Goal: Task Accomplishment & Management: Use online tool/utility

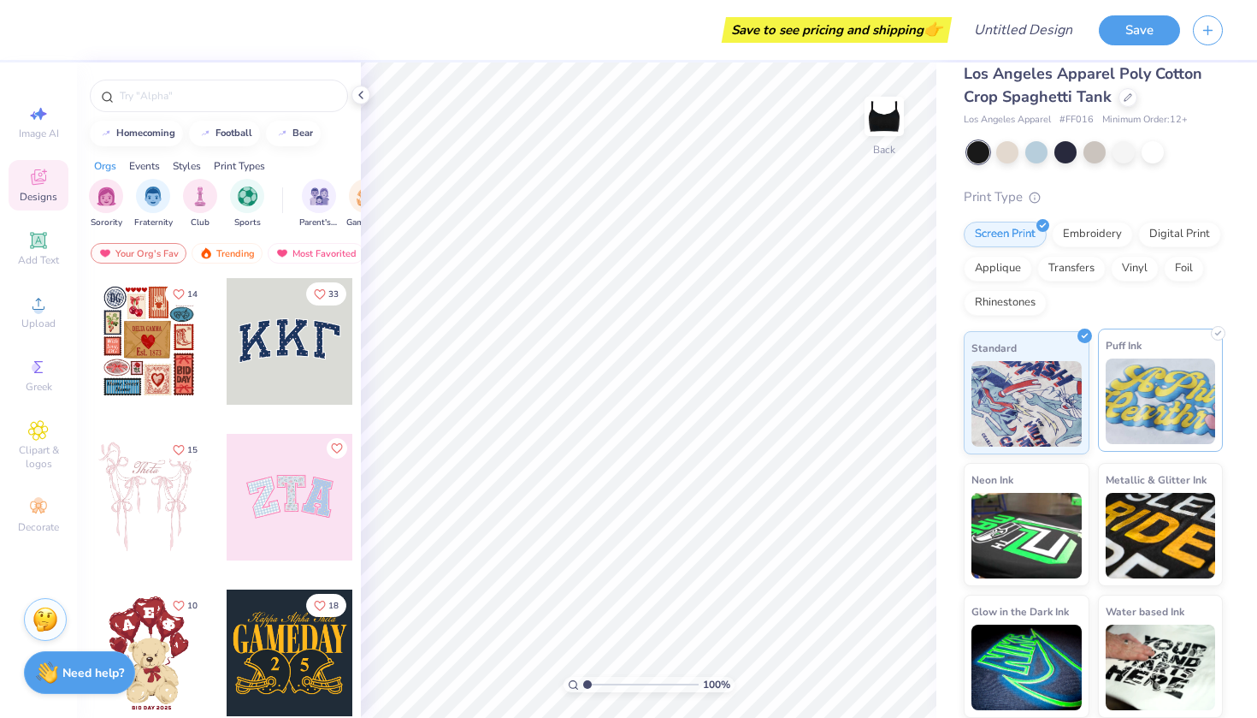
scroll to position [20, 0]
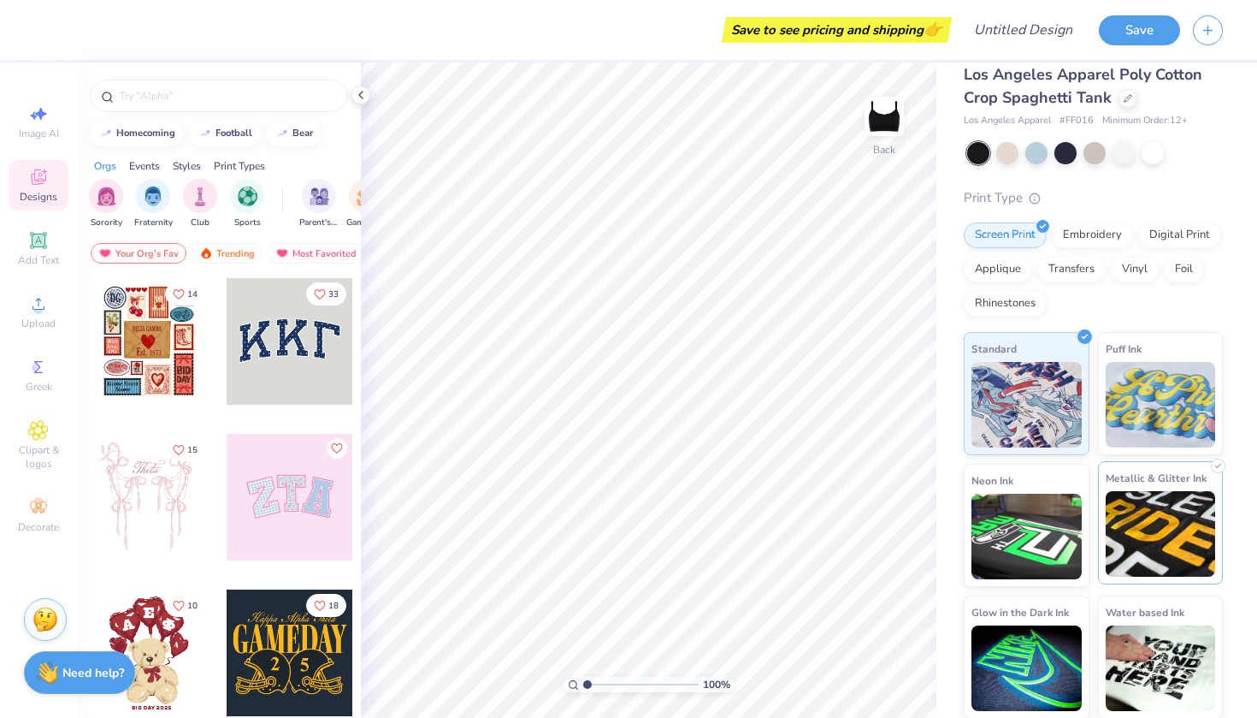
click at [1142, 514] on img at bounding box center [1161, 534] width 110 height 86
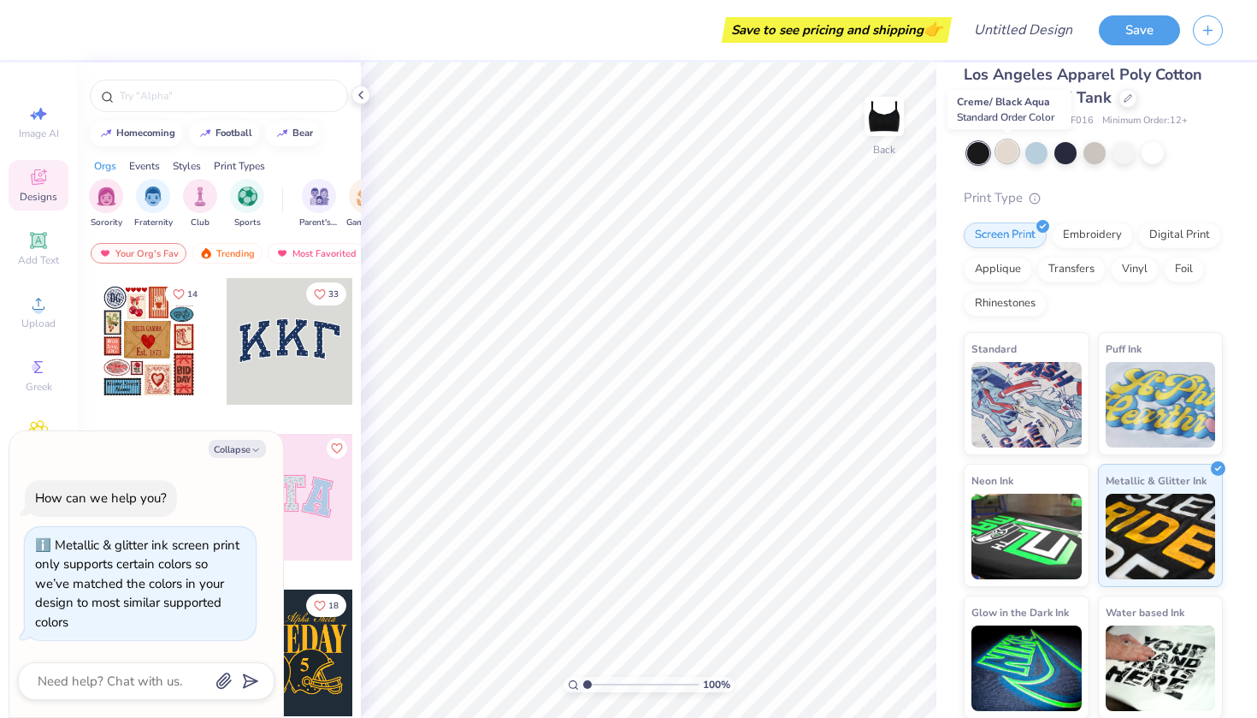
click at [1011, 154] on div at bounding box center [1008, 151] width 22 height 22
click at [1032, 153] on div at bounding box center [1037, 151] width 22 height 22
click at [1064, 156] on div at bounding box center [1066, 151] width 22 height 22
click at [1096, 154] on div at bounding box center [1095, 151] width 22 height 22
click at [1121, 152] on div at bounding box center [1124, 151] width 22 height 22
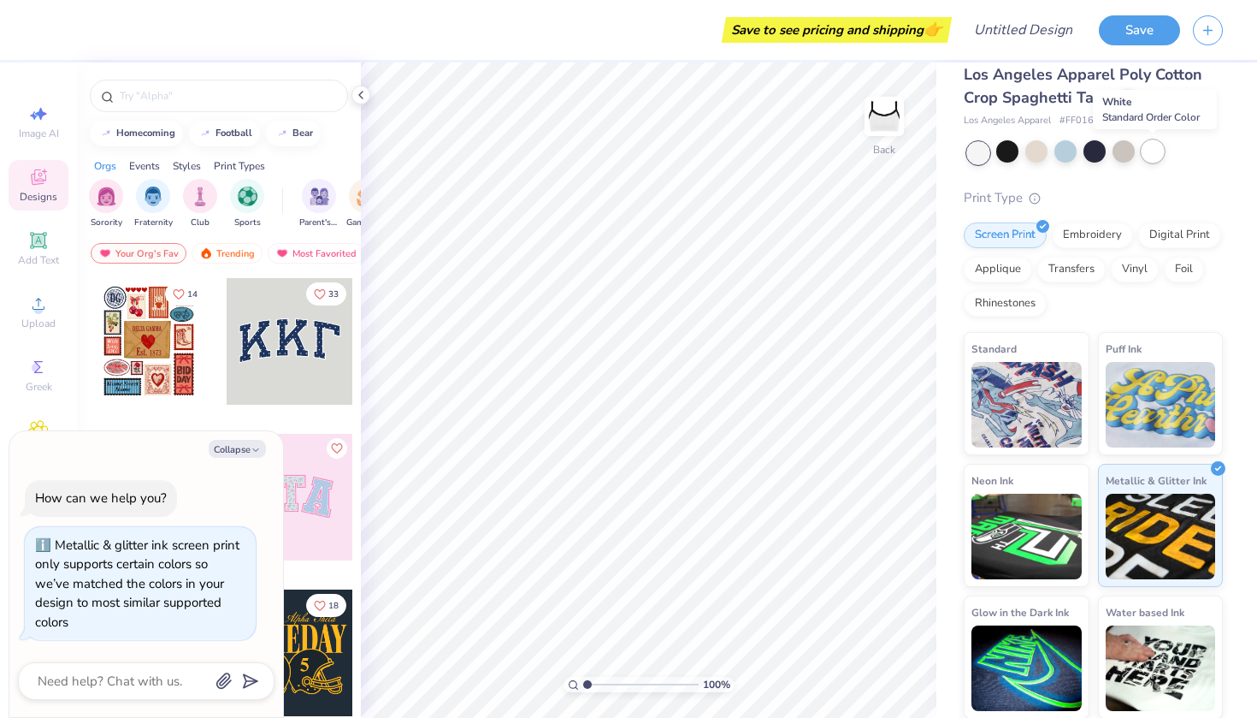
click at [1144, 154] on div at bounding box center [1153, 151] width 22 height 22
click at [1013, 303] on div "Rhinestones" at bounding box center [1005, 301] width 83 height 26
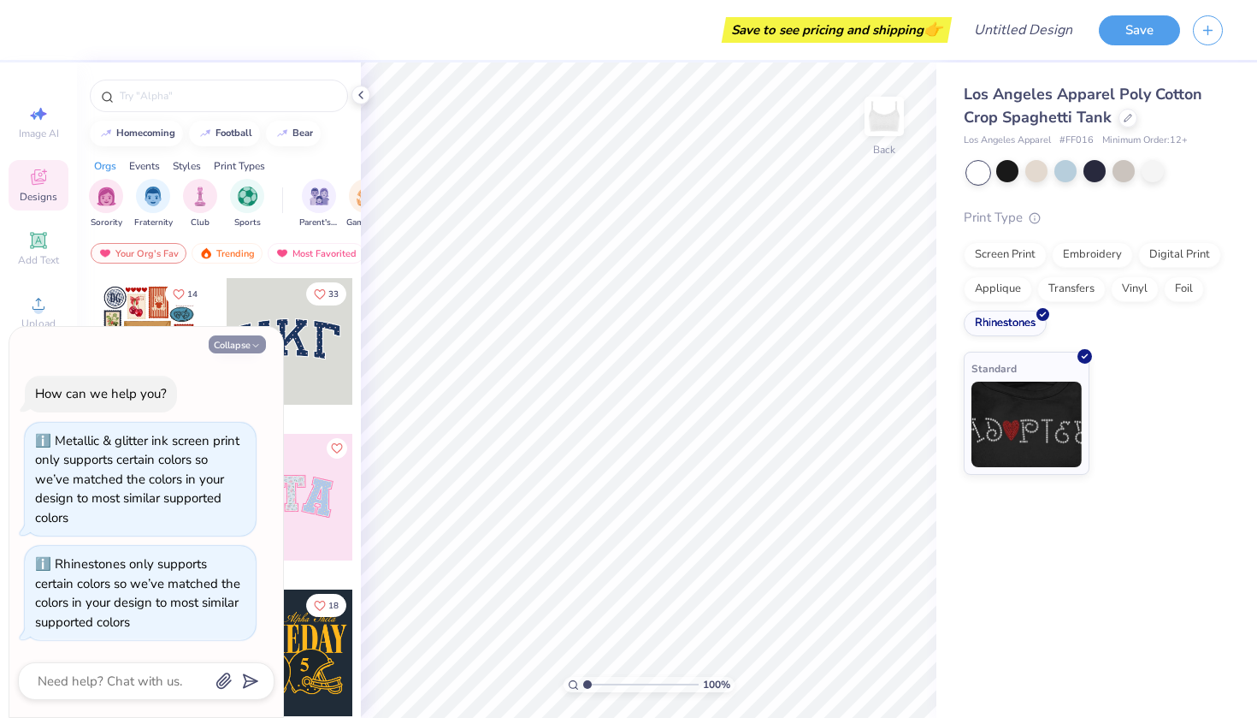
click at [245, 350] on button "Collapse" at bounding box center [237, 344] width 57 height 18
type textarea "x"
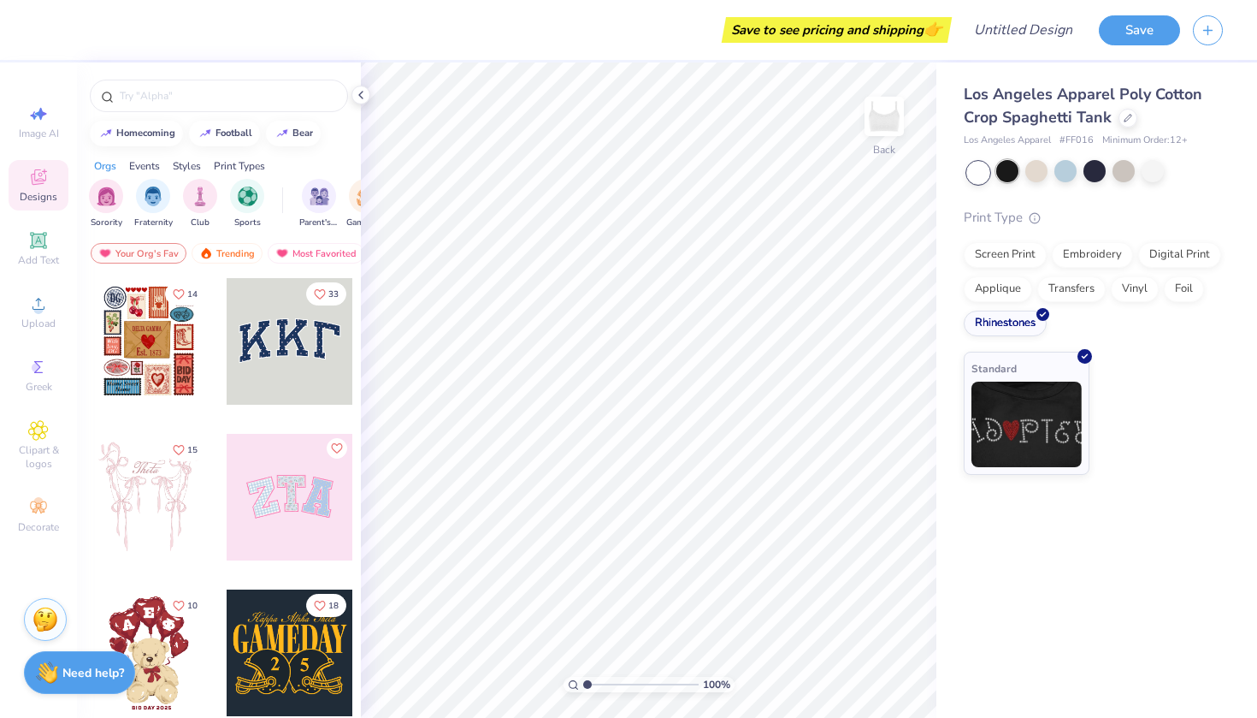
click at [1010, 174] on div at bounding box center [1008, 171] width 22 height 22
click at [31, 241] on icon at bounding box center [38, 240] width 21 height 21
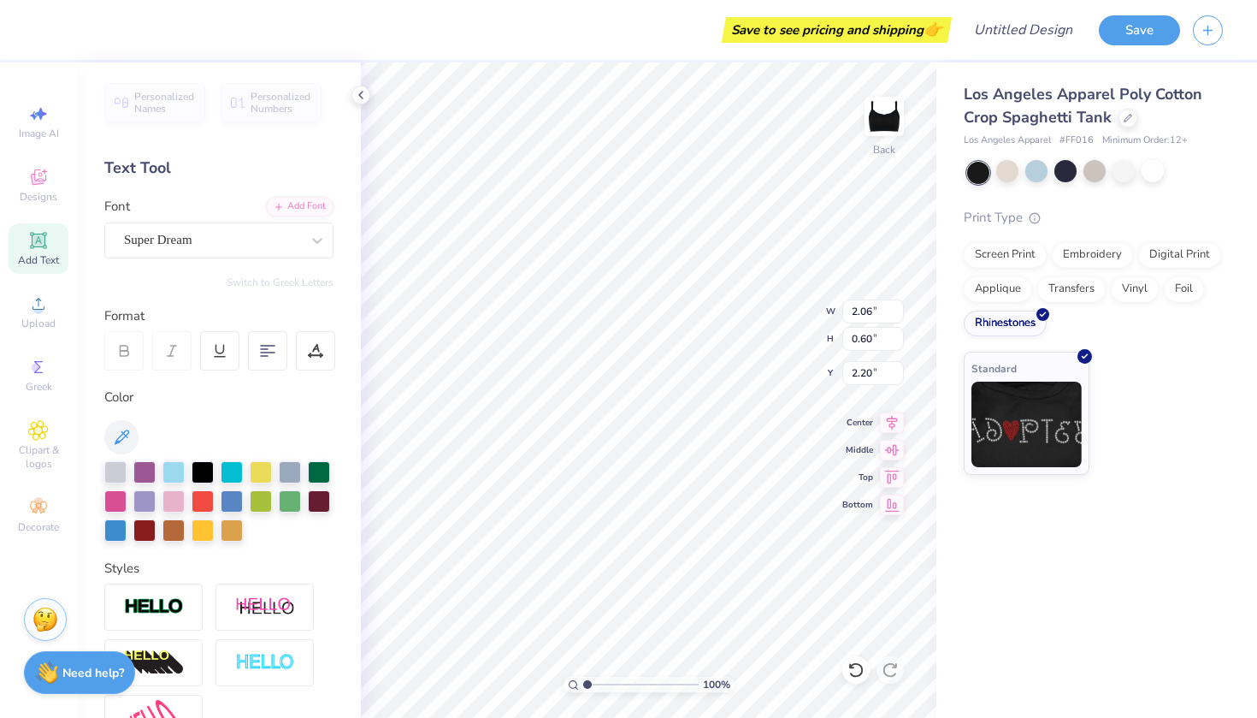
type textarea "STRIKE"
type input "4.70"
type input "1.02"
type input "1.78"
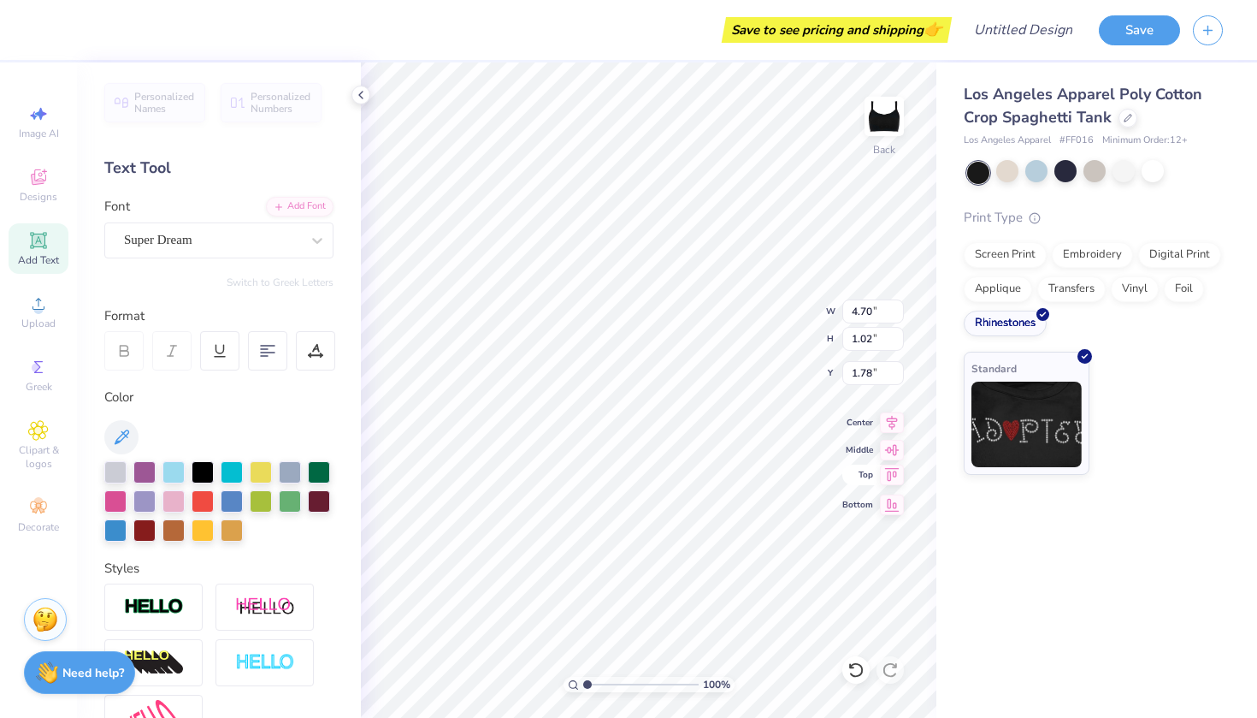
click at [865, 477] on div "100 % Back W 4.70 4.70 " H 1.02 1.02 " Y 1.78 1.78 " Center Middle Top Bottom" at bounding box center [649, 389] width 576 height 655
type input "6.63"
type input "1.45"
type input "1.36"
click at [222, 234] on div "Super Dream" at bounding box center [212, 240] width 180 height 27
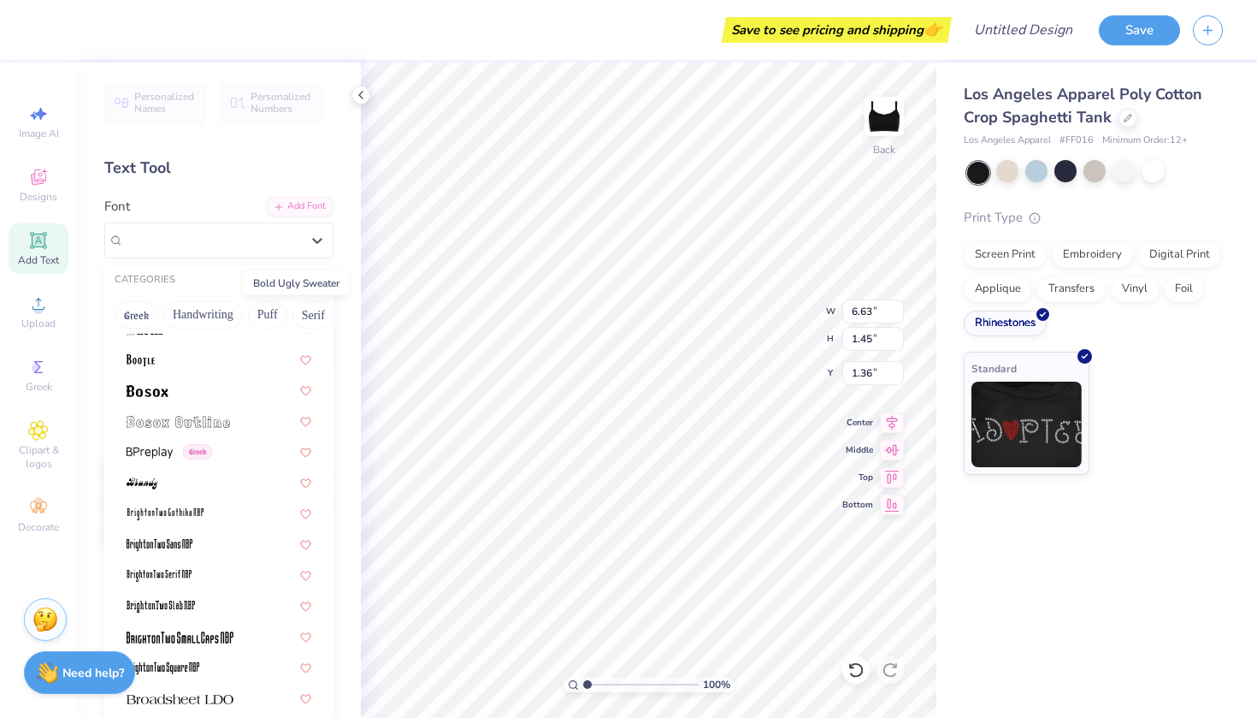
scroll to position [1127, 0]
click at [171, 383] on div at bounding box center [219, 388] width 185 height 18
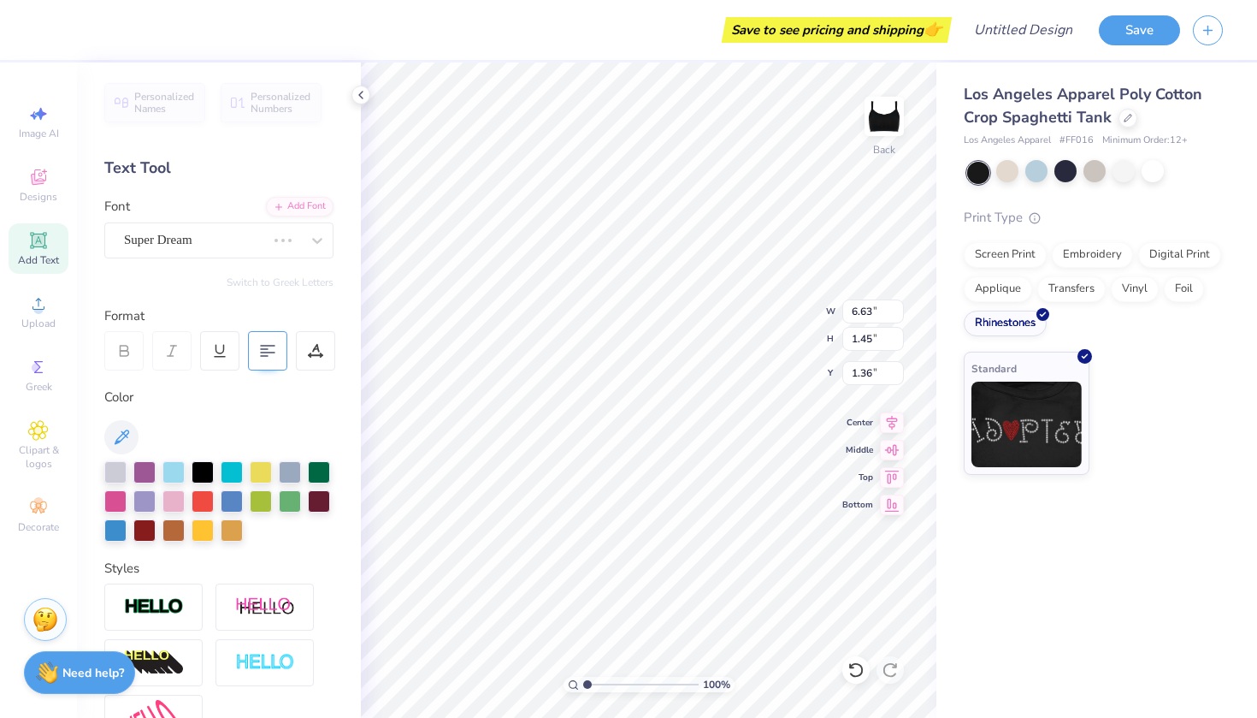
type input "4.85"
type input "1.11"
type input "1.53"
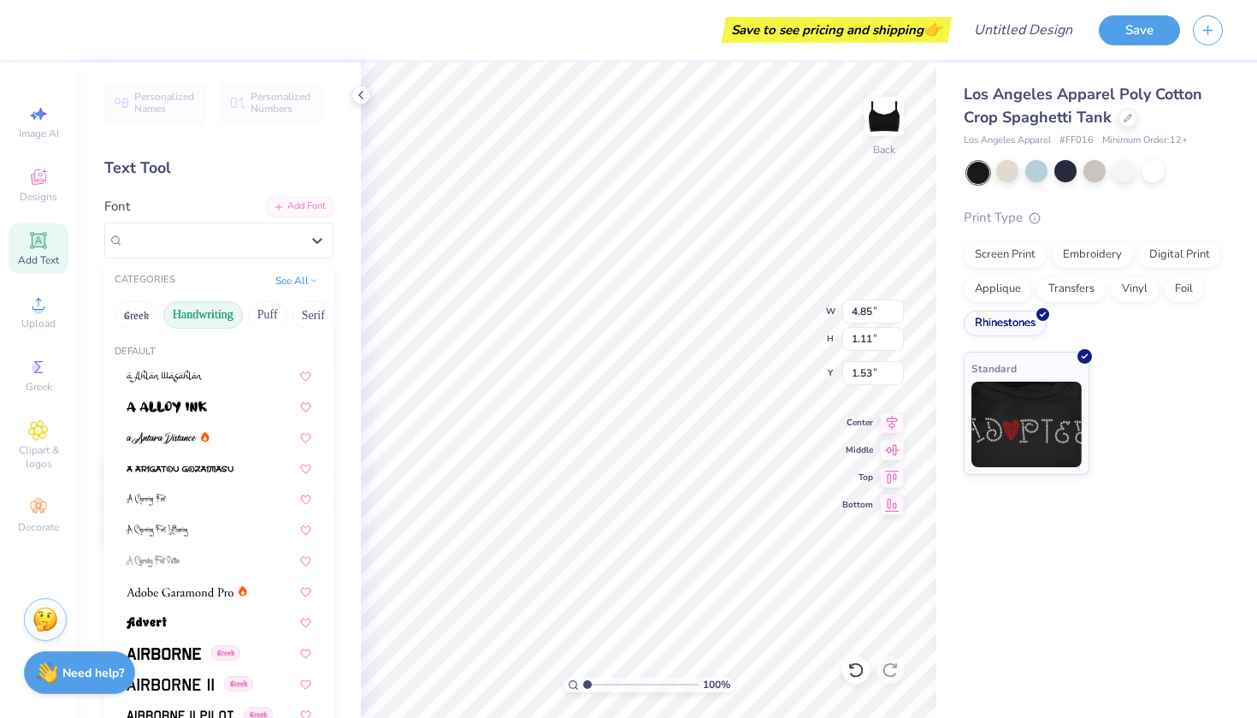
drag, startPoint x: 240, startPoint y: 240, endPoint x: 233, endPoint y: 312, distance: 73.1
click at [240, 240] on div "Bosox" at bounding box center [212, 240] width 180 height 27
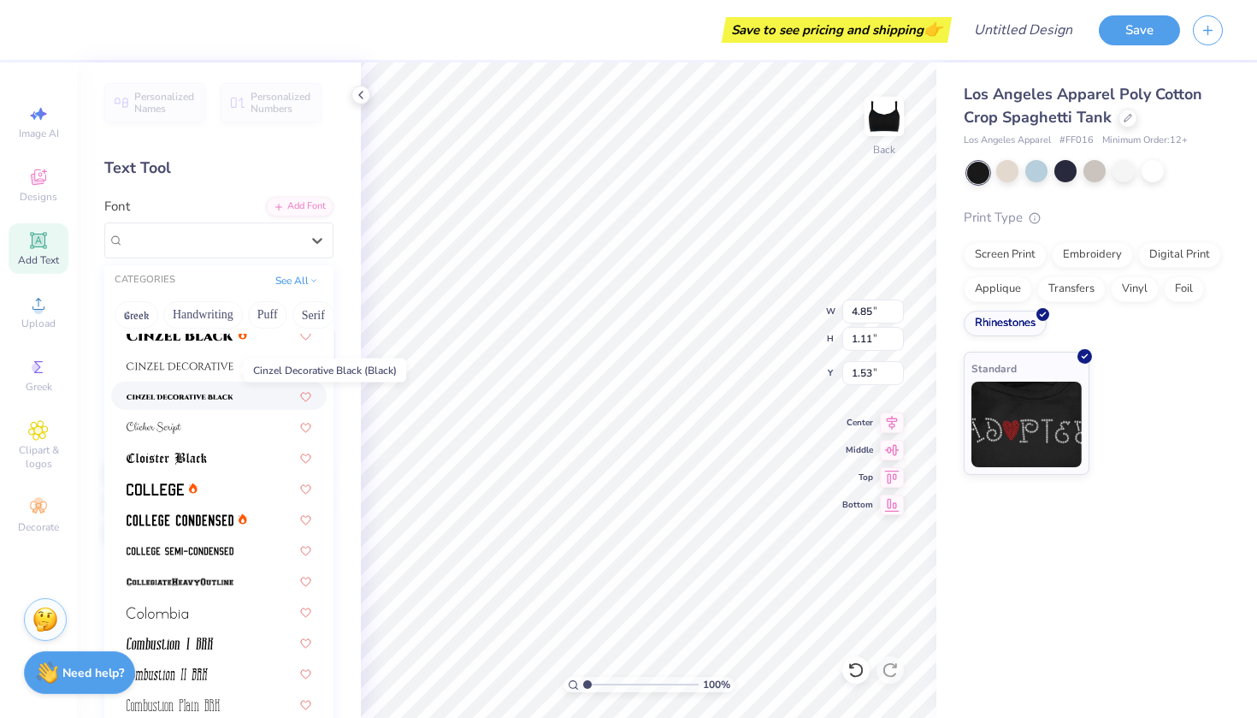
scroll to position [2142, 0]
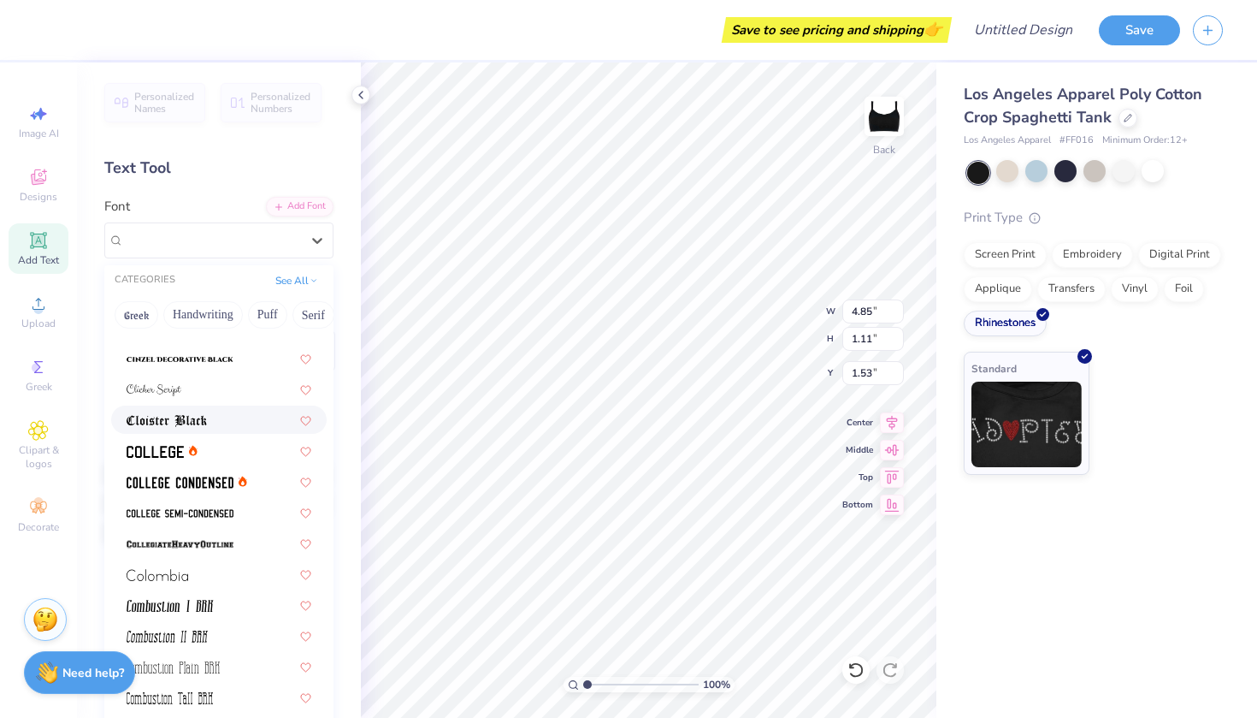
click at [201, 427] on img at bounding box center [167, 421] width 80 height 12
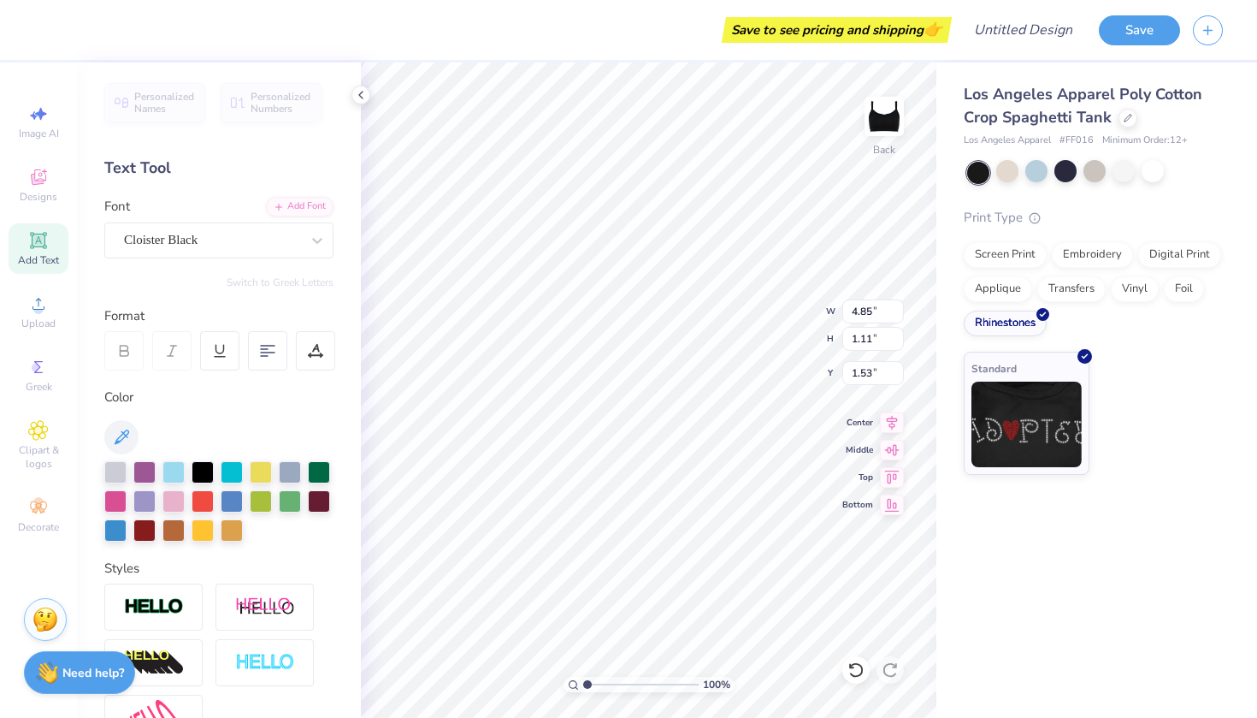
type input "6.93"
type input "1.19"
type input "1.49"
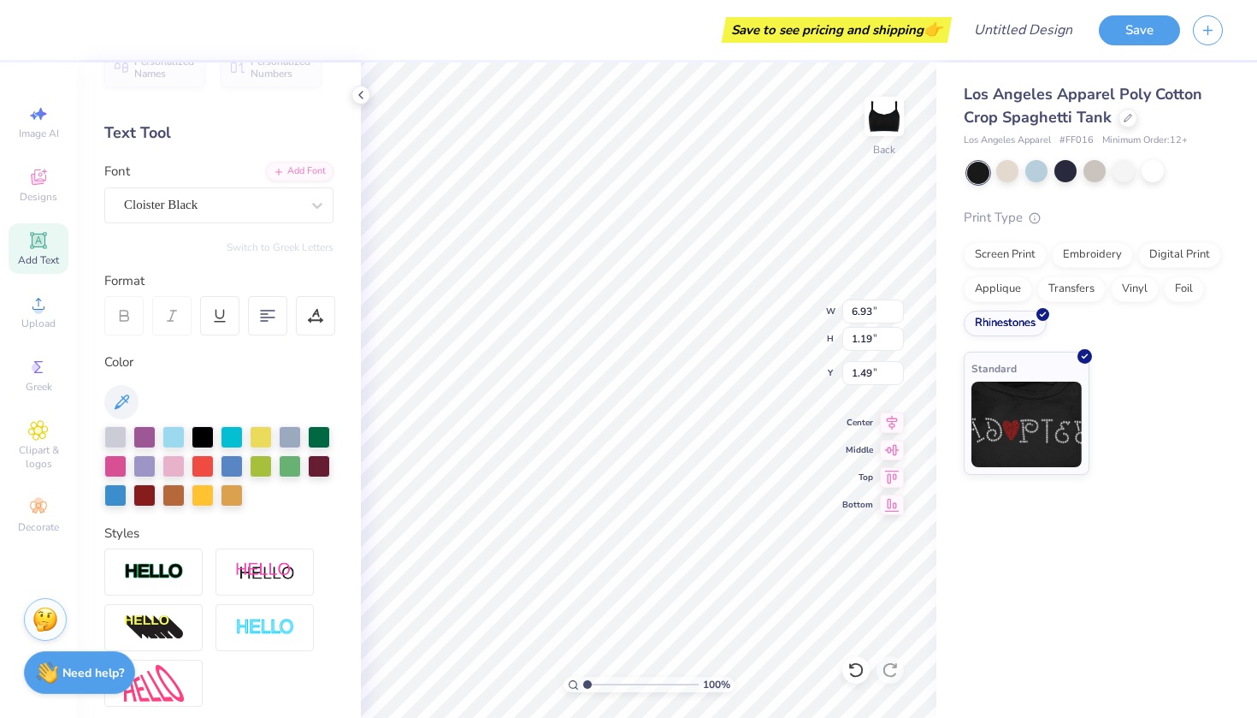
scroll to position [44, 0]
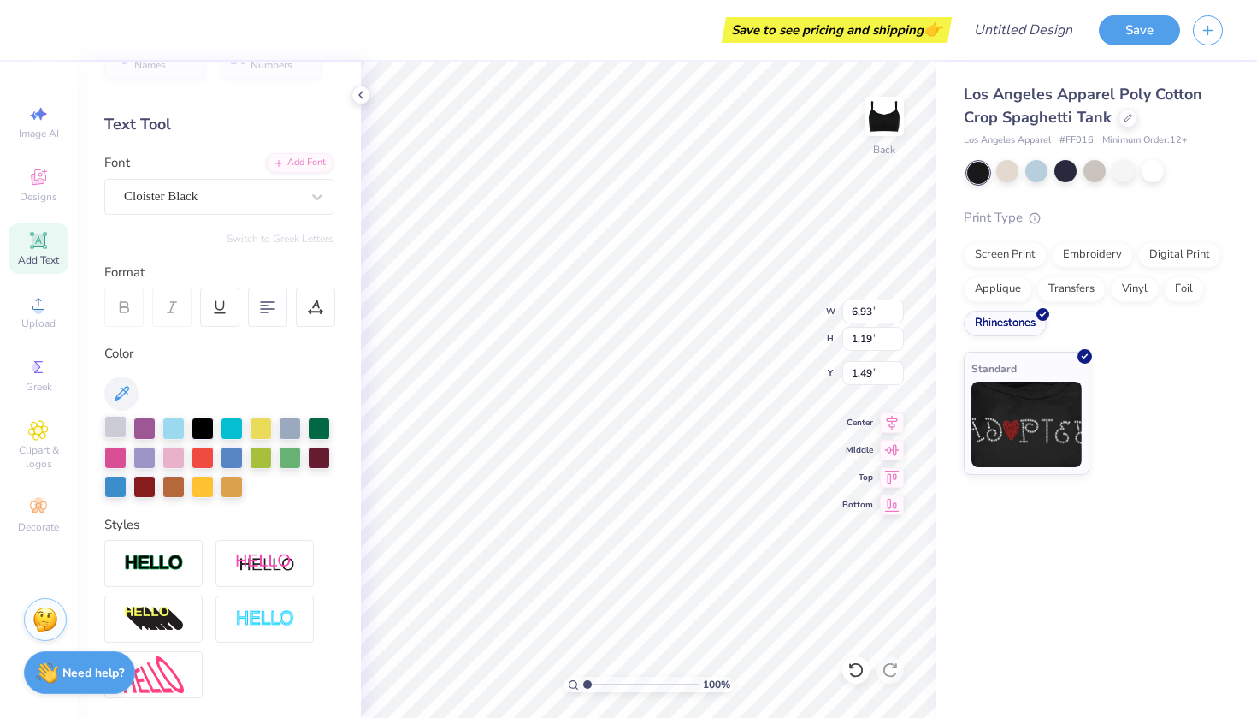
click at [112, 425] on div at bounding box center [115, 427] width 22 height 22
click at [204, 457] on div at bounding box center [203, 456] width 22 height 22
click at [174, 456] on div at bounding box center [174, 456] width 22 height 22
click at [120, 424] on div at bounding box center [115, 427] width 22 height 22
click at [1003, 177] on div at bounding box center [1008, 171] width 22 height 22
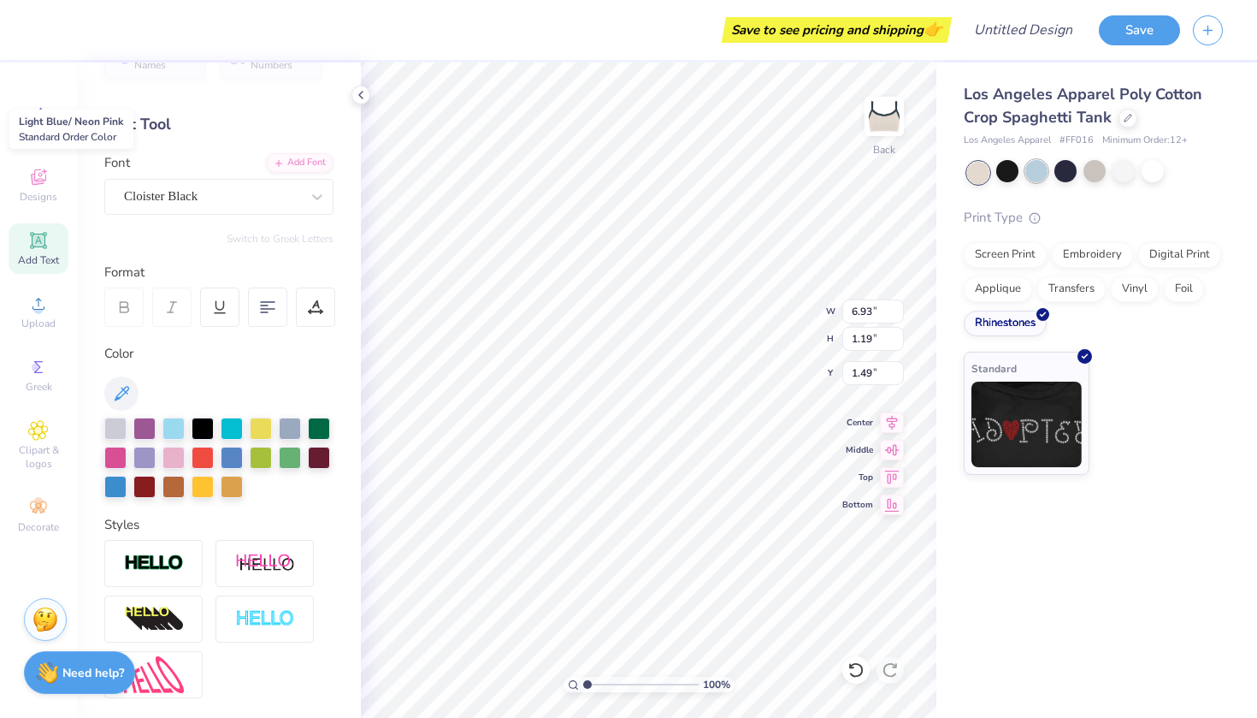
click at [1029, 174] on div at bounding box center [1037, 171] width 22 height 22
click at [1036, 171] on div at bounding box center [1037, 171] width 22 height 22
click at [1073, 173] on div at bounding box center [1066, 171] width 22 height 22
click at [1096, 175] on div at bounding box center [1095, 171] width 22 height 22
click at [1120, 174] on div at bounding box center [1124, 171] width 22 height 22
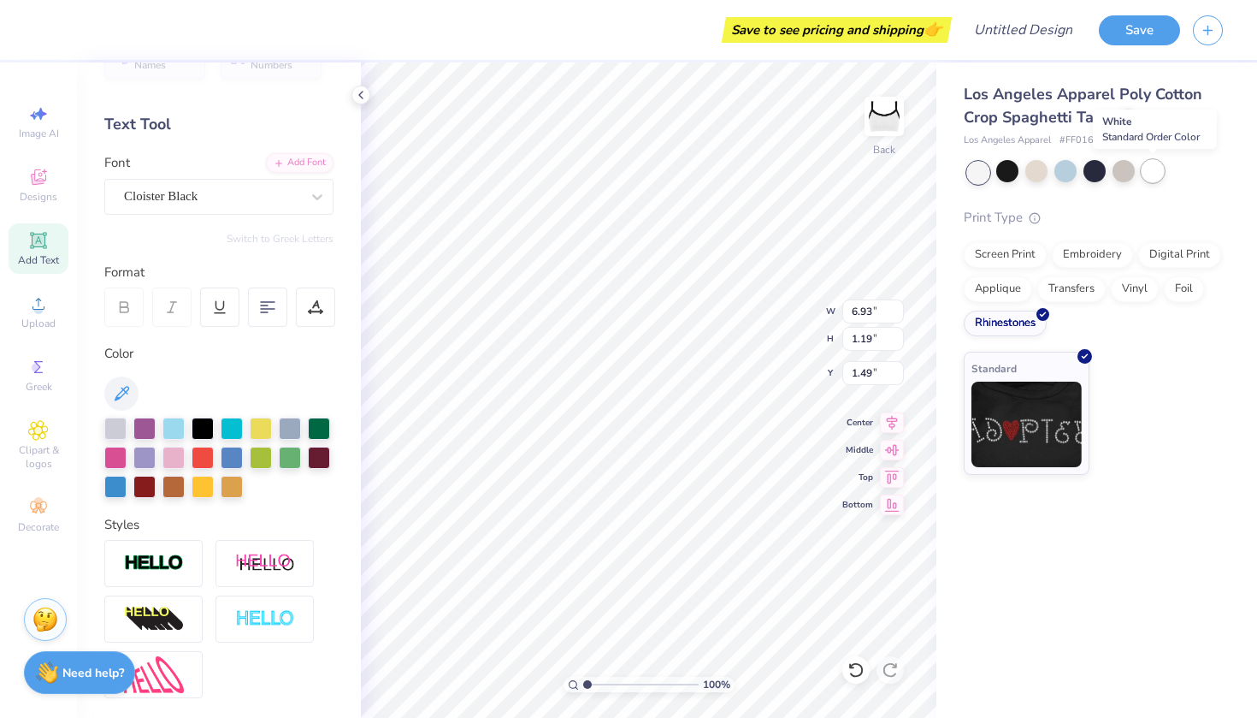
click at [1149, 174] on div at bounding box center [1153, 171] width 22 height 22
click at [1116, 174] on div at bounding box center [1124, 171] width 22 height 22
click at [1092, 173] on div at bounding box center [1095, 171] width 22 height 22
click at [1123, 174] on div at bounding box center [1124, 171] width 22 height 22
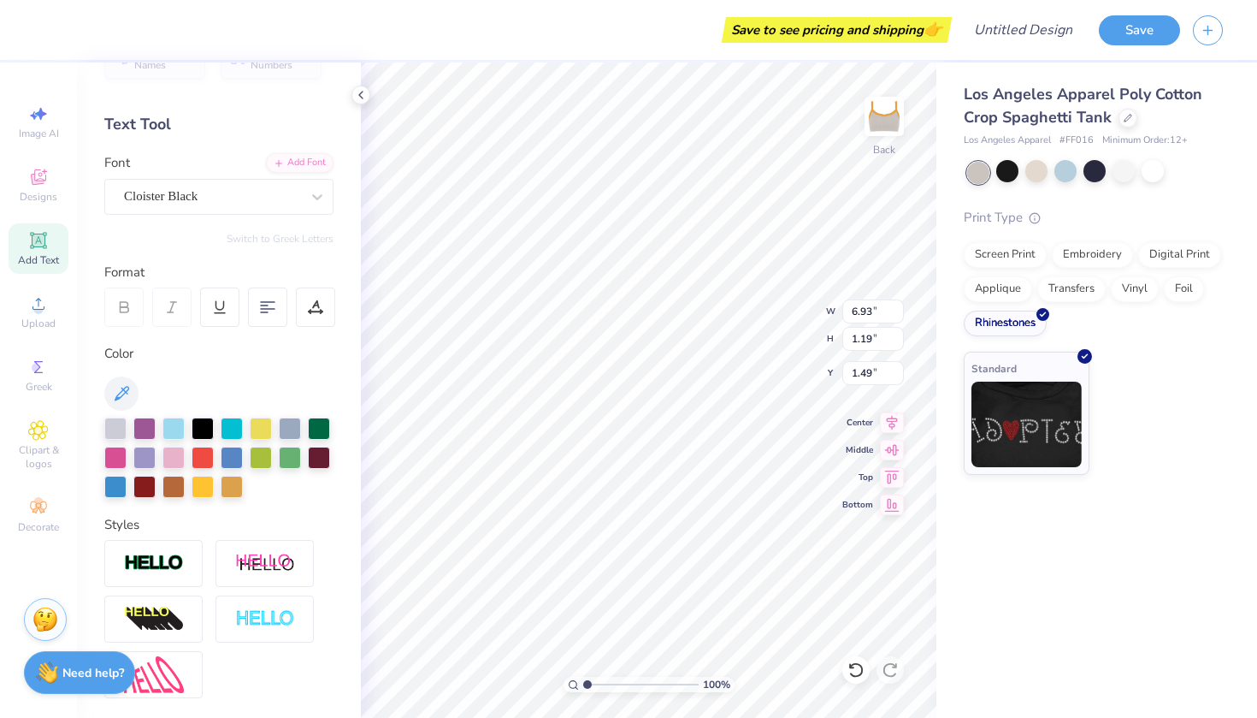
click at [1123, 174] on div at bounding box center [1124, 171] width 22 height 22
click at [198, 417] on div at bounding box center [203, 427] width 22 height 22
type input "1.34"
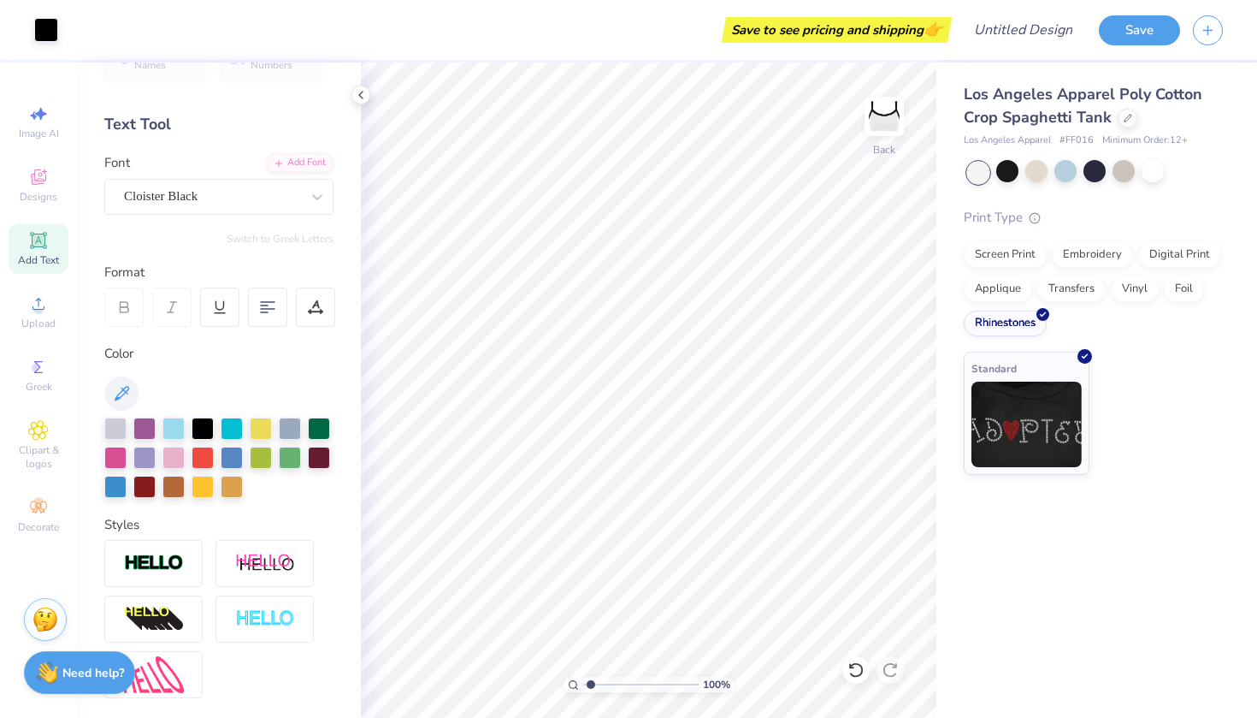
type textarea "x"
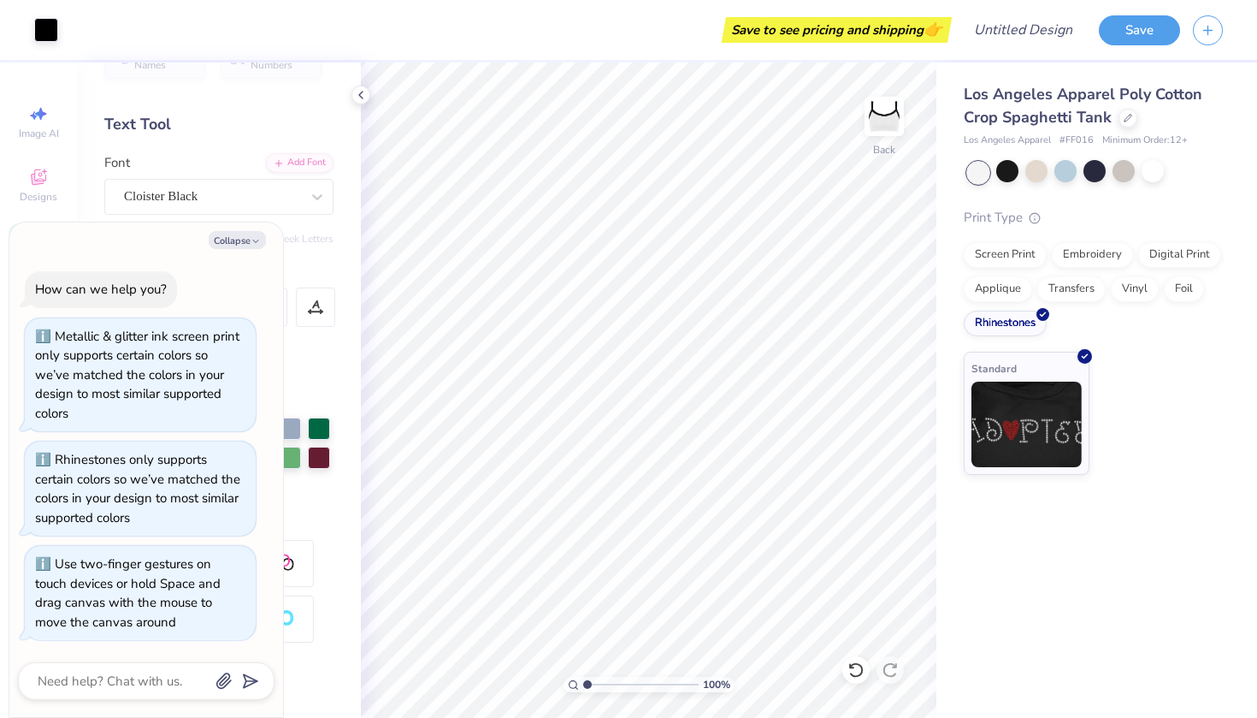
drag, startPoint x: 591, startPoint y: 680, endPoint x: 531, endPoint y: 673, distance: 60.3
type input "1"
click at [531, 673] on div "100 %" at bounding box center [649, 389] width 655 height 655
click at [232, 242] on button "Collapse" at bounding box center [237, 240] width 57 height 18
type textarea "x"
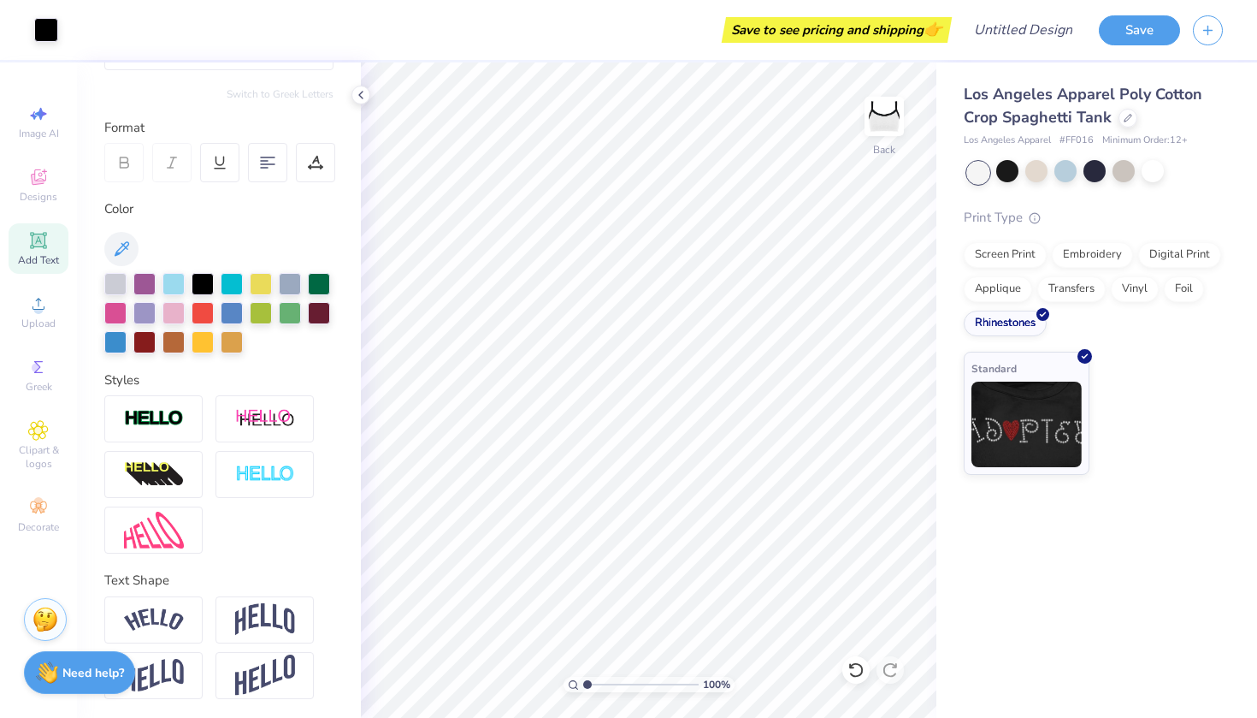
scroll to position [187, 0]
click at [176, 609] on img at bounding box center [154, 620] width 60 height 23
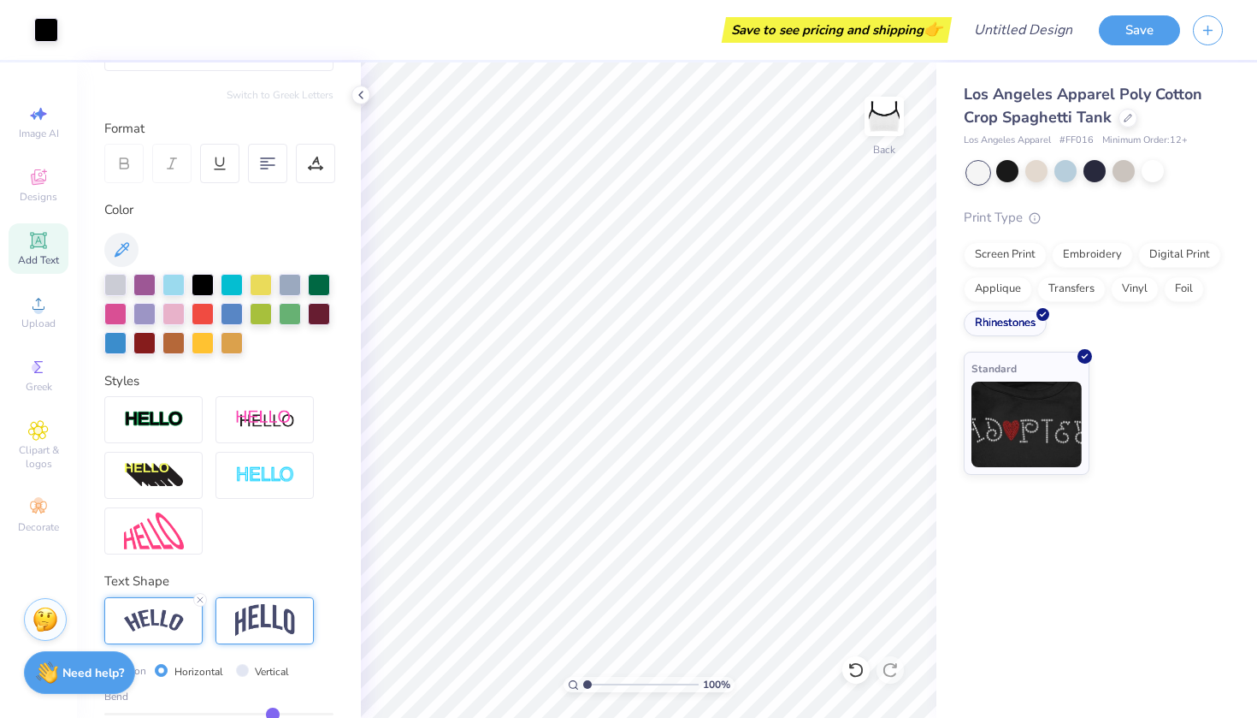
click at [240, 610] on img at bounding box center [265, 620] width 60 height 33
click at [307, 598] on icon at bounding box center [311, 599] width 10 height 10
click at [44, 190] on span "Designs" at bounding box center [39, 197] width 38 height 14
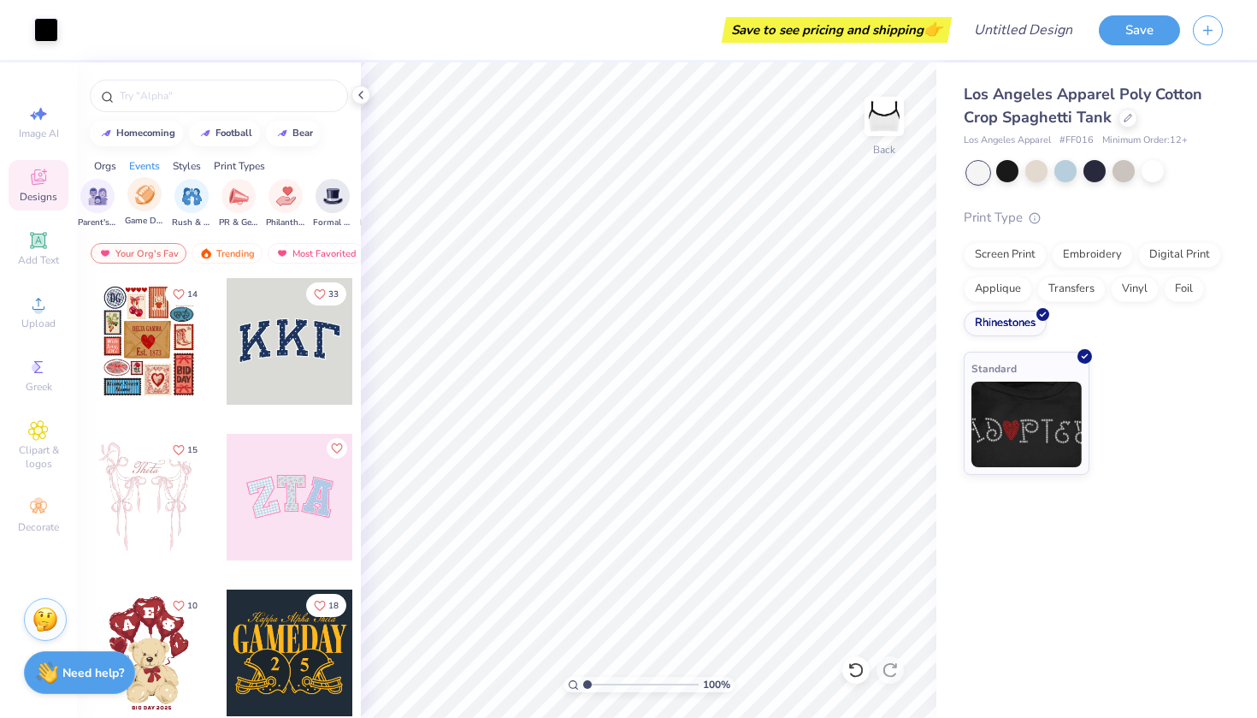
scroll to position [0, 222]
click at [139, 204] on div "filter for Game Day" at bounding box center [144, 194] width 34 height 34
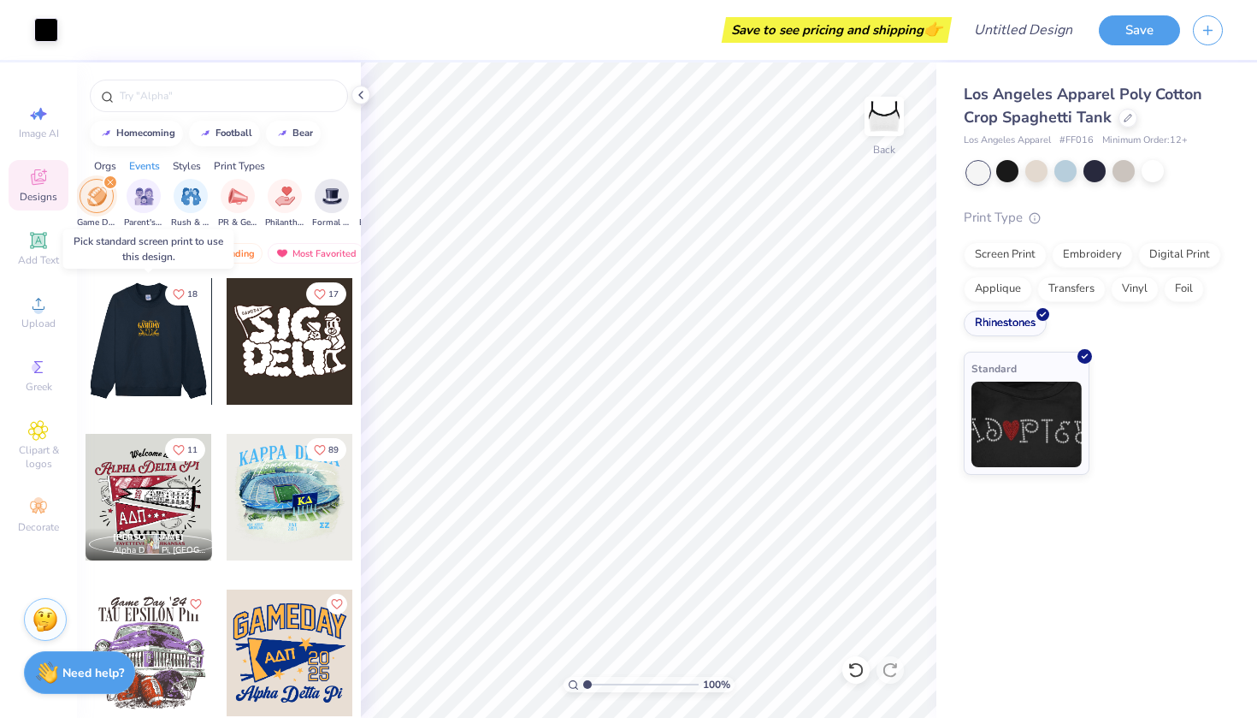
scroll to position [0, 0]
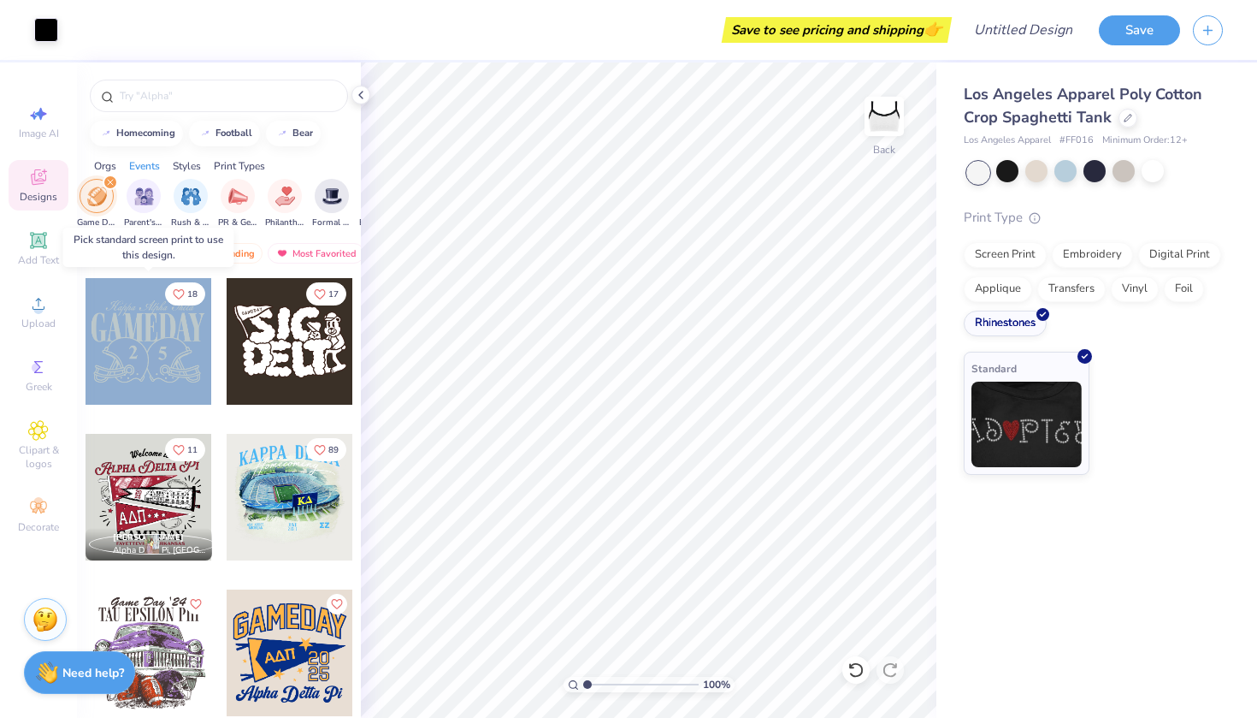
click at [134, 353] on div at bounding box center [22, 341] width 380 height 127
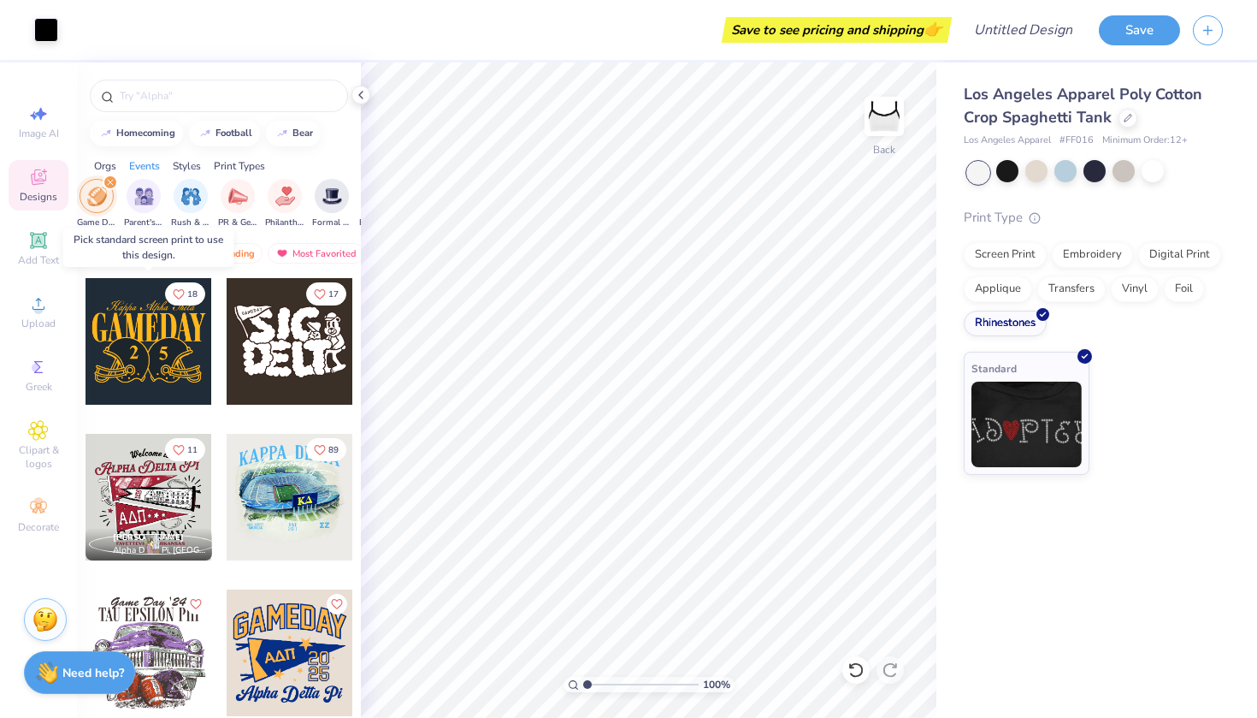
click at [134, 352] on div at bounding box center [149, 341] width 127 height 127
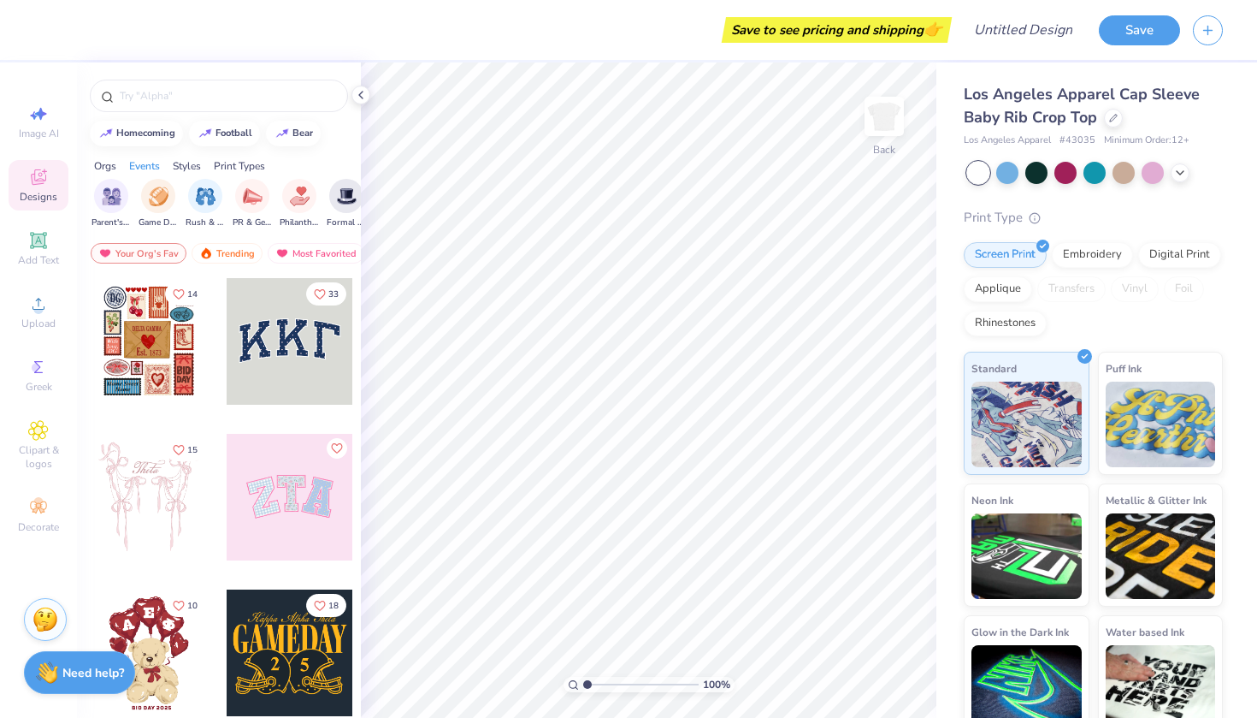
scroll to position [0, 213]
click at [148, 204] on div "filter for Game Day" at bounding box center [153, 194] width 34 height 34
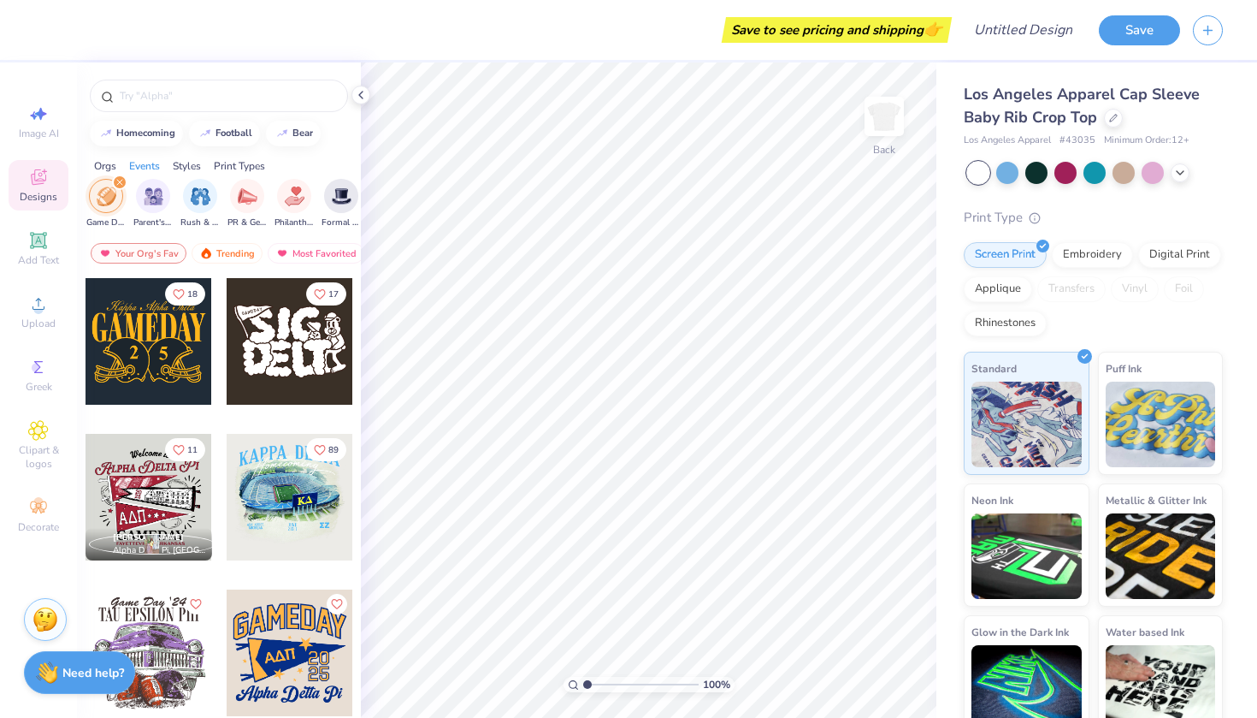
click at [140, 359] on div at bounding box center [149, 341] width 127 height 127
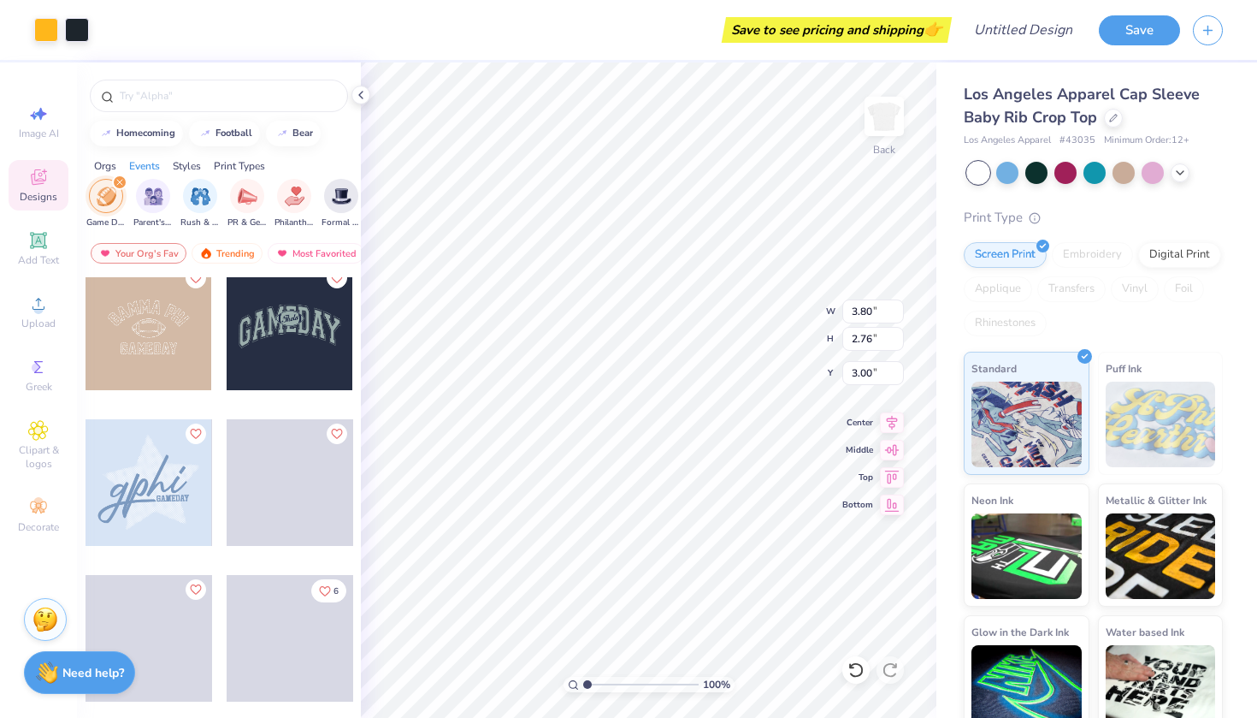
scroll to position [649, 0]
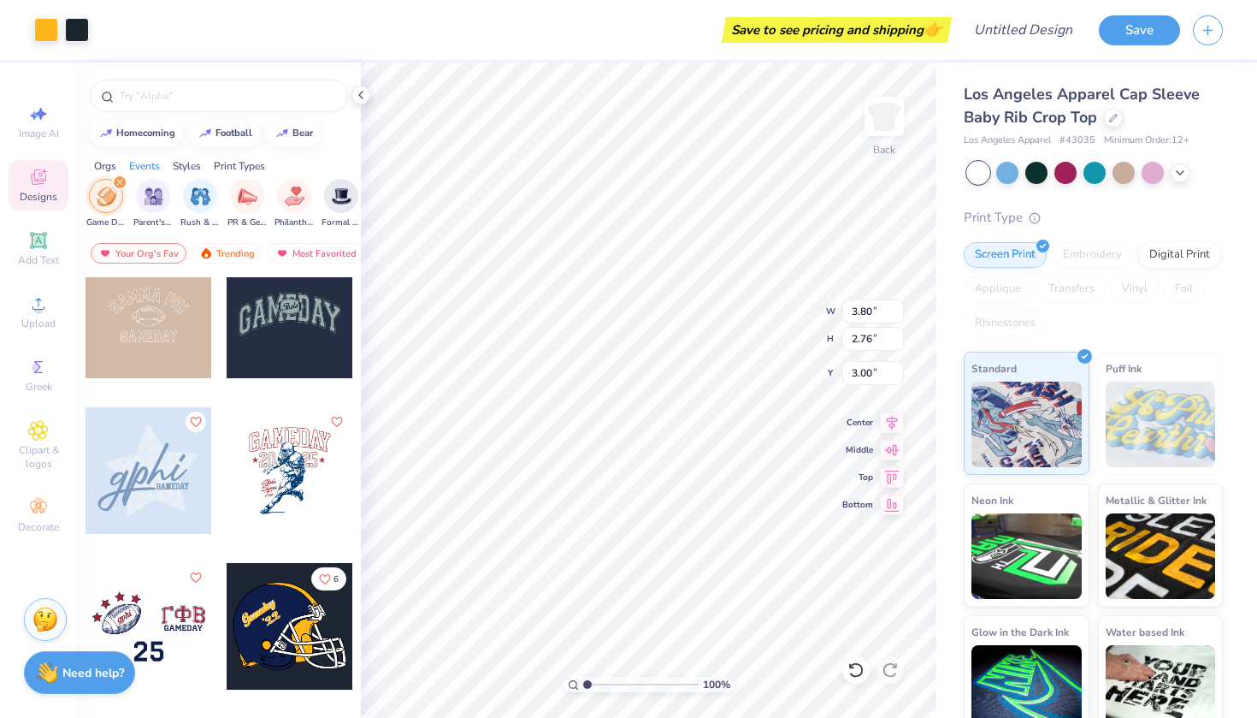
type input "5.35"
type input "3.89"
type input "1.87"
type input "6.93"
type input "5.04"
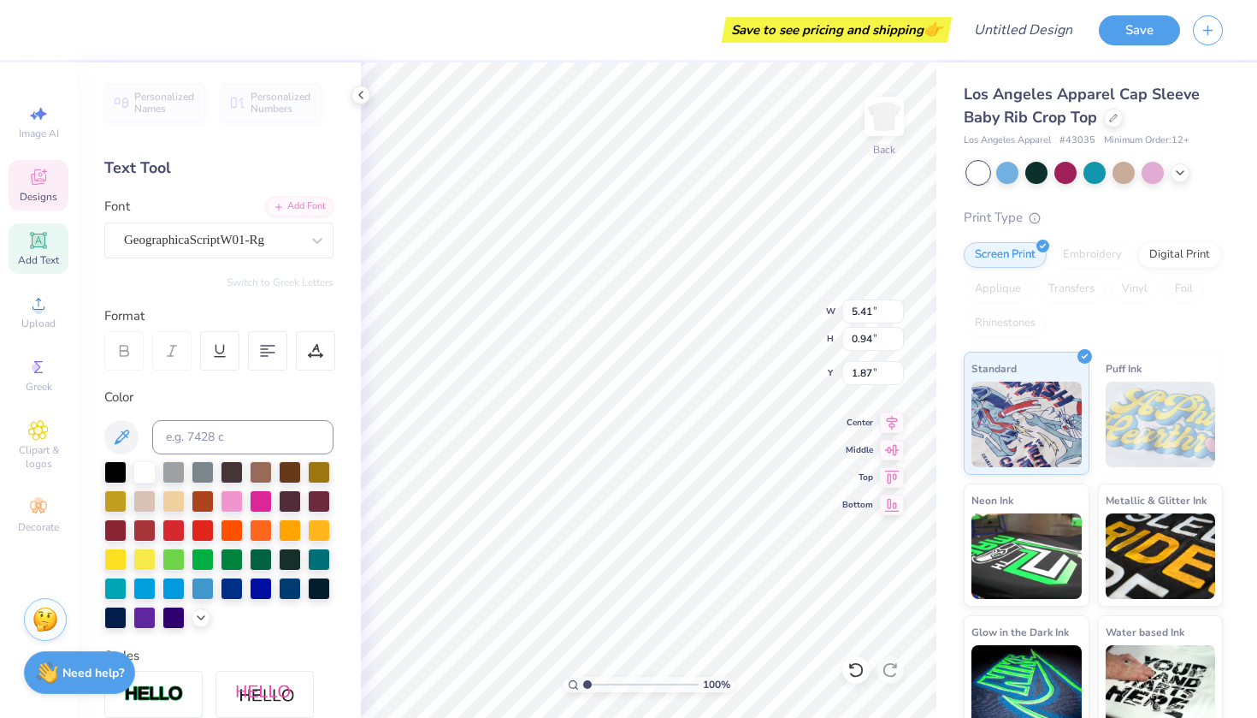
scroll to position [0, 4]
type textarea "Strike Magazine"
type input "2.45"
type input "2.67"
type input "4.18"
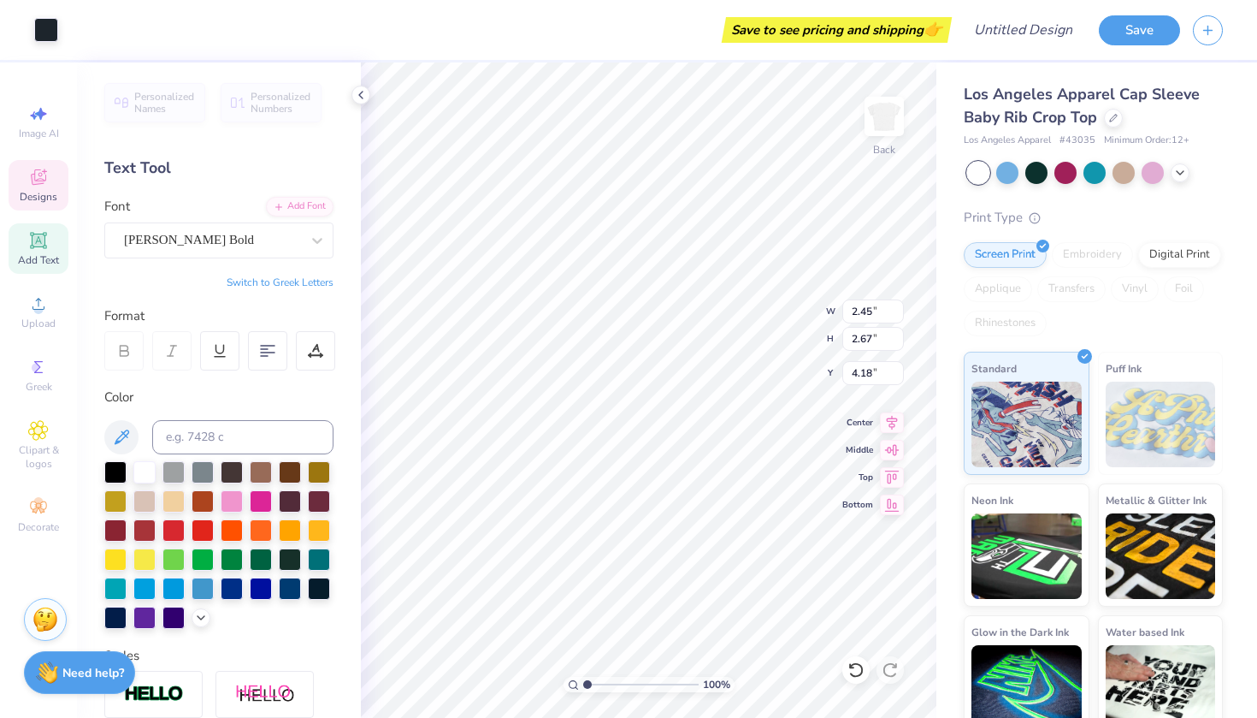
type input "0.51"
type input "0.81"
type input "4.64"
type textarea "1"
type input "0.48"
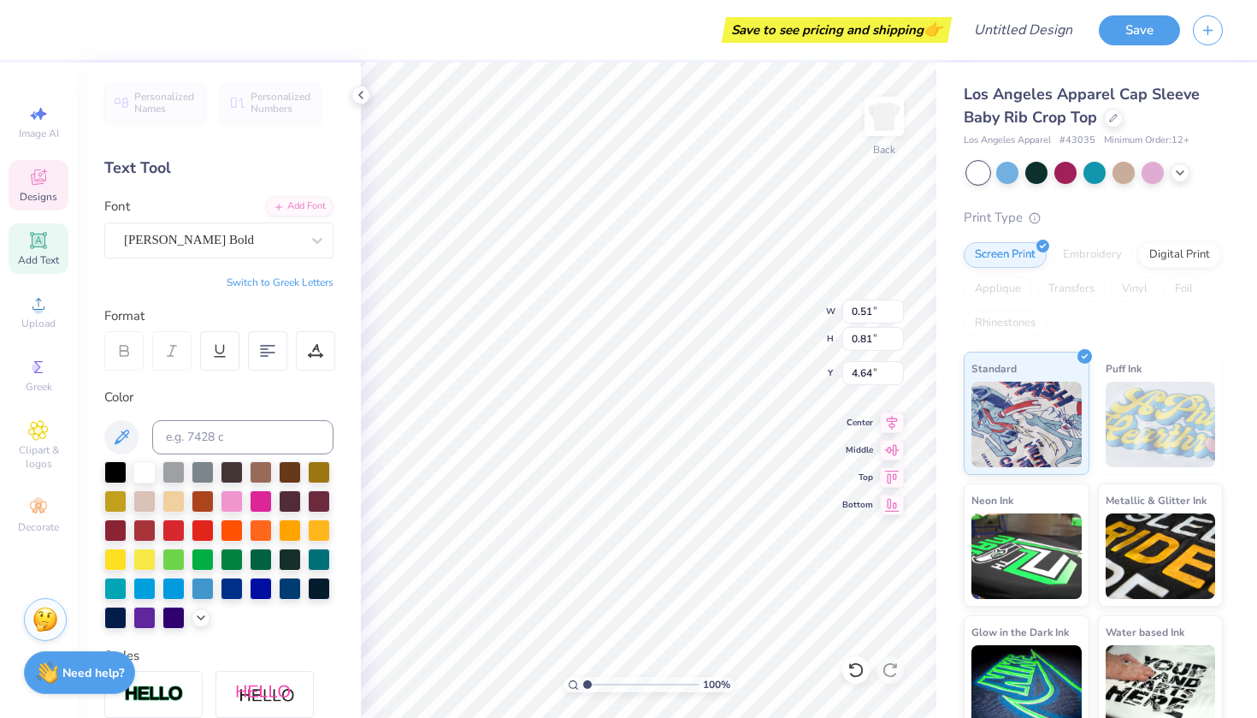
type input "4.71"
type textarea "8"
type input "6.93"
type input "1.77"
type input "2.64"
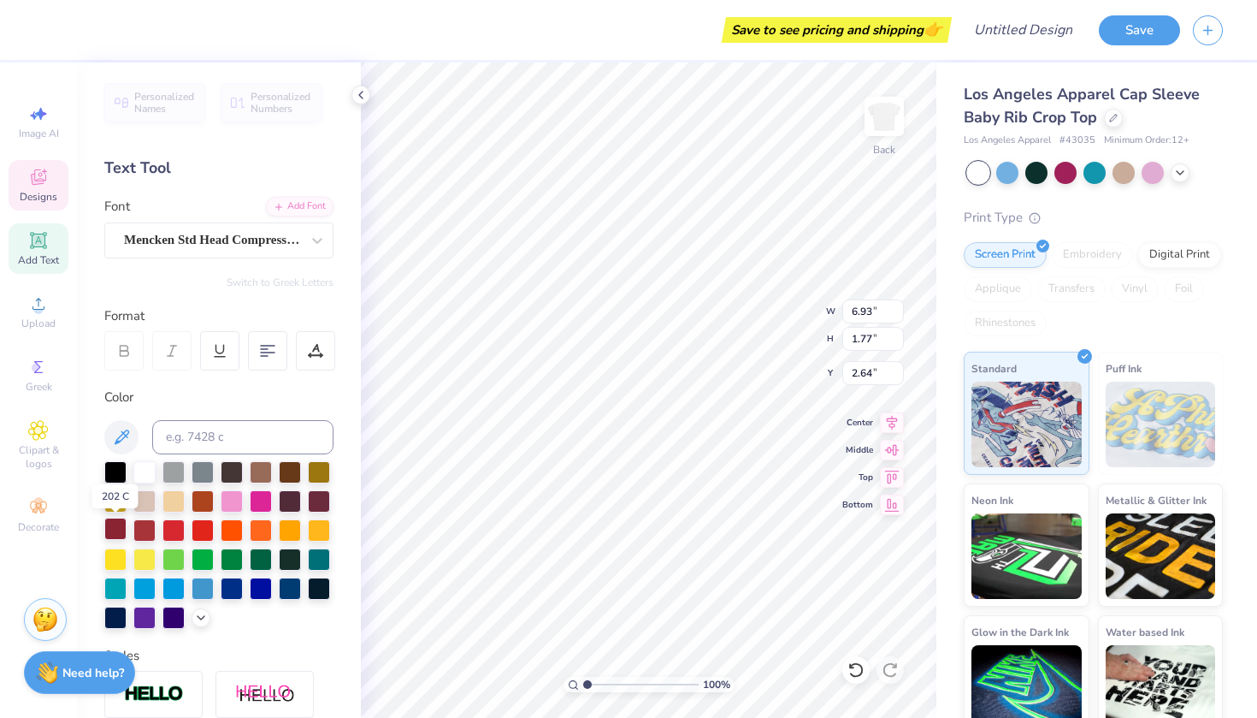
click at [115, 531] on div at bounding box center [115, 528] width 22 height 22
type input "4.61"
type input "1.11"
type input "1.89"
click at [115, 491] on div at bounding box center [115, 499] width 22 height 22
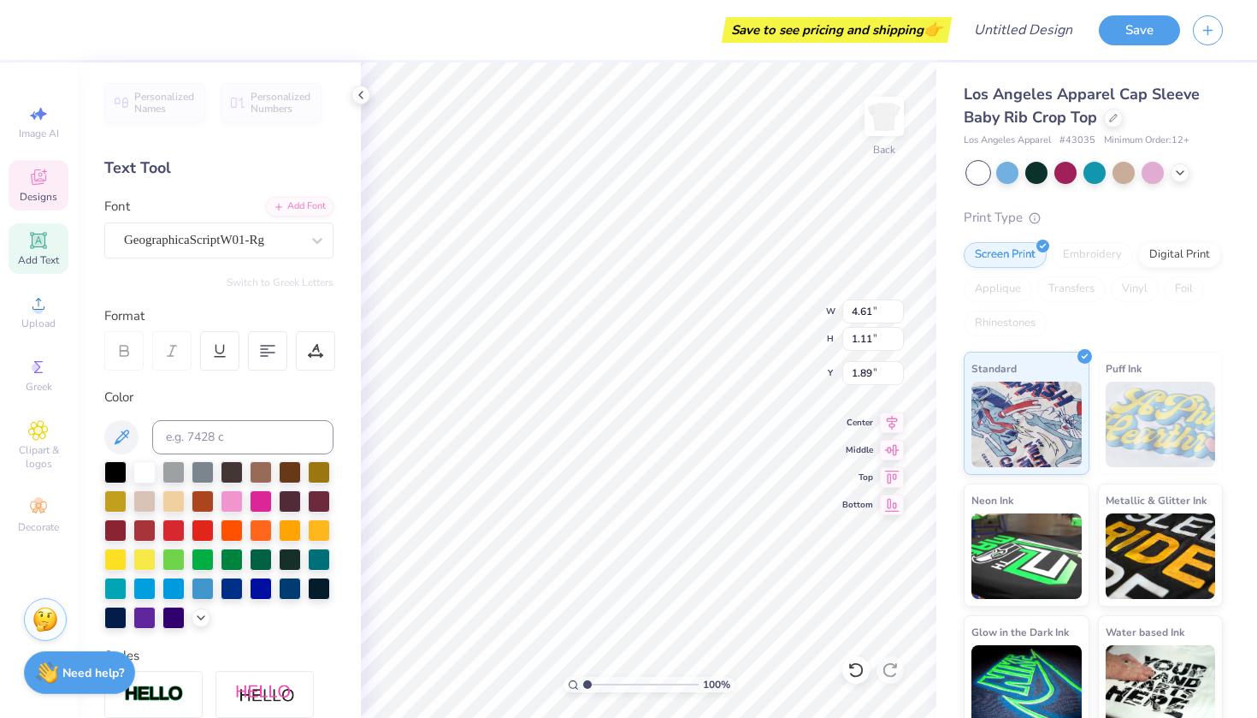
type input "0.40"
type input "0.81"
type input "4.64"
type input "2.45"
type input "2.67"
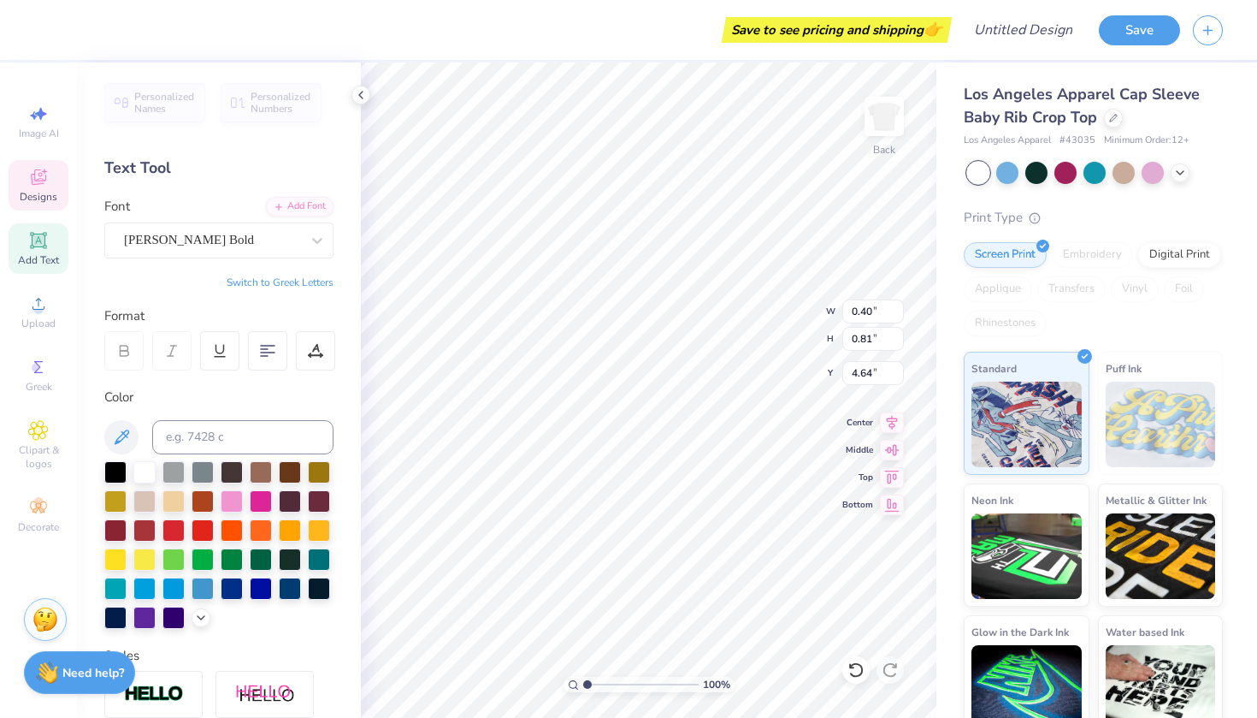
type input "4.18"
click at [145, 531] on div at bounding box center [144, 528] width 22 height 22
click at [116, 497] on div at bounding box center [115, 499] width 22 height 22
type input "0.50"
type input "0.82"
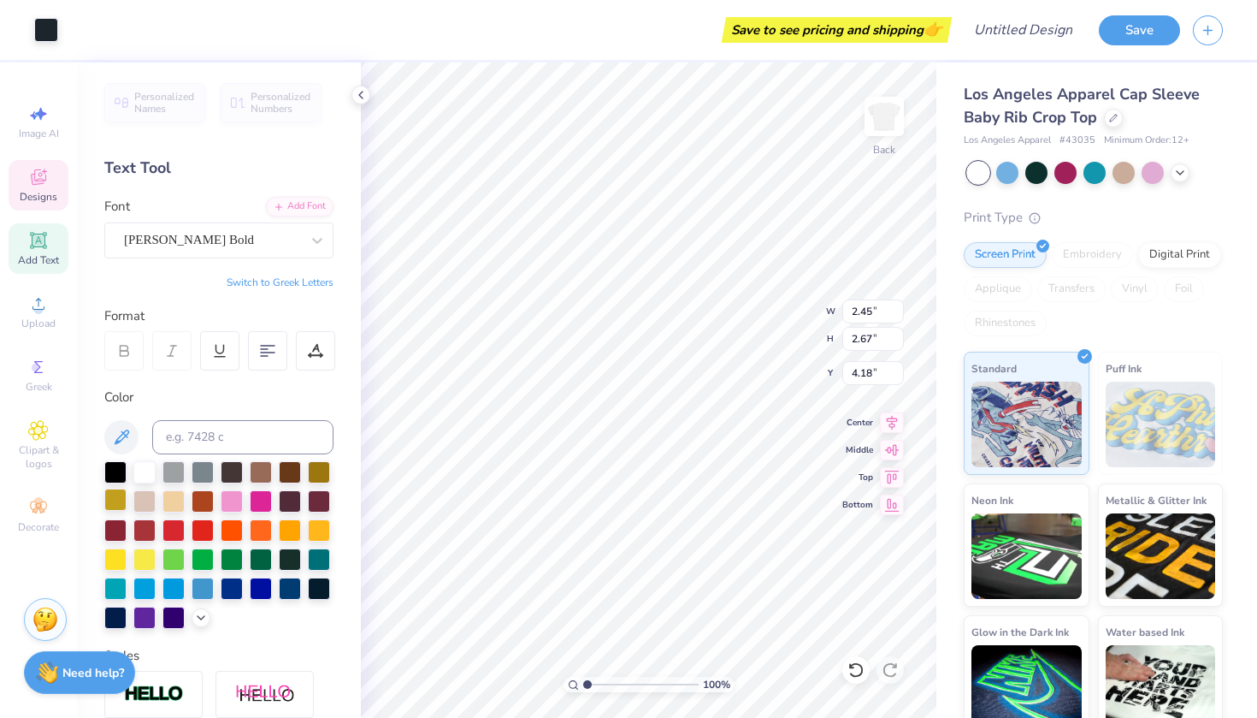
type input "4.70"
click at [117, 497] on div at bounding box center [115, 499] width 22 height 22
type input "3.00"
type input "2.06"
type input "4.78"
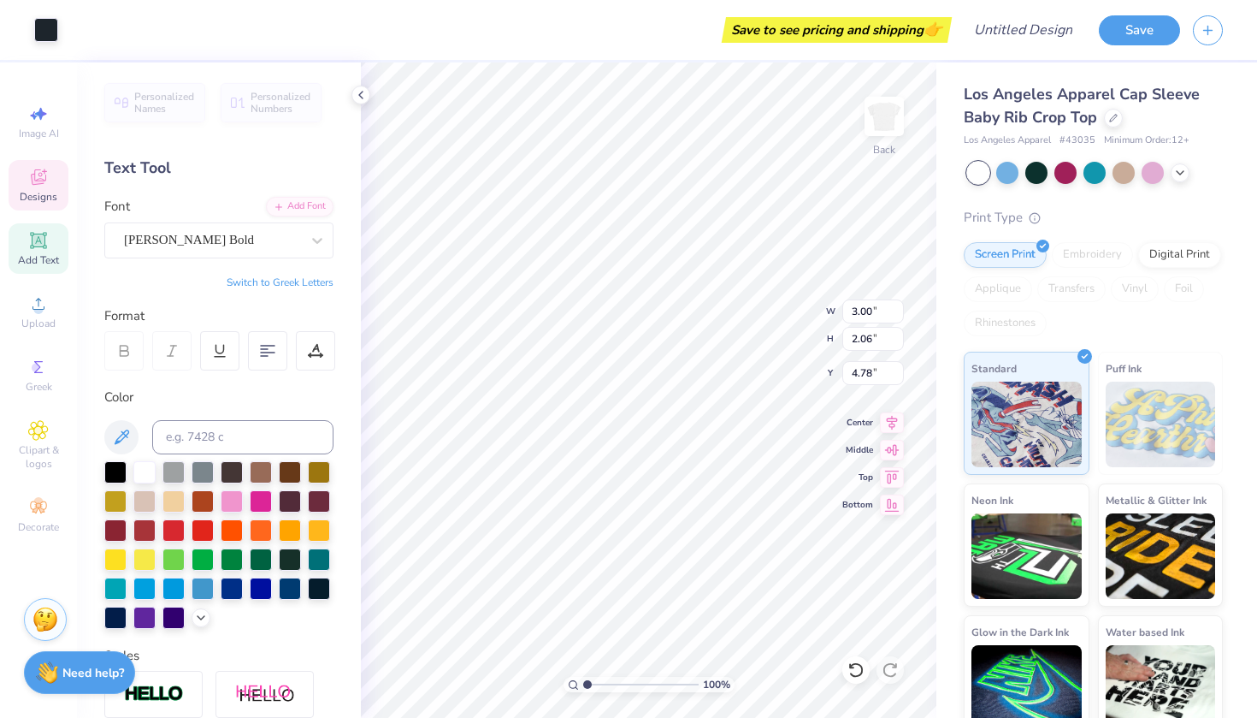
click at [116, 487] on div at bounding box center [218, 545] width 229 height 168
click at [115, 499] on div at bounding box center [115, 499] width 22 height 22
click at [148, 504] on div at bounding box center [144, 499] width 22 height 22
click at [163, 540] on div at bounding box center [174, 528] width 22 height 22
click at [113, 504] on div at bounding box center [115, 499] width 22 height 22
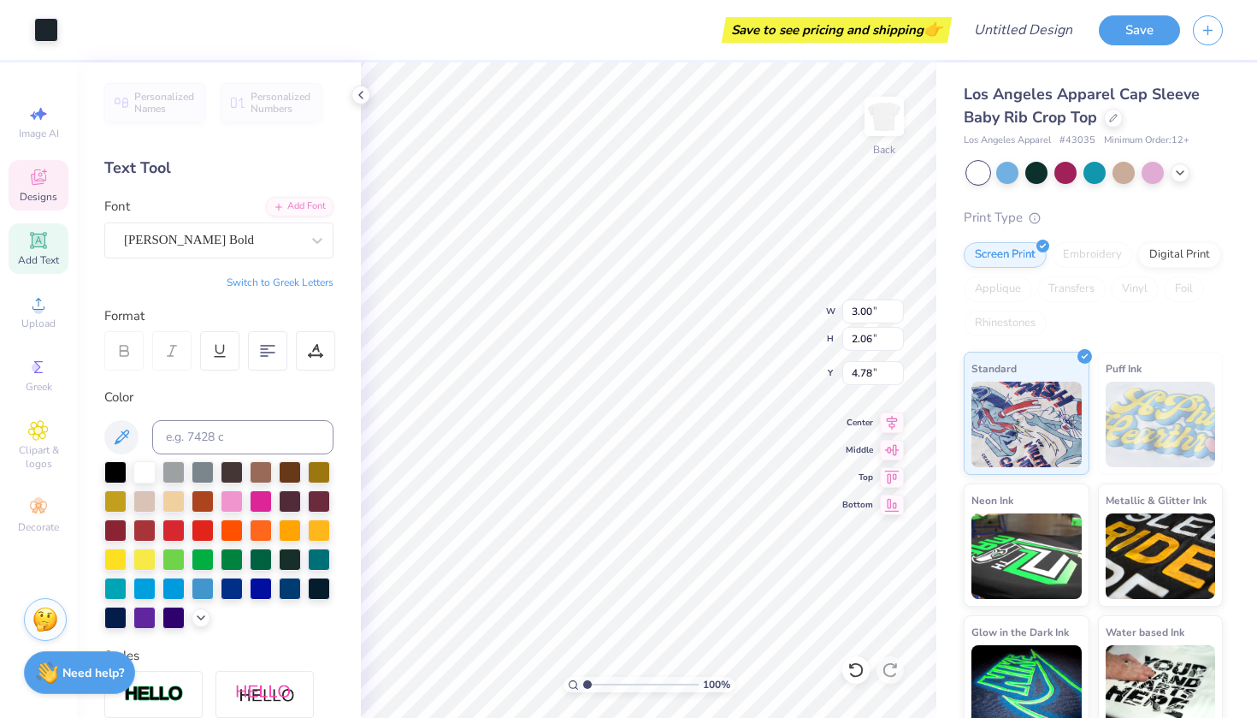
type input "3.37"
type input "2.79"
type input "6.41"
click at [115, 500] on div at bounding box center [115, 499] width 22 height 22
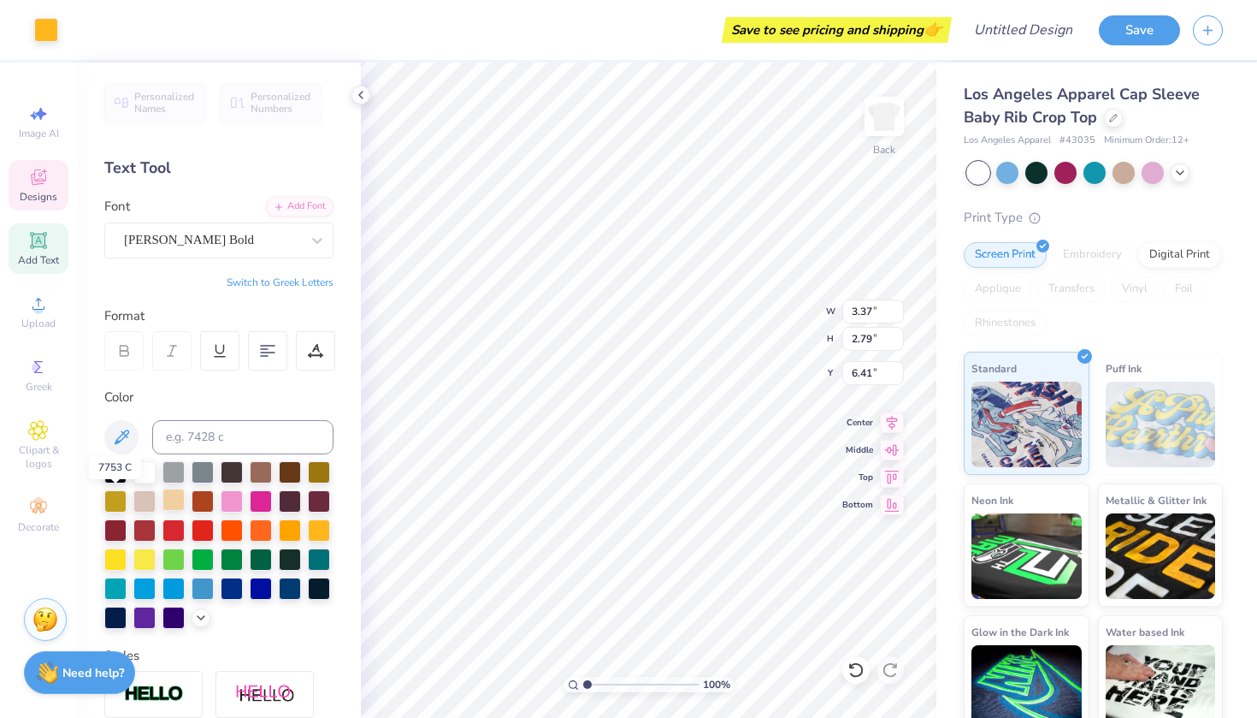
click at [163, 509] on div at bounding box center [174, 499] width 22 height 22
click at [194, 532] on div at bounding box center [203, 528] width 22 height 22
click at [124, 500] on div at bounding box center [115, 499] width 22 height 22
type input "2.45"
type input "2.67"
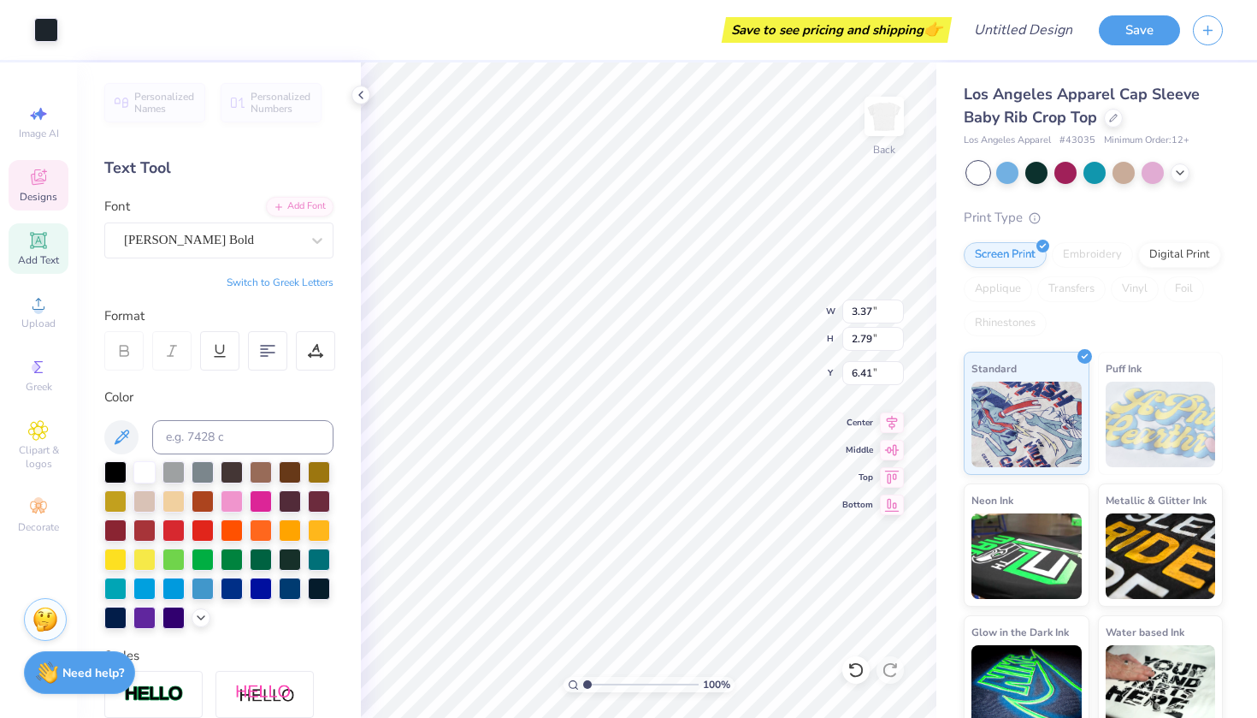
type input "4.18"
click at [116, 501] on div at bounding box center [115, 499] width 22 height 22
click at [114, 528] on div at bounding box center [115, 528] width 22 height 22
click at [169, 526] on div at bounding box center [174, 528] width 22 height 22
click at [121, 497] on div at bounding box center [115, 499] width 22 height 22
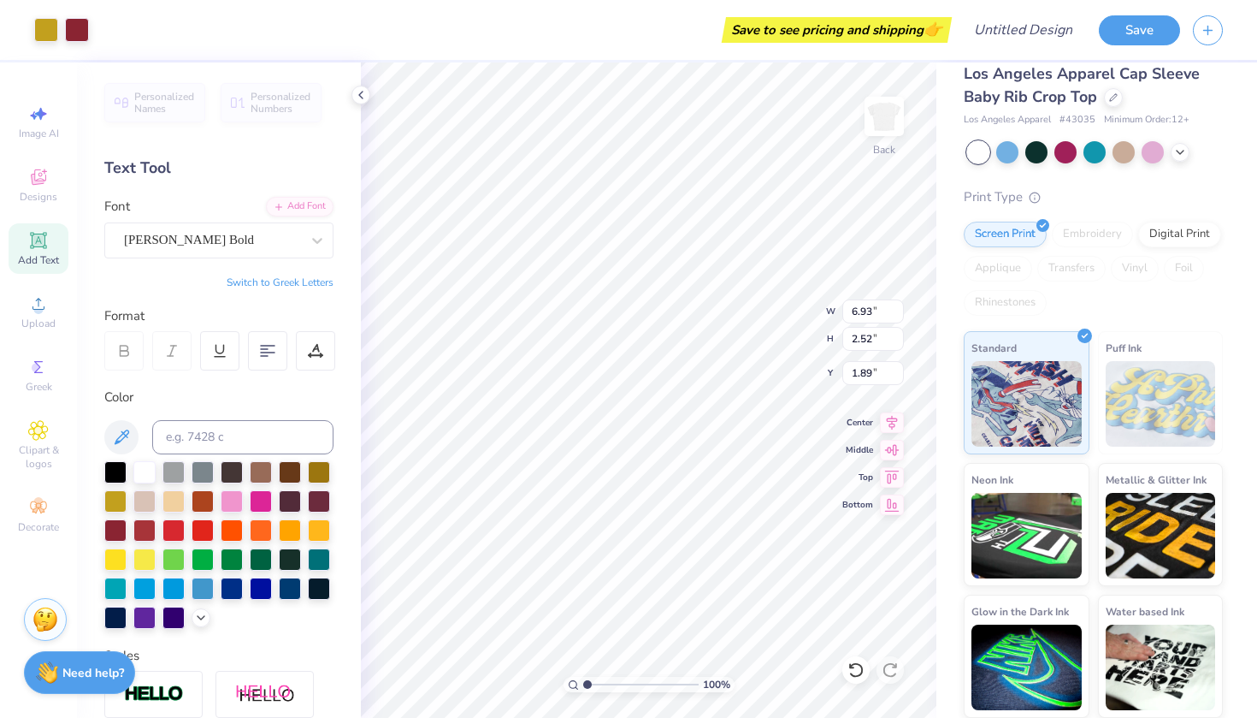
scroll to position [20, 0]
click at [1162, 236] on div "Digital Print" at bounding box center [1179, 233] width 83 height 26
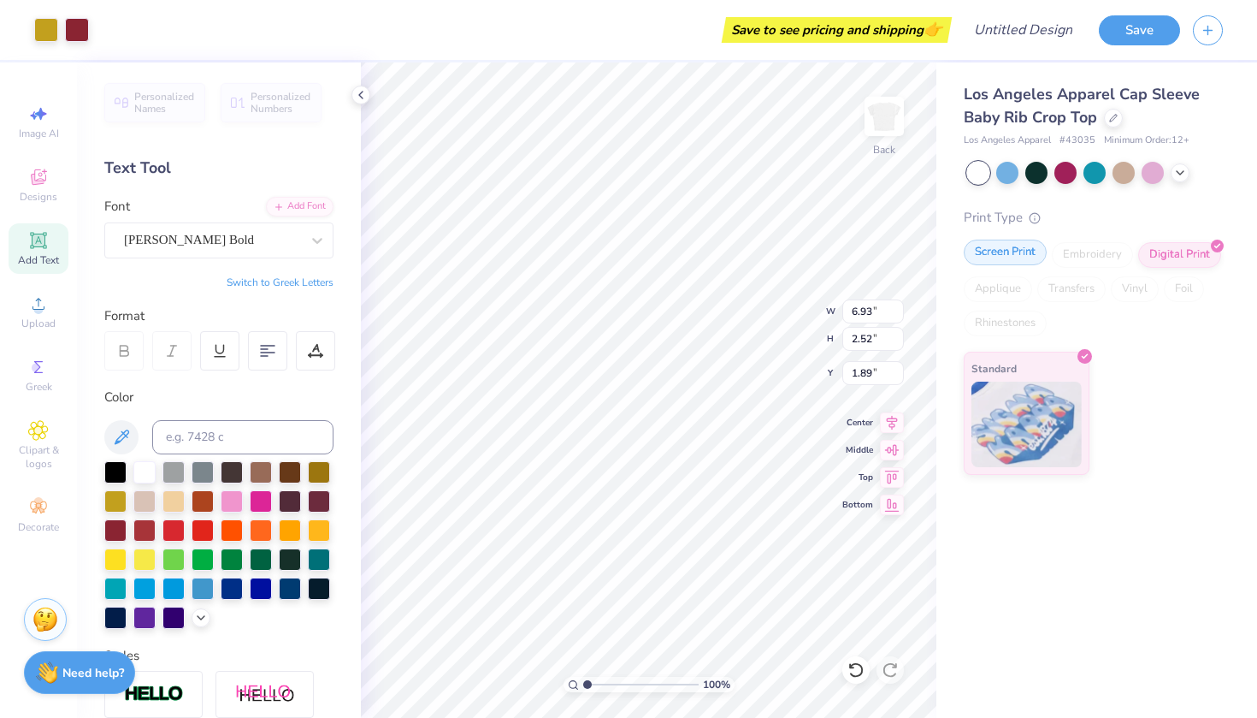
scroll to position [0, 0]
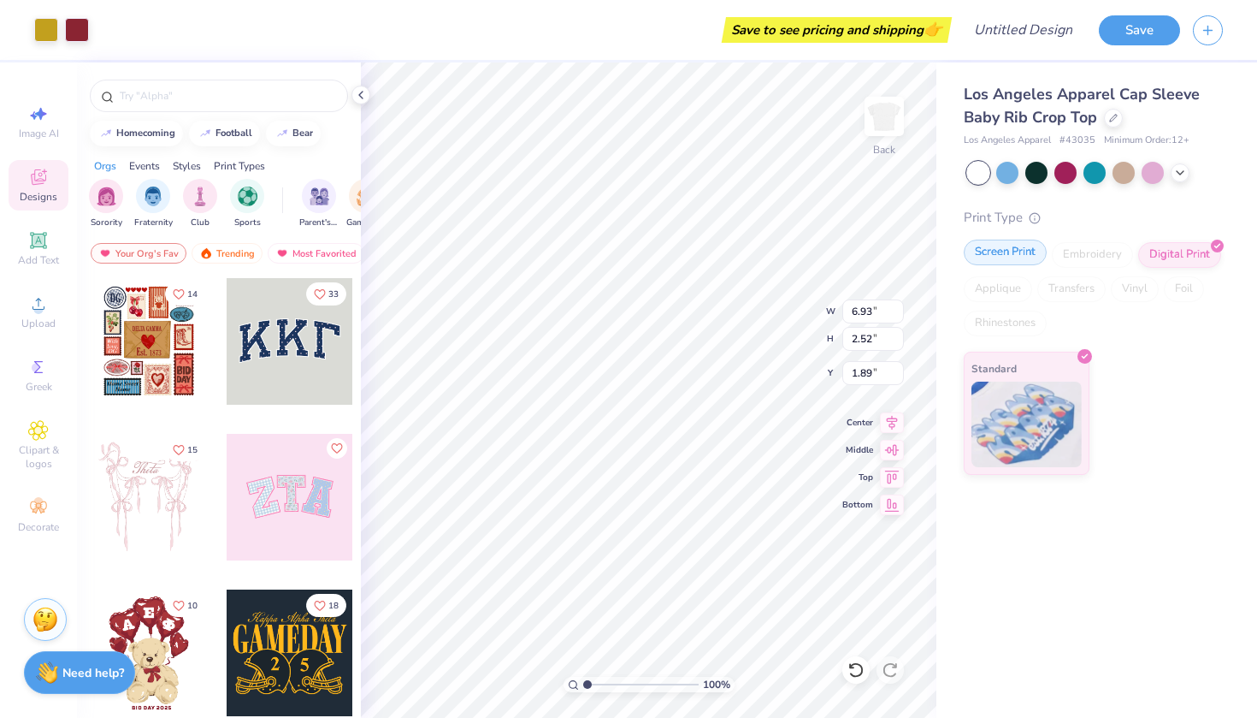
click at [995, 246] on div "Screen Print" at bounding box center [1005, 253] width 83 height 26
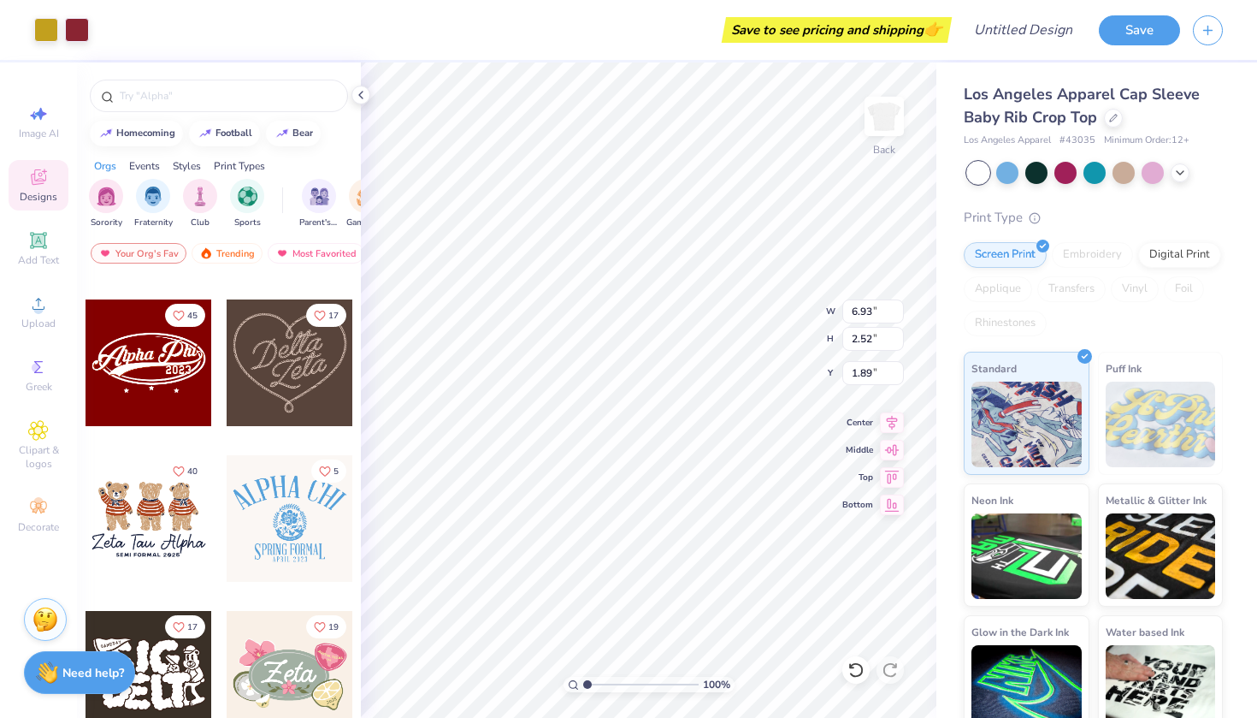
scroll to position [584, 0]
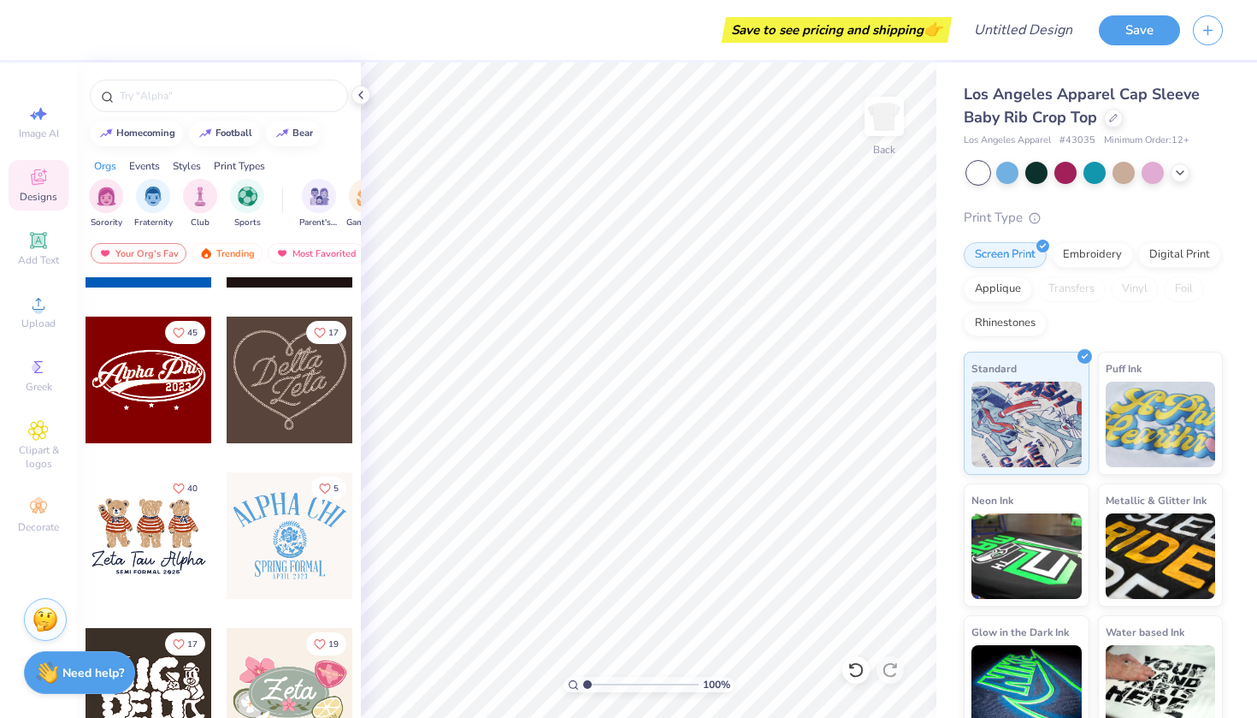
click at [171, 381] on div at bounding box center [149, 379] width 127 height 127
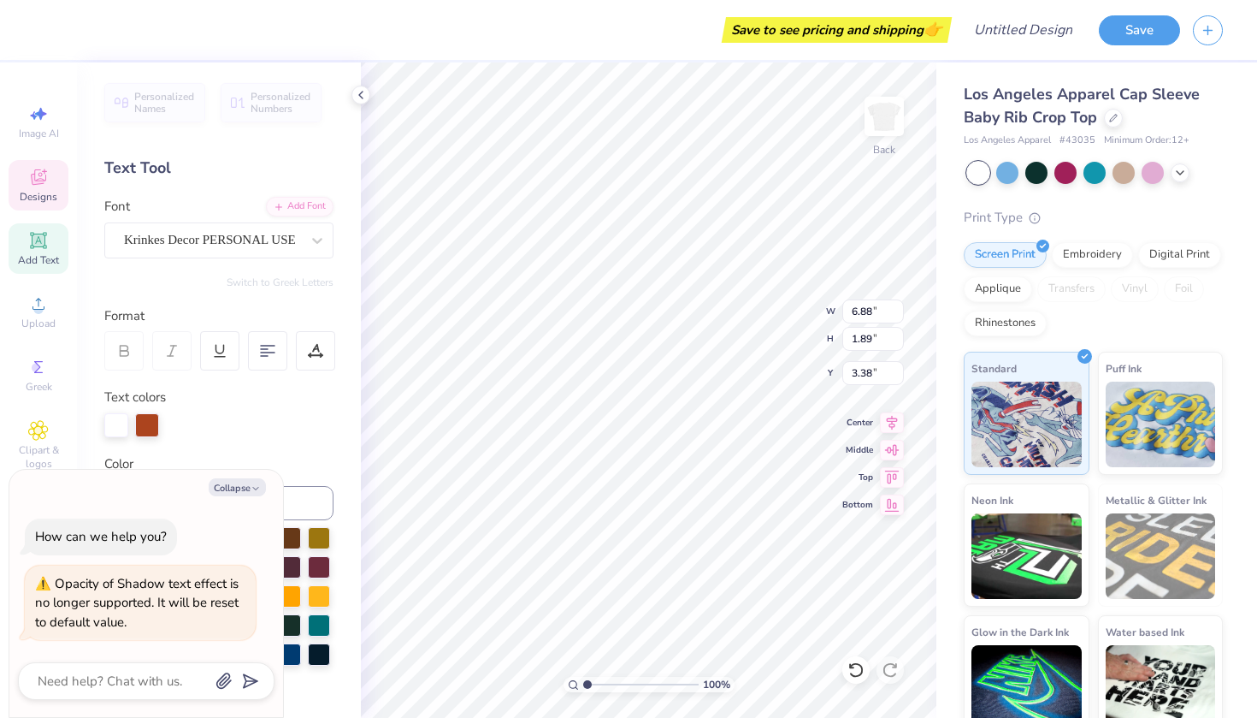
scroll to position [0, 1]
type textarea "x"
type textarea "S"
type textarea "x"
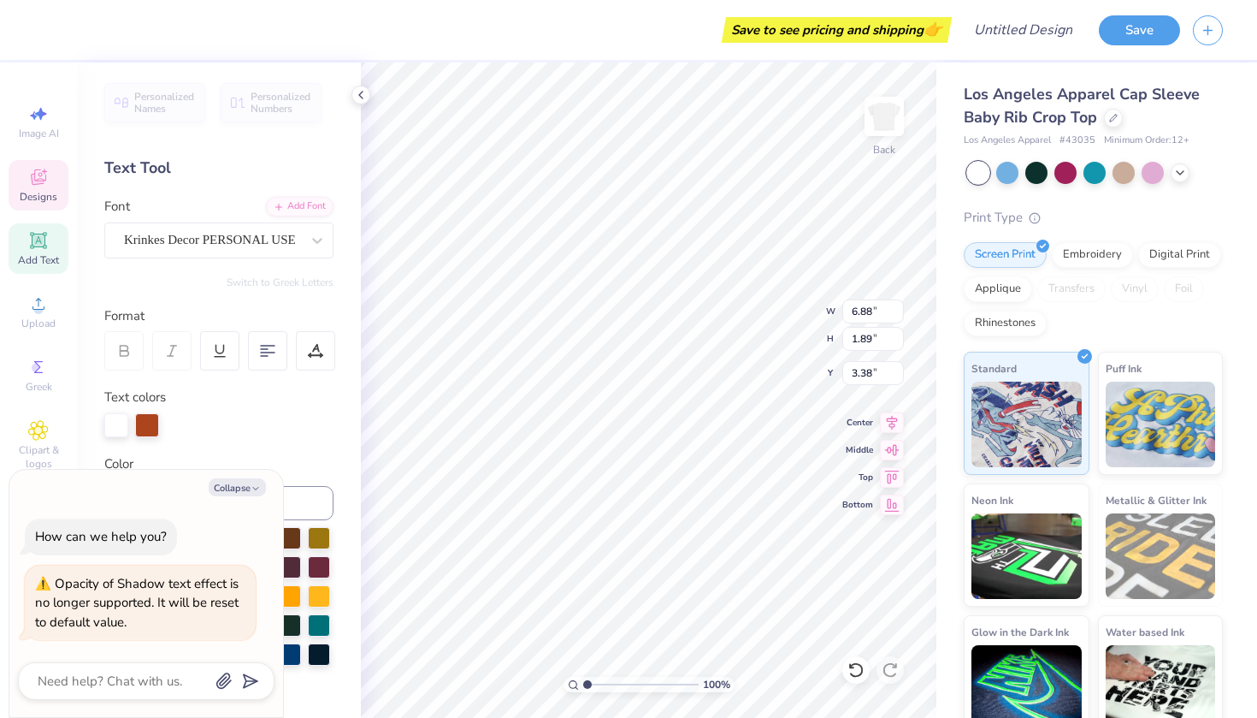
type textarea "Alpha Phi0"
type textarea "x"
type textarea "Alpha i0"
type textarea "x"
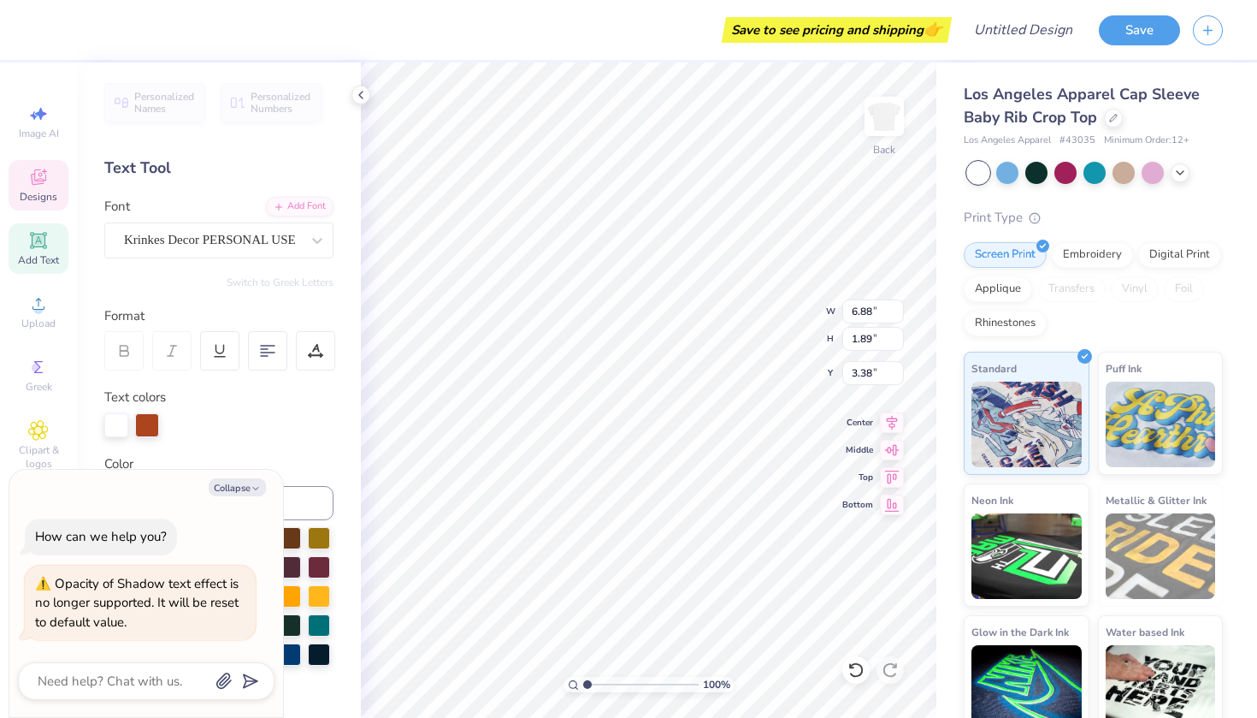
type textarea "Alphai0"
type textarea "x"
type textarea "Alphi0"
type textarea "x"
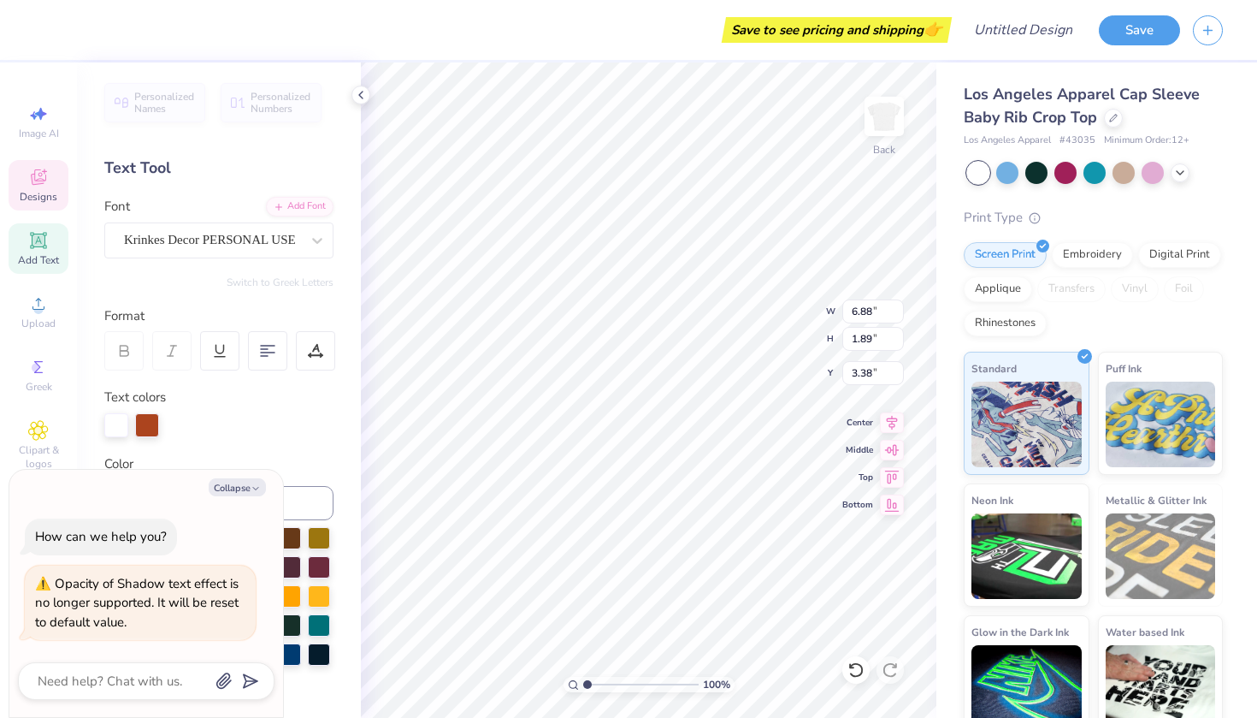
type textarea "Alpi0"
type textarea "x"
type textarea "Ali0"
type textarea "x"
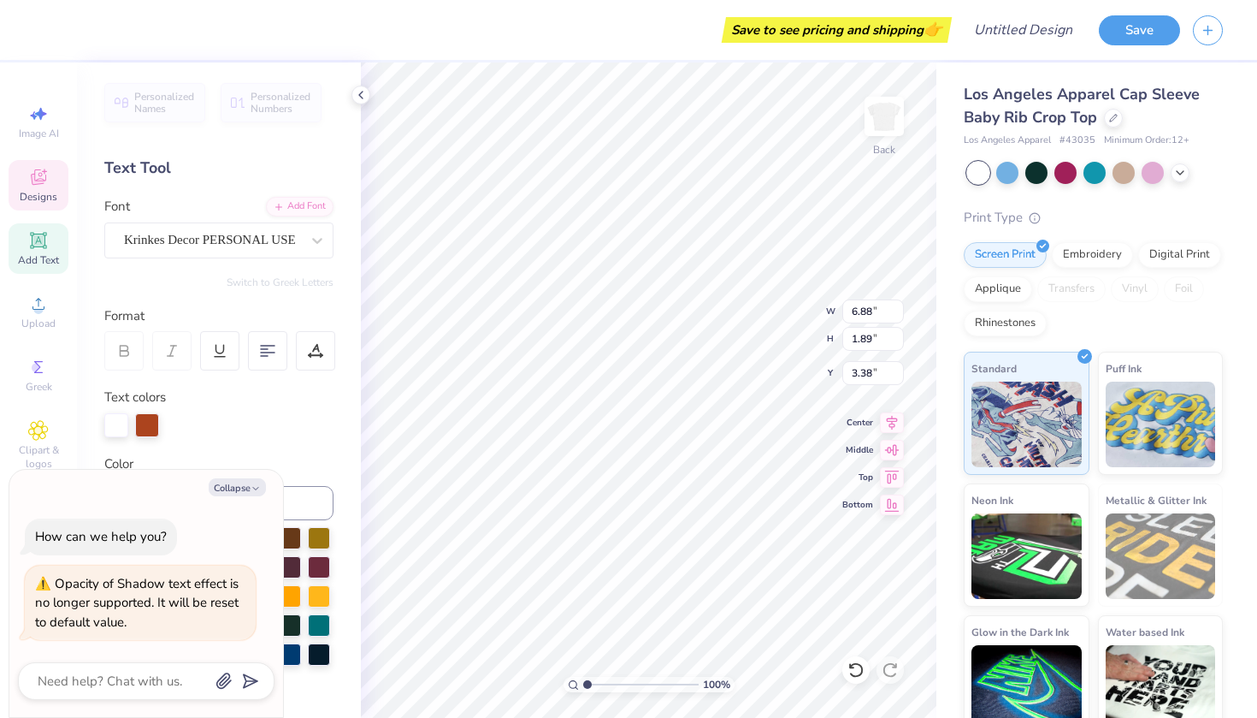
type textarea "Ai0"
type textarea "x"
type textarea "i0"
type textarea "x"
type textarea "0"
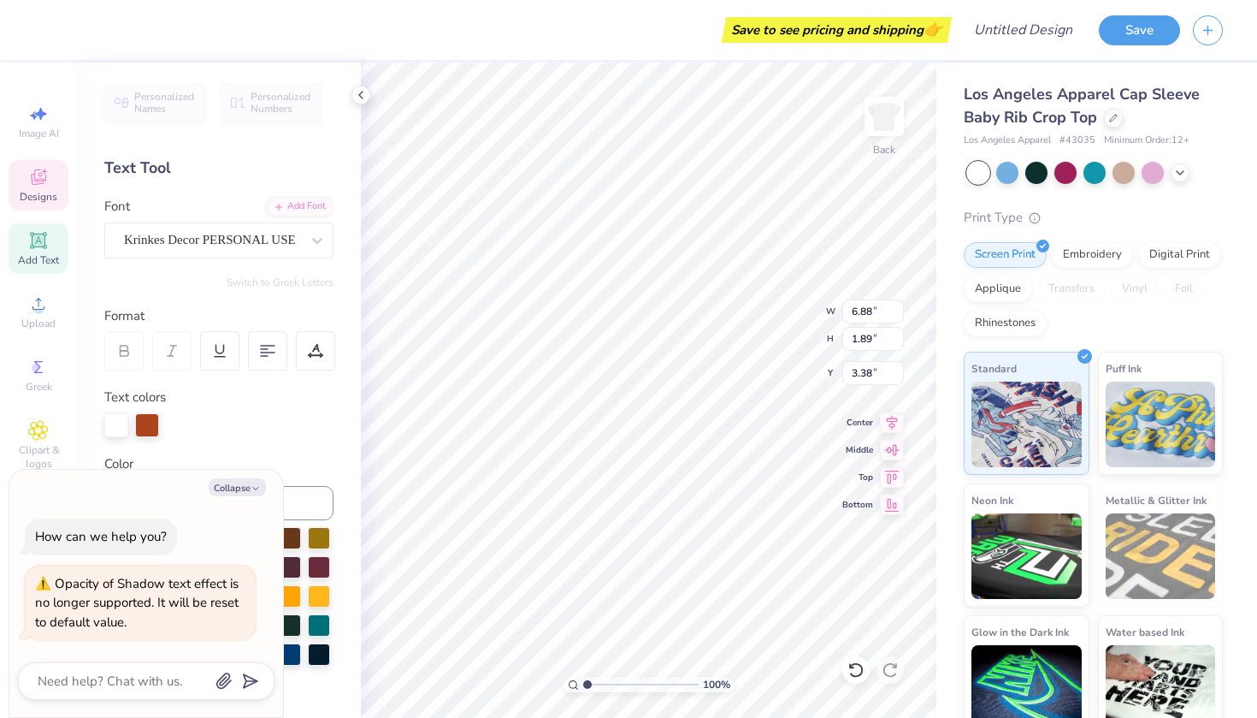
type textarea "x"
type textarea "S0"
type textarea "x"
type textarea "St0"
type textarea "x"
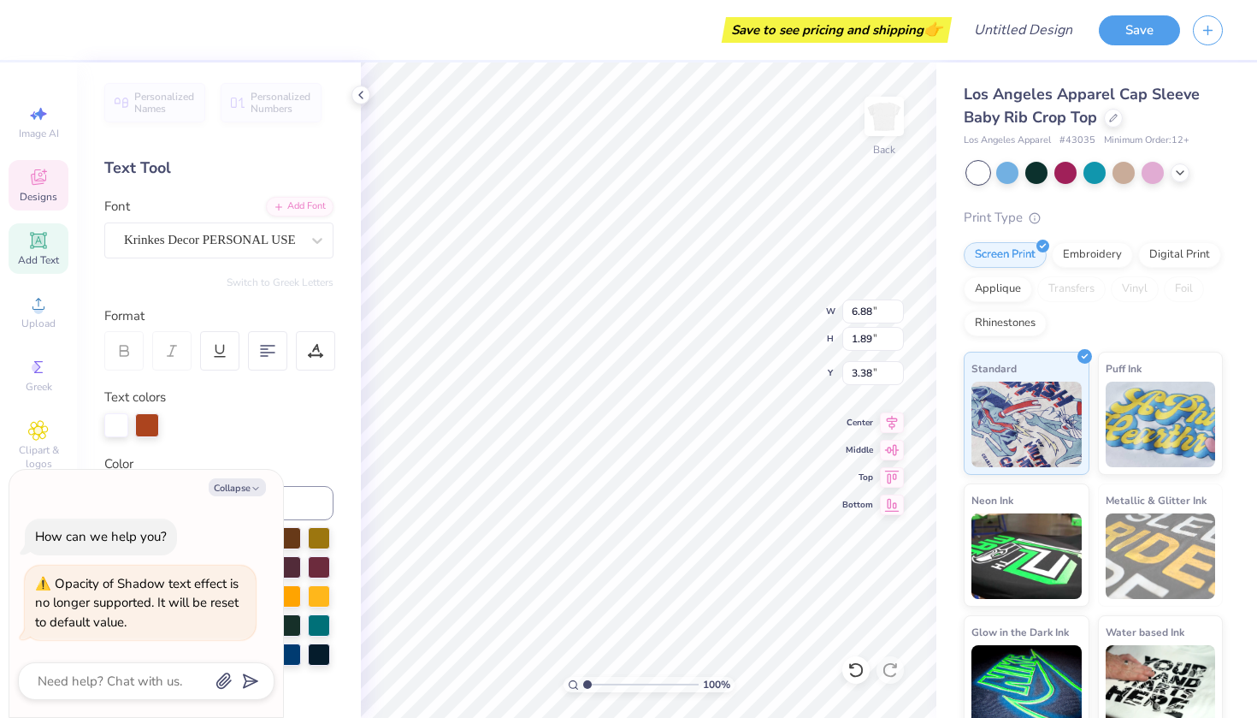
type textarea "Str0"
type textarea "x"
type textarea "Stri0"
type textarea "x"
type textarea "Strik0"
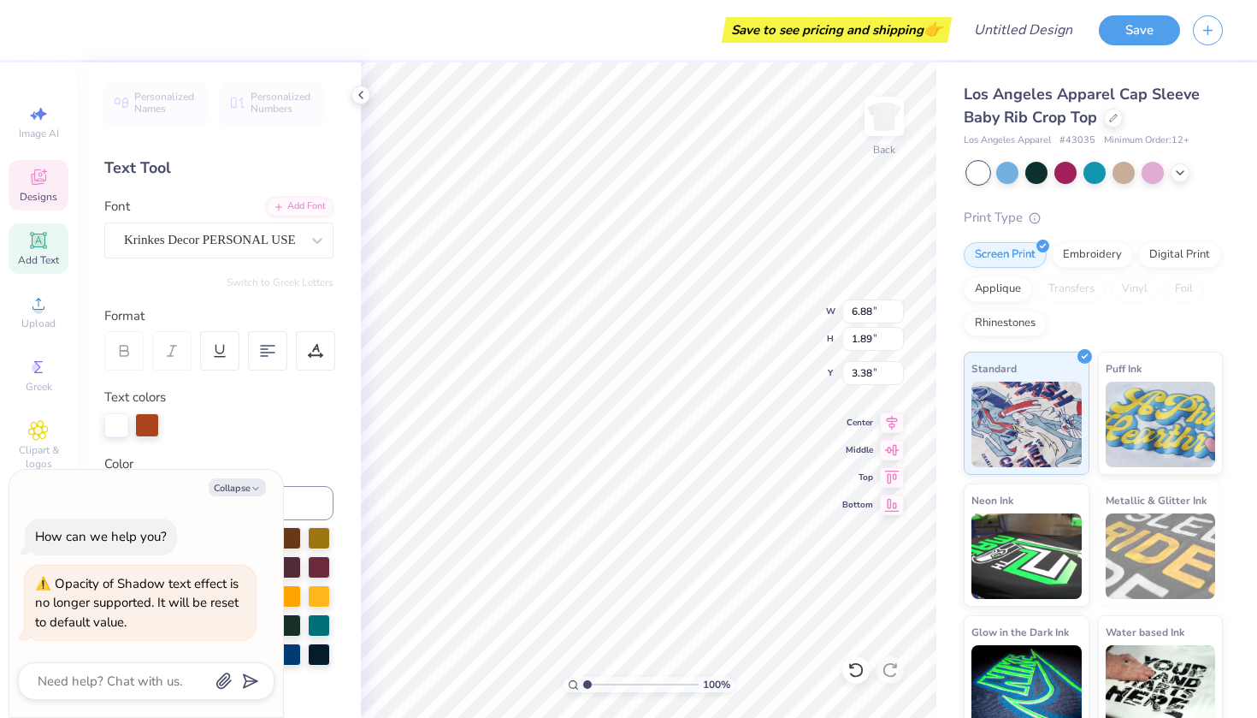
scroll to position [0, 1]
type textarea "x"
type textarea "Strike0"
type textarea "x"
type textarea "Strike 0"
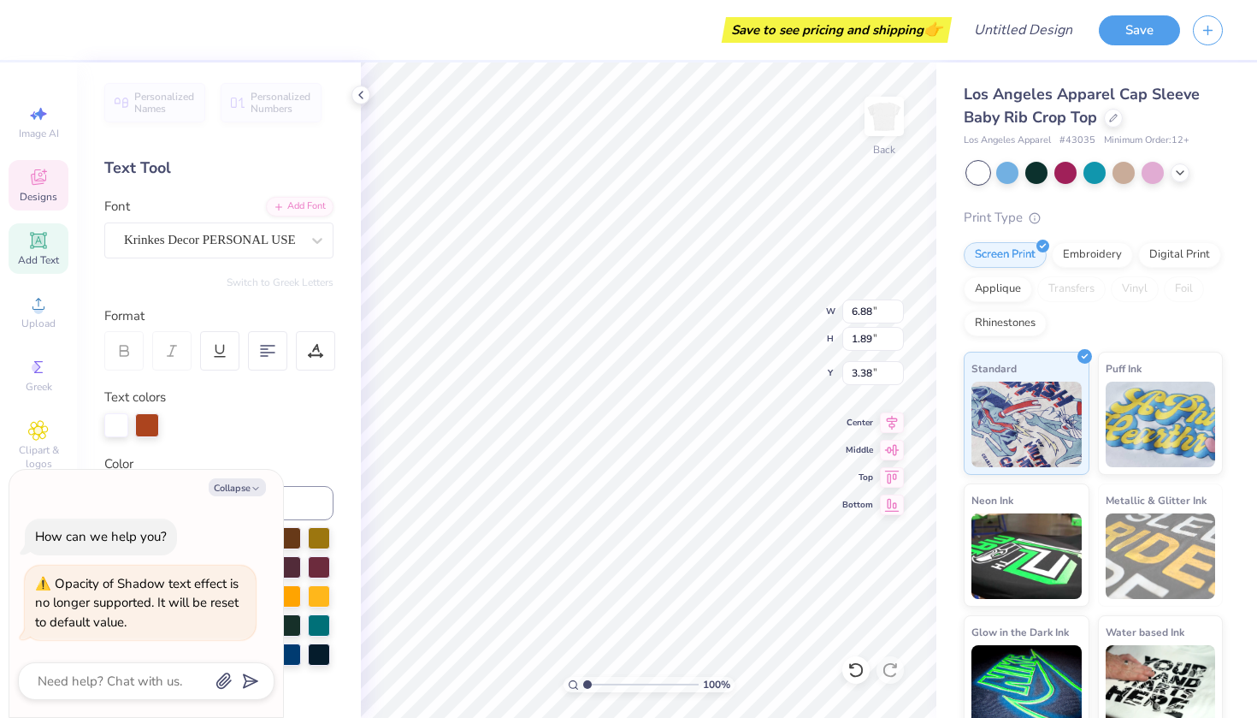
type textarea "x"
type textarea "Strike M0"
type textarea "x"
type textarea "Strike Ma0"
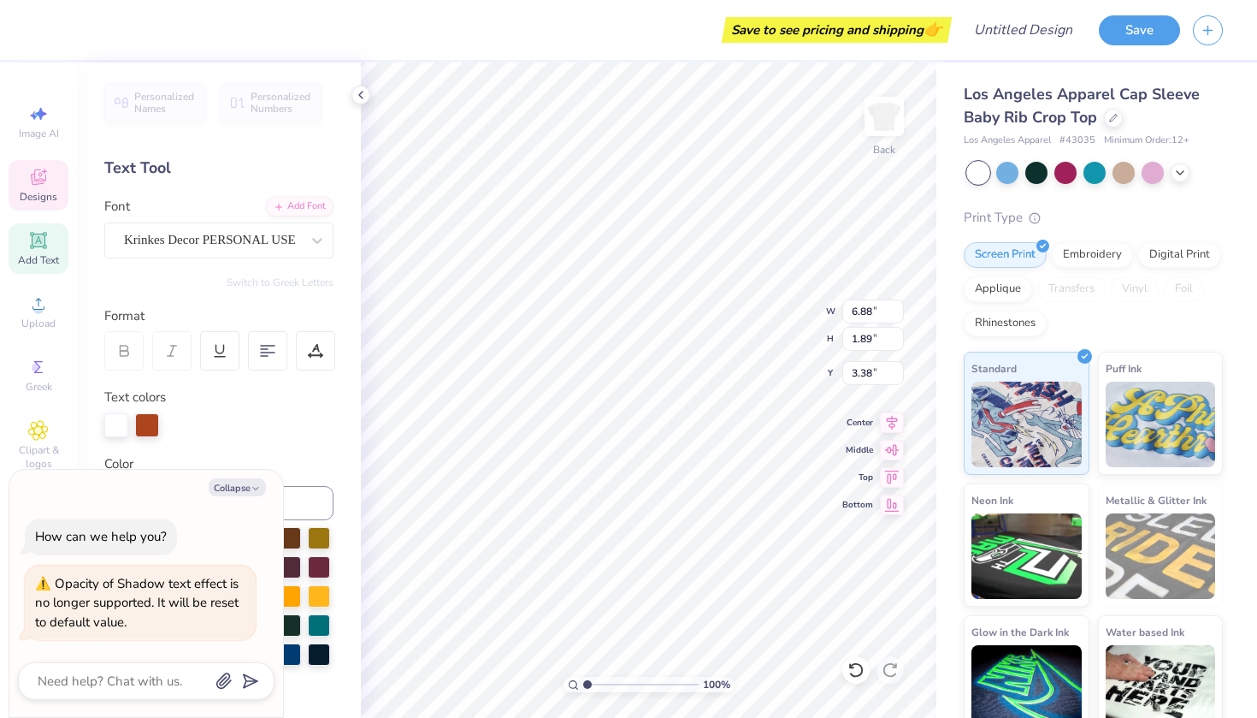
type textarea "x"
type textarea "Strike Mag0"
type textarea "x"
type textarea "Strike Maga0"
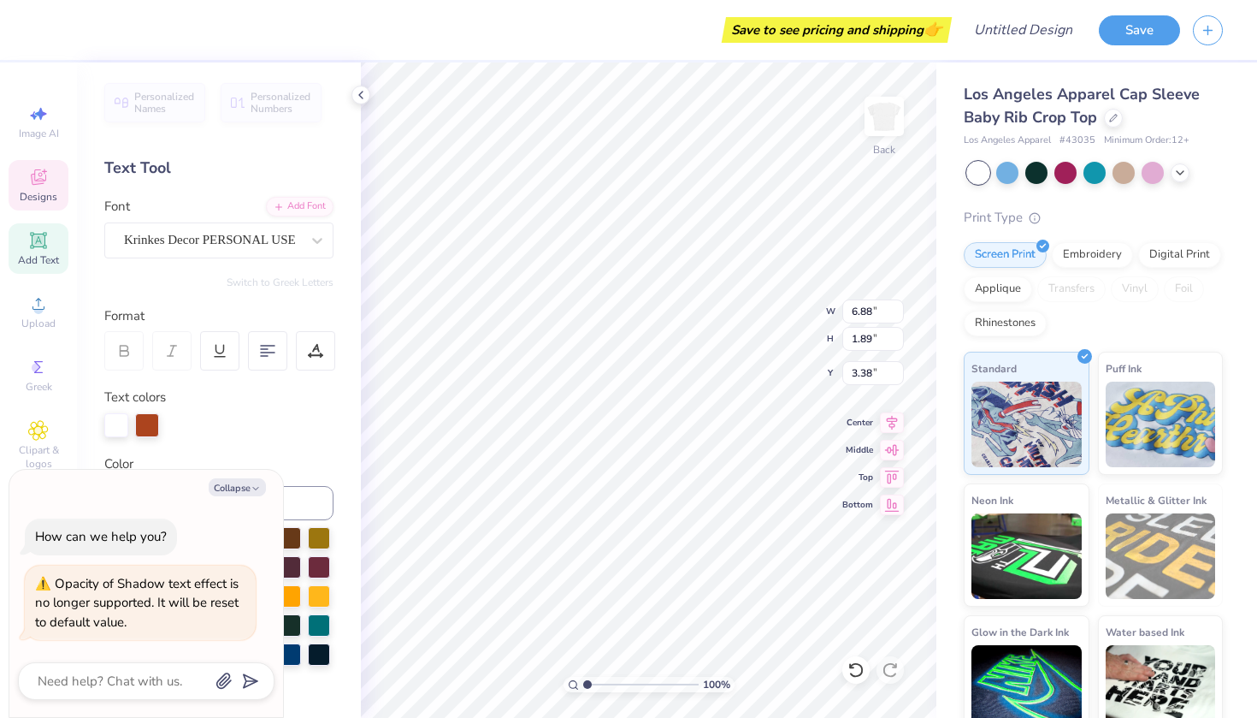
type textarea "x"
type textarea "Strike Magaz0"
type textarea "x"
type textarea "Strike Magazi0"
type textarea "x"
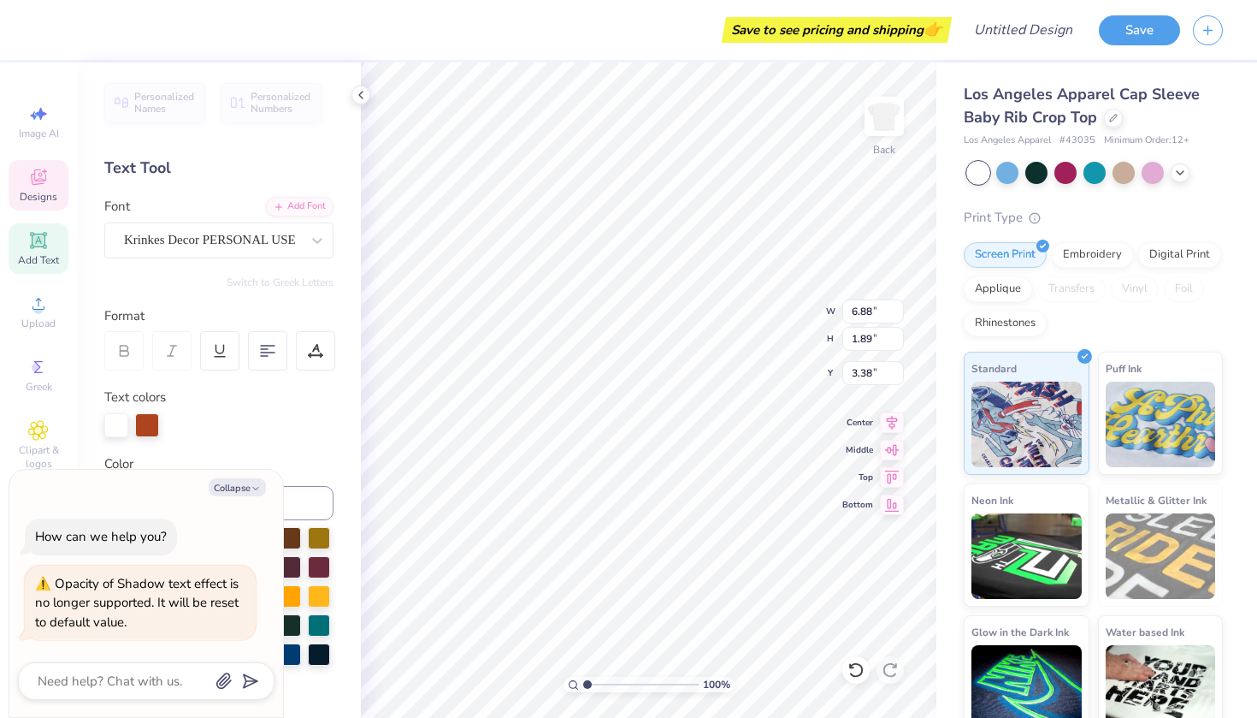
type textarea "Strike Magazin0"
type textarea "x"
type textarea "Strike Magazine0"
type textarea "x"
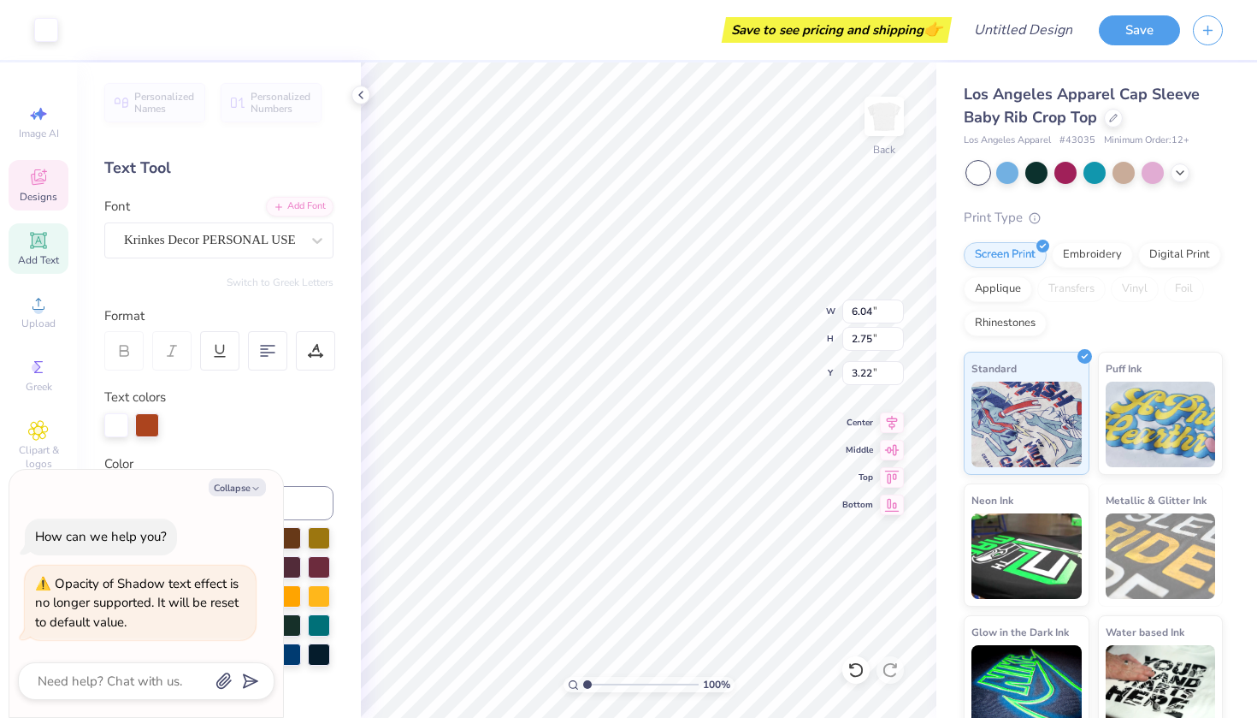
type input "1.56"
type input "0.58"
type input "4.98"
type textarea "x"
type textarea "I"
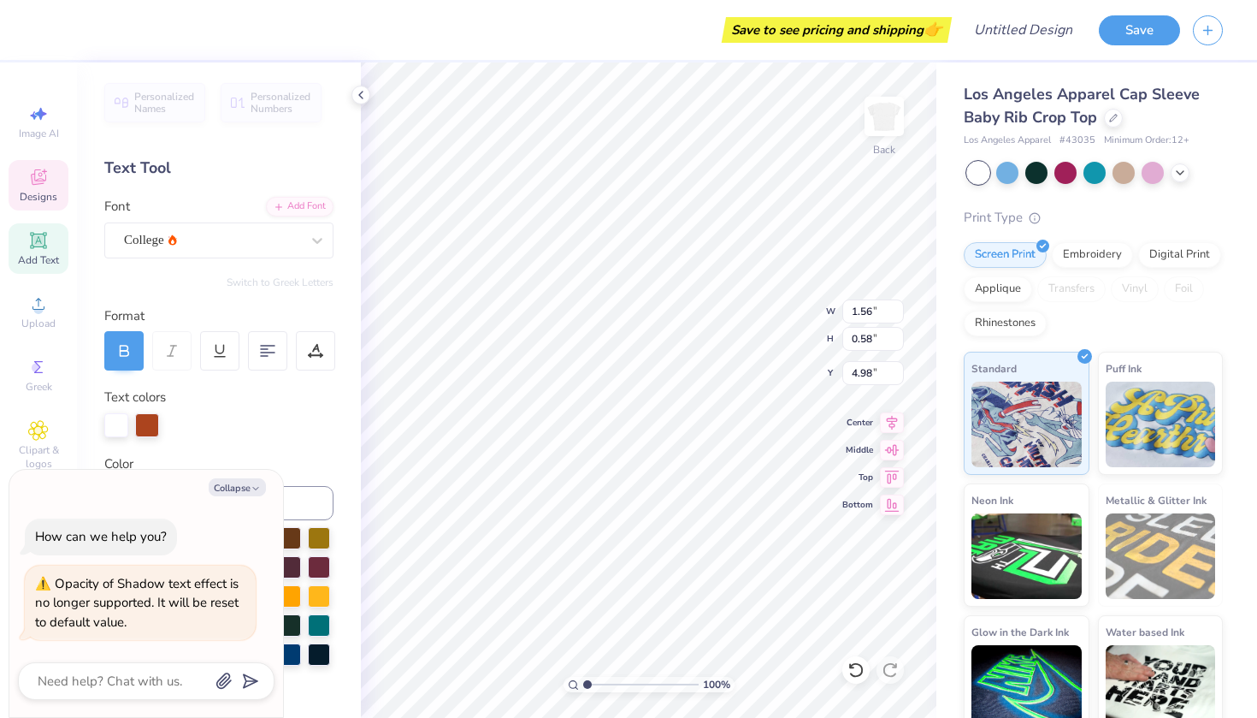
type textarea "x"
type textarea "Is"
type textarea "x"
type textarea "Iss"
type textarea "x"
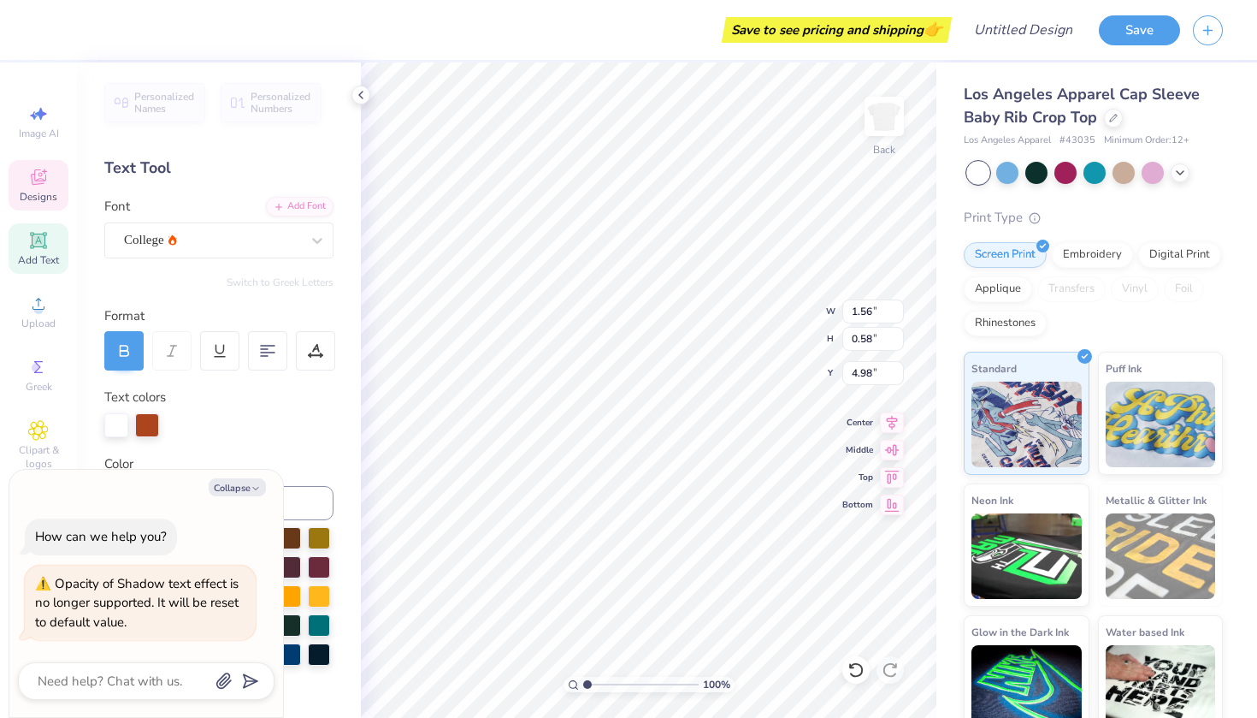
type textarea "Issu"
type textarea "x"
type textarea "Issue"
type textarea "x"
type textarea "Issue"
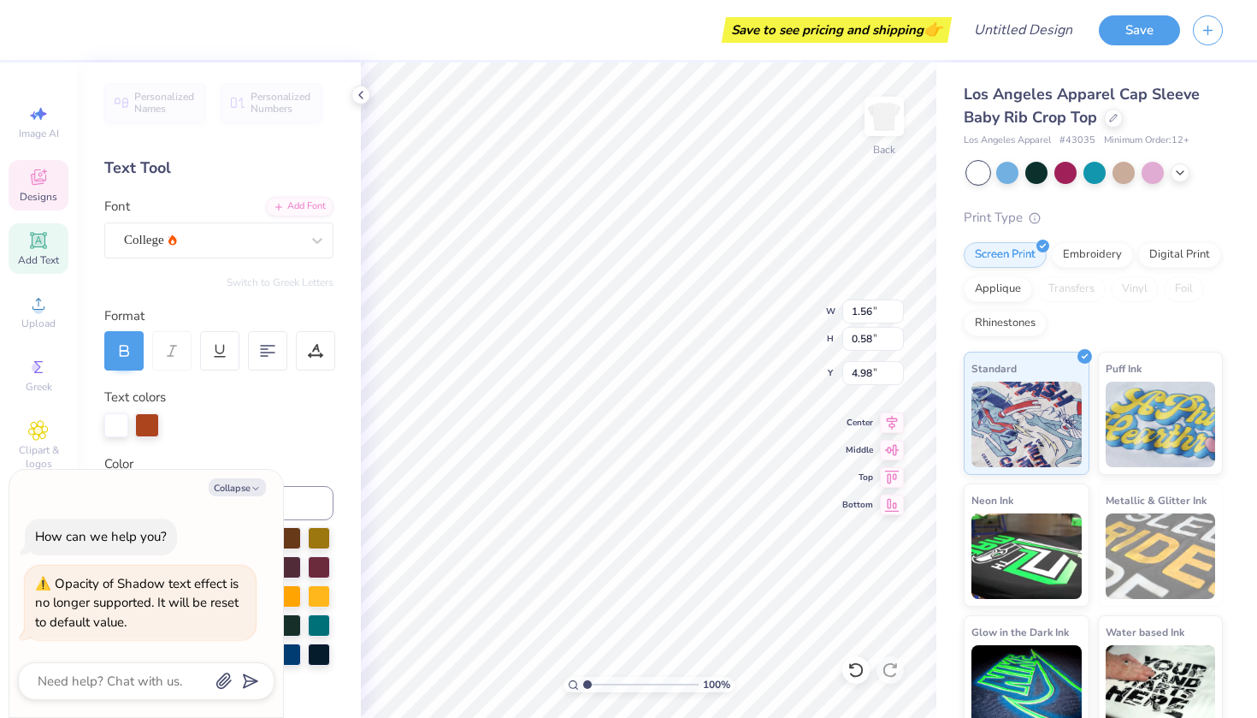
scroll to position [0, 1]
type textarea "x"
type textarea "Issue 1"
type textarea "x"
type textarea "Issue 18"
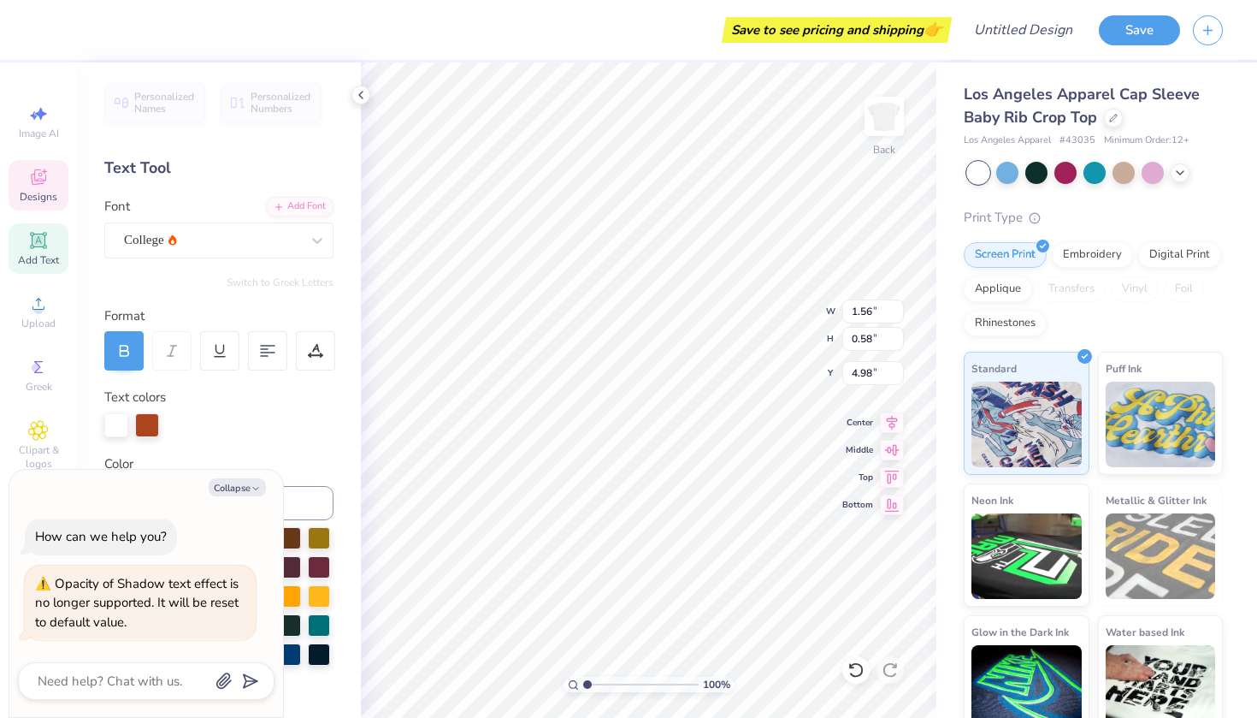
scroll to position [0, 2]
type textarea "x"
type input "5.44"
type input "2.63"
type input "3.55"
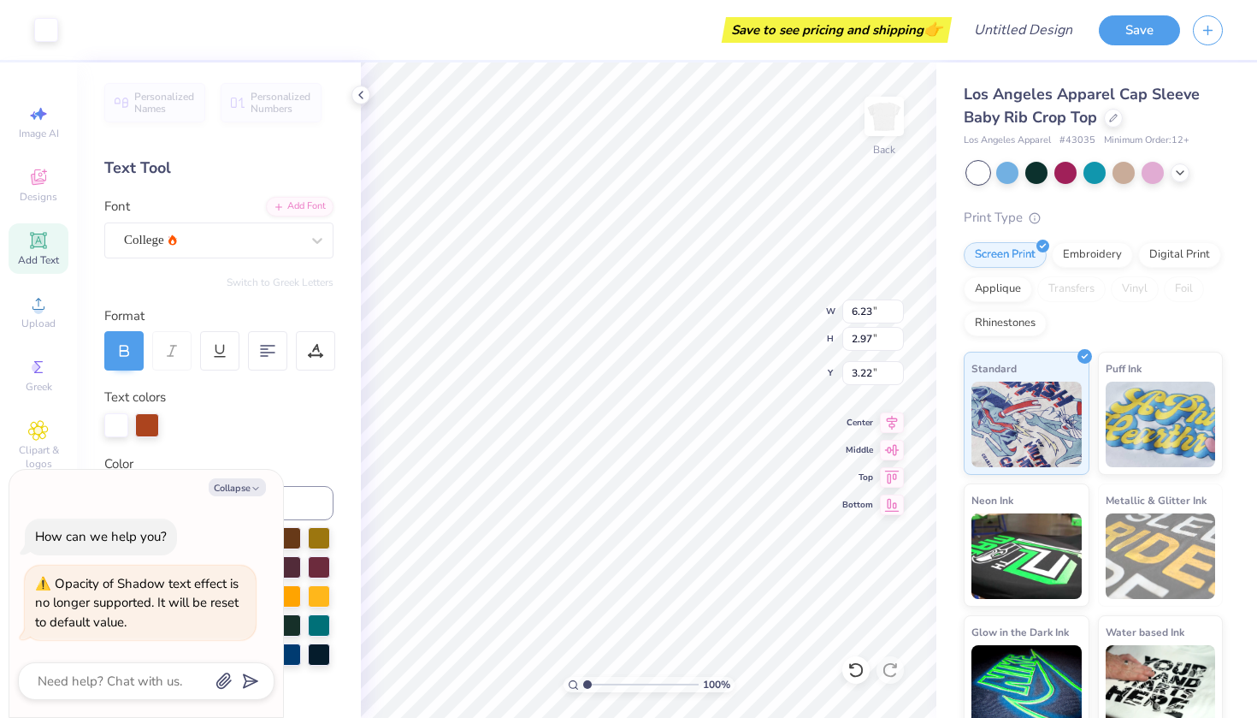
type textarea "x"
type input "2.85"
type textarea "x"
type input "6.02"
type textarea "x"
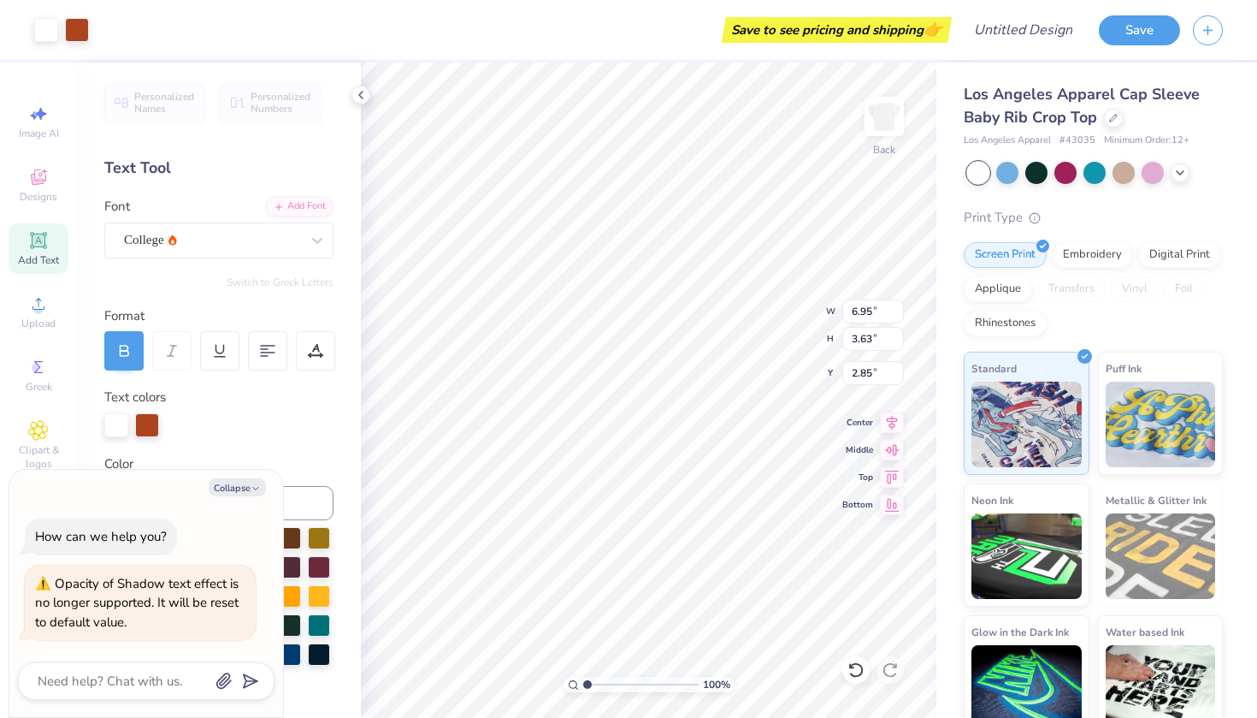
type input "1.42"
click at [1174, 175] on icon at bounding box center [1181, 171] width 14 height 14
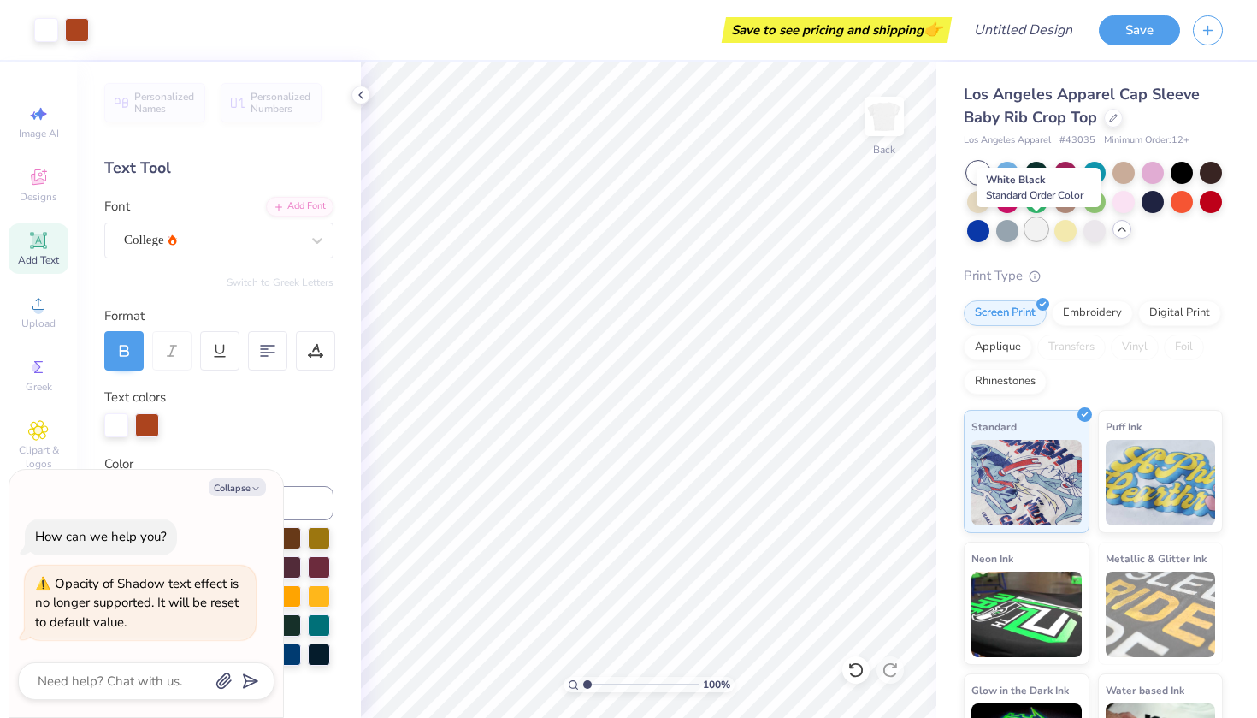
click at [1047, 229] on div at bounding box center [1037, 229] width 22 height 22
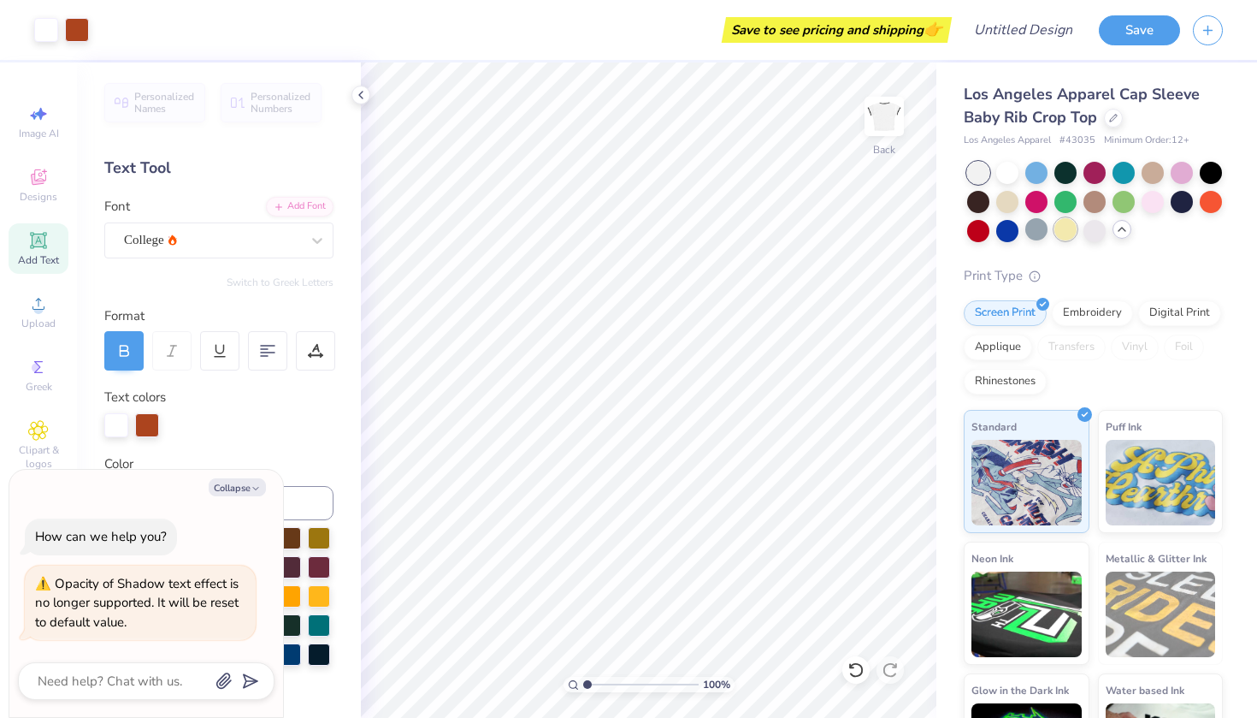
click at [1067, 229] on div at bounding box center [1066, 229] width 22 height 22
click at [965, 233] on div at bounding box center [1093, 202] width 259 height 80
click at [979, 230] on div at bounding box center [978, 229] width 22 height 22
click at [979, 201] on div at bounding box center [978, 200] width 22 height 22
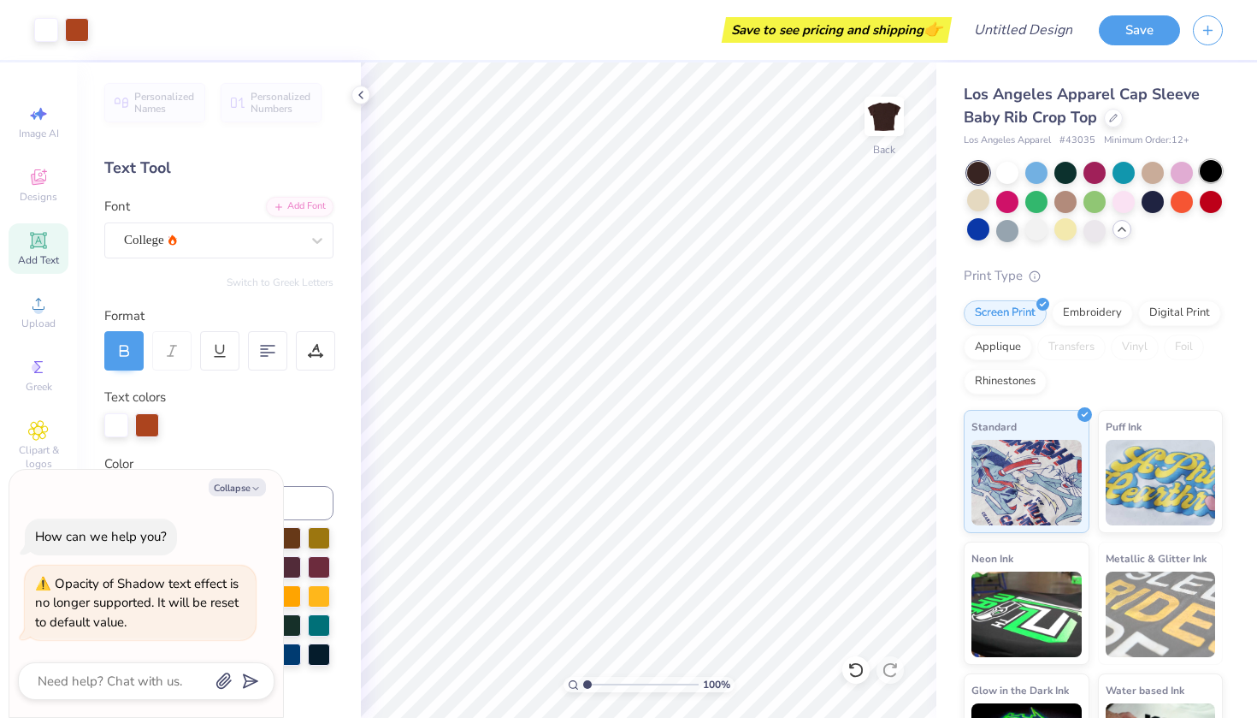
click at [1207, 175] on div at bounding box center [1211, 171] width 22 height 22
click at [1174, 171] on div at bounding box center [1182, 171] width 22 height 22
click at [1143, 174] on div at bounding box center [1153, 171] width 22 height 22
click at [1180, 200] on div at bounding box center [1182, 200] width 22 height 22
click at [1009, 174] on div at bounding box center [1008, 171] width 22 height 22
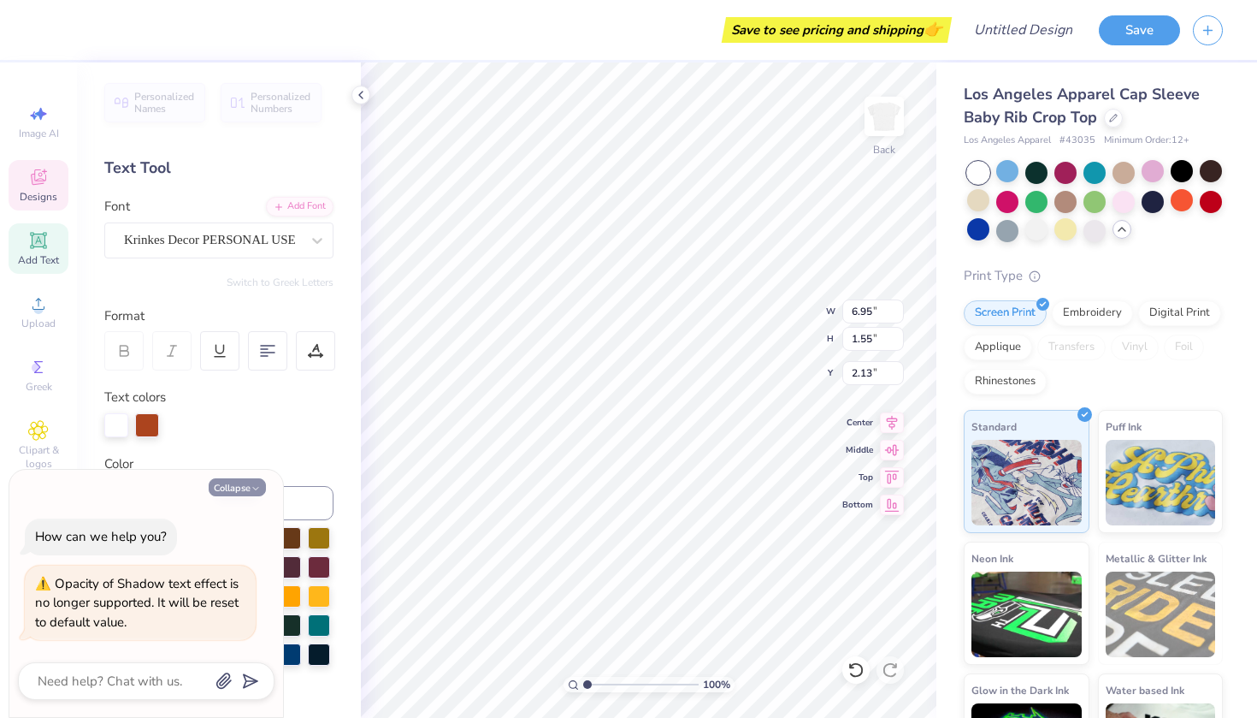
click at [243, 493] on button "Collapse" at bounding box center [237, 487] width 57 height 18
type textarea "x"
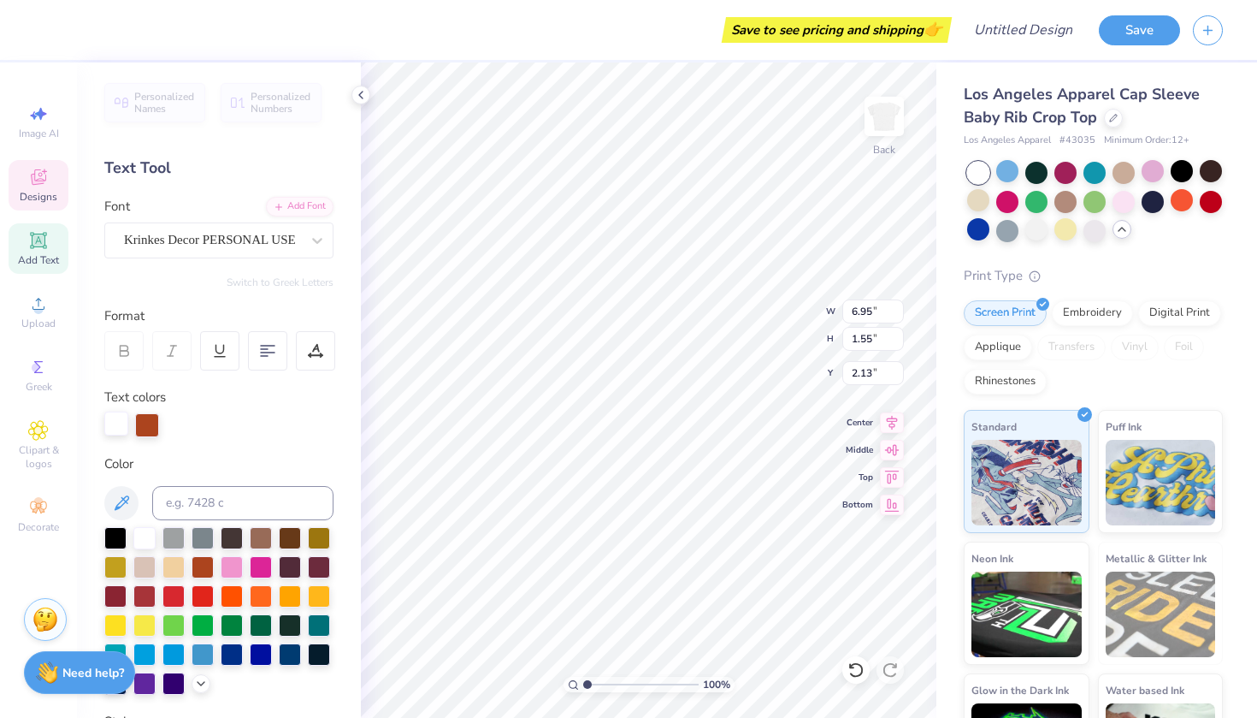
click at [115, 421] on div at bounding box center [116, 423] width 24 height 24
click at [114, 538] on div at bounding box center [115, 536] width 22 height 22
click at [205, 577] on div at bounding box center [203, 565] width 22 height 22
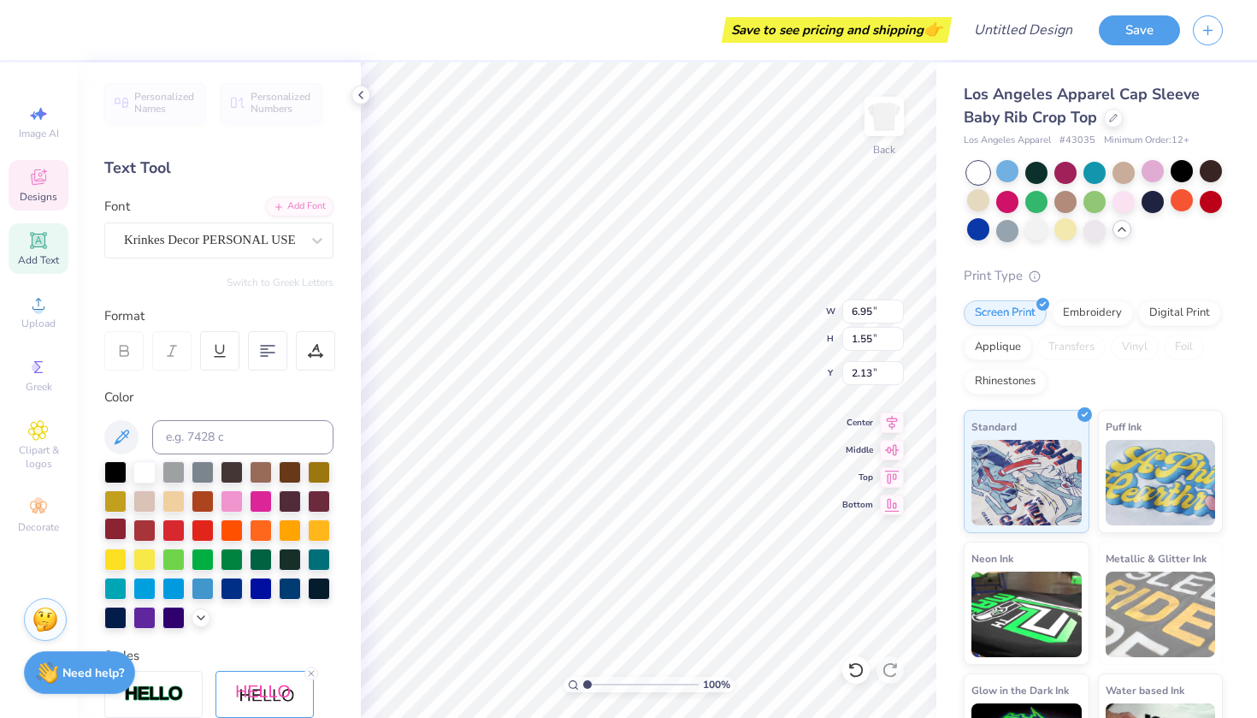
click at [118, 525] on div at bounding box center [115, 528] width 22 height 22
click at [119, 525] on div at bounding box center [115, 528] width 22 height 22
click at [109, 33] on div at bounding box center [108, 28] width 24 height 24
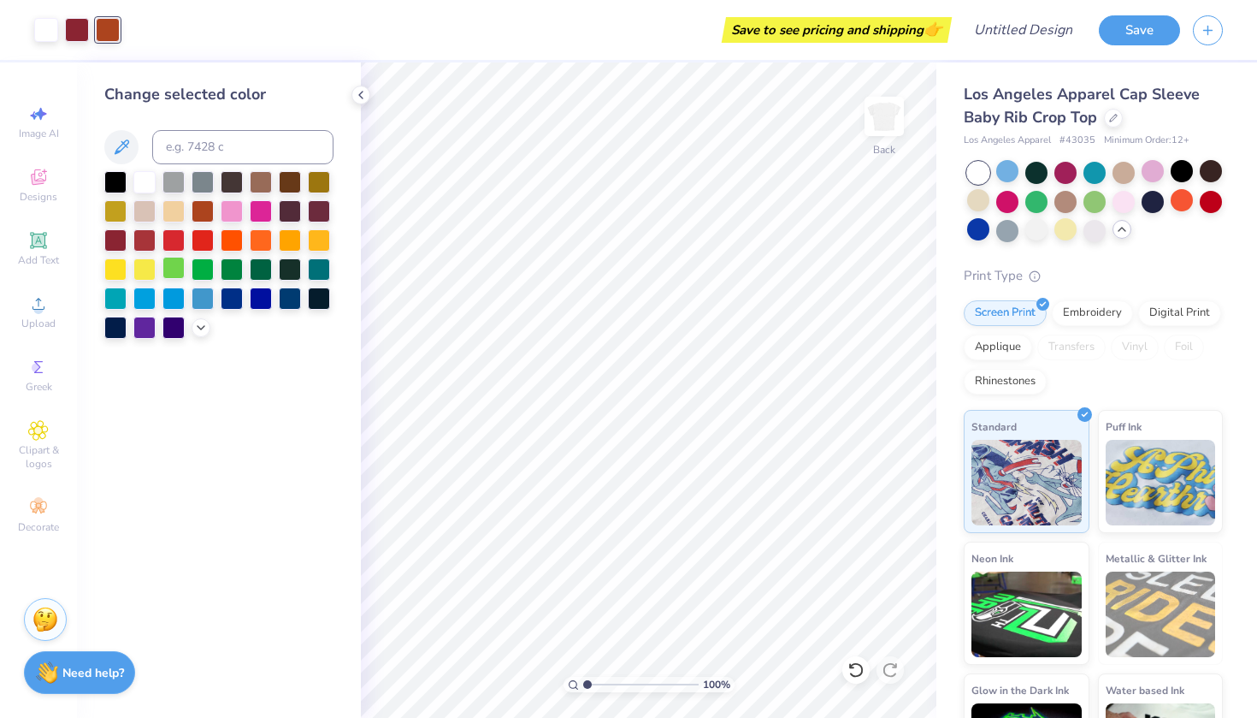
click at [169, 267] on div at bounding box center [174, 268] width 22 height 22
click at [122, 235] on div at bounding box center [115, 239] width 22 height 22
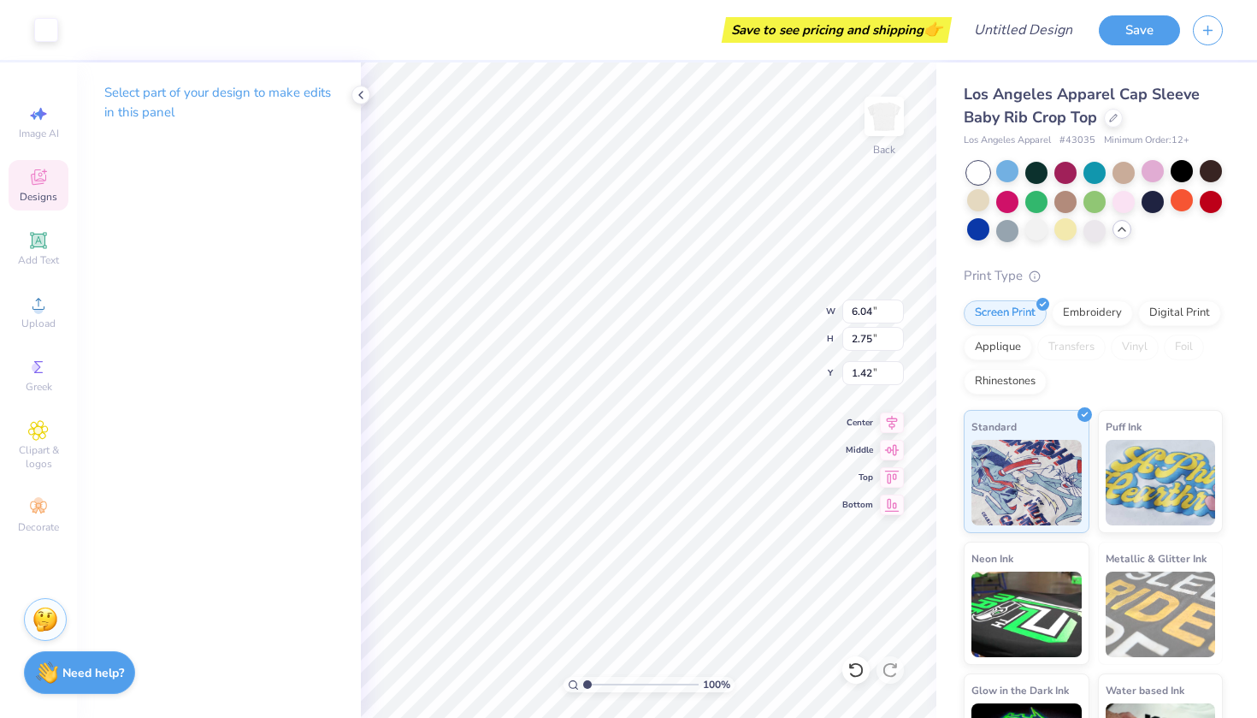
type input "6.95"
type input "1.55"
type input "2.13"
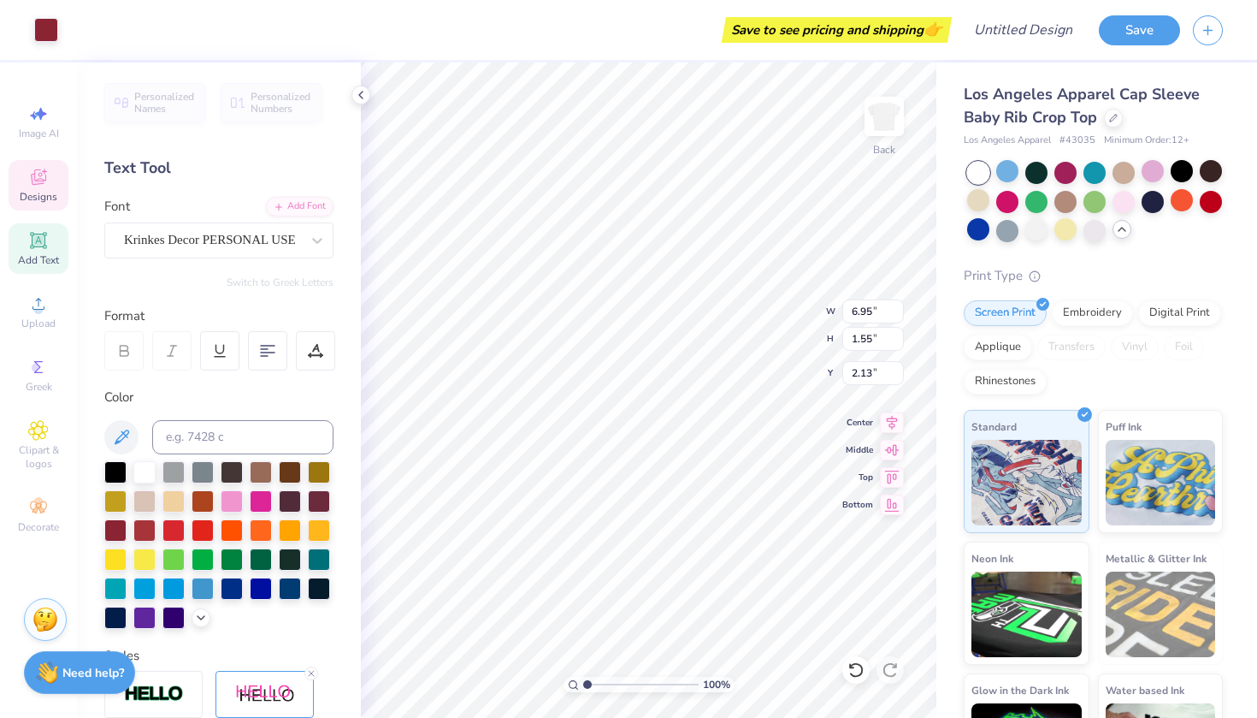
type input "2.05"
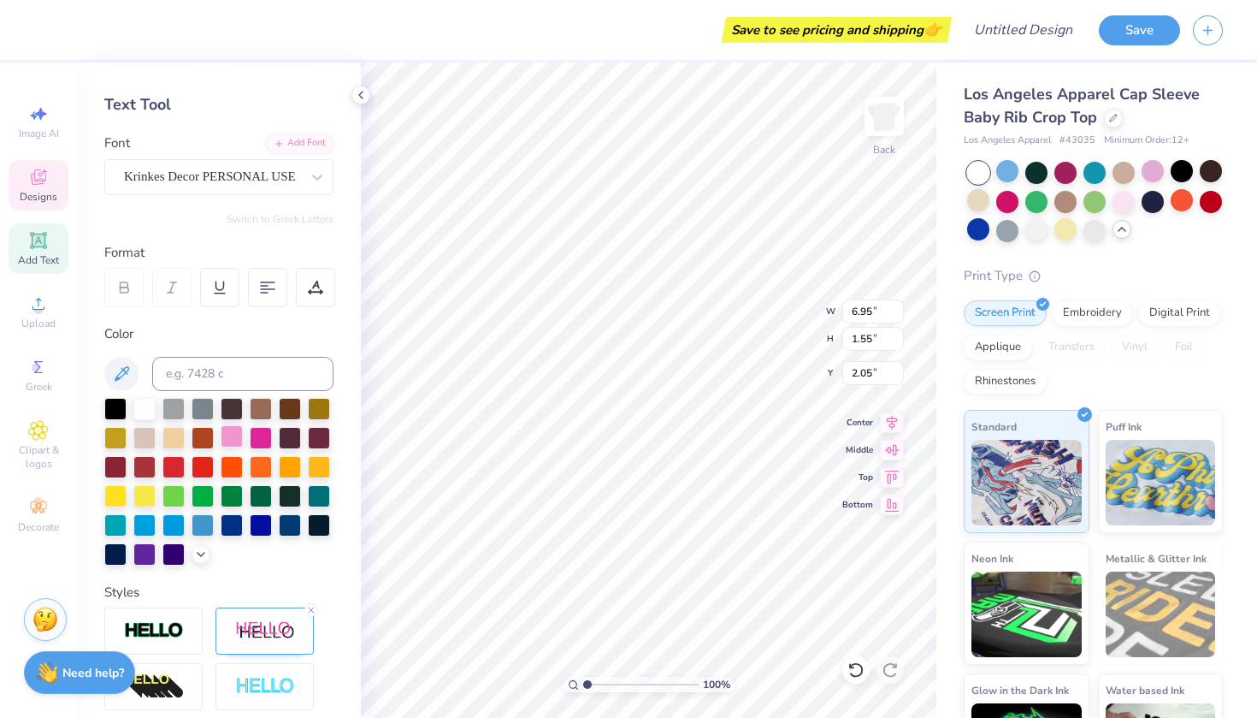
click at [240, 447] on div at bounding box center [232, 436] width 22 height 22
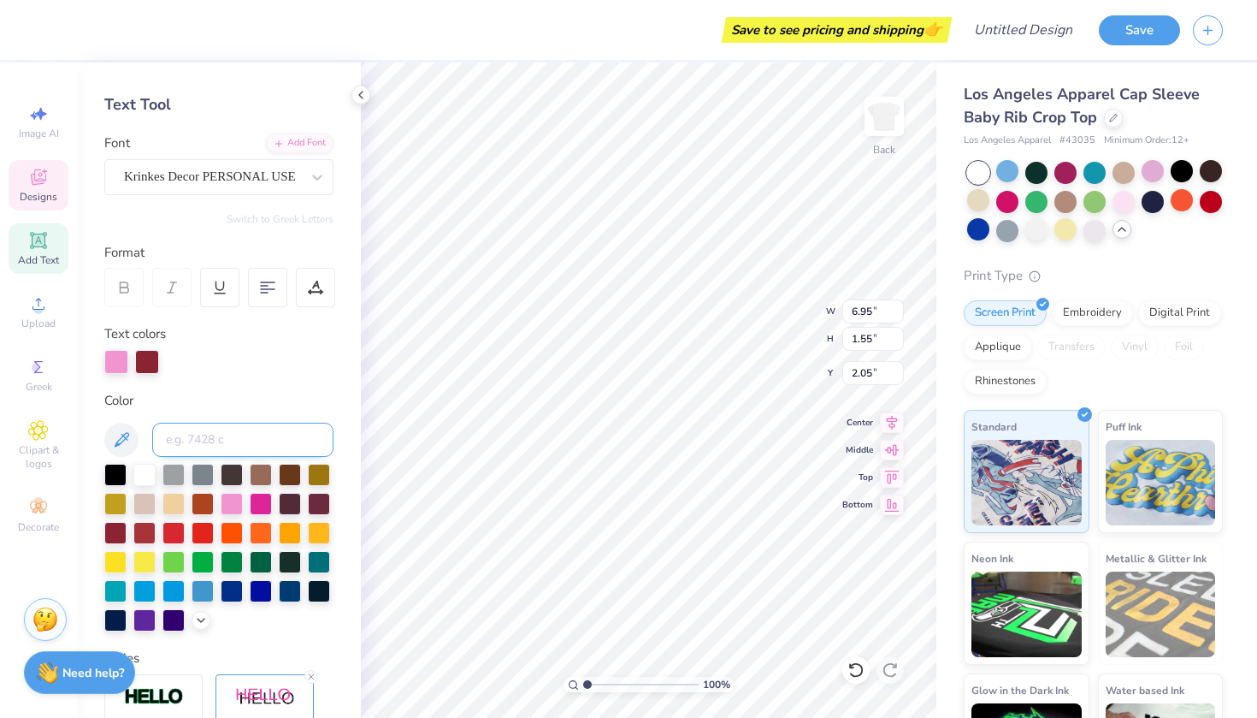
click at [229, 428] on input at bounding box center [242, 440] width 181 height 34
click at [146, 354] on div at bounding box center [147, 360] width 24 height 24
click at [111, 505] on div at bounding box center [115, 502] width 22 height 22
click at [115, 363] on div at bounding box center [116, 360] width 24 height 24
click at [115, 531] on div at bounding box center [115, 531] width 22 height 22
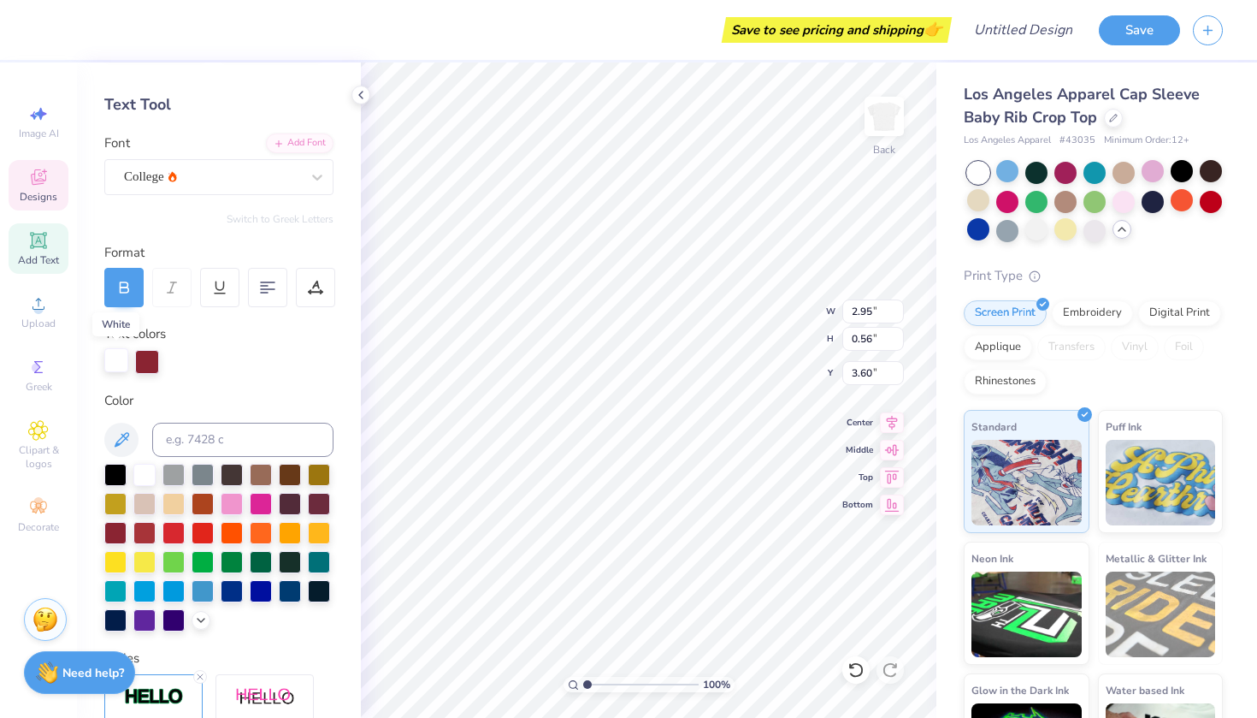
click at [115, 357] on div at bounding box center [116, 360] width 24 height 24
click at [111, 502] on div at bounding box center [115, 502] width 22 height 22
click at [115, 523] on div at bounding box center [115, 531] width 22 height 22
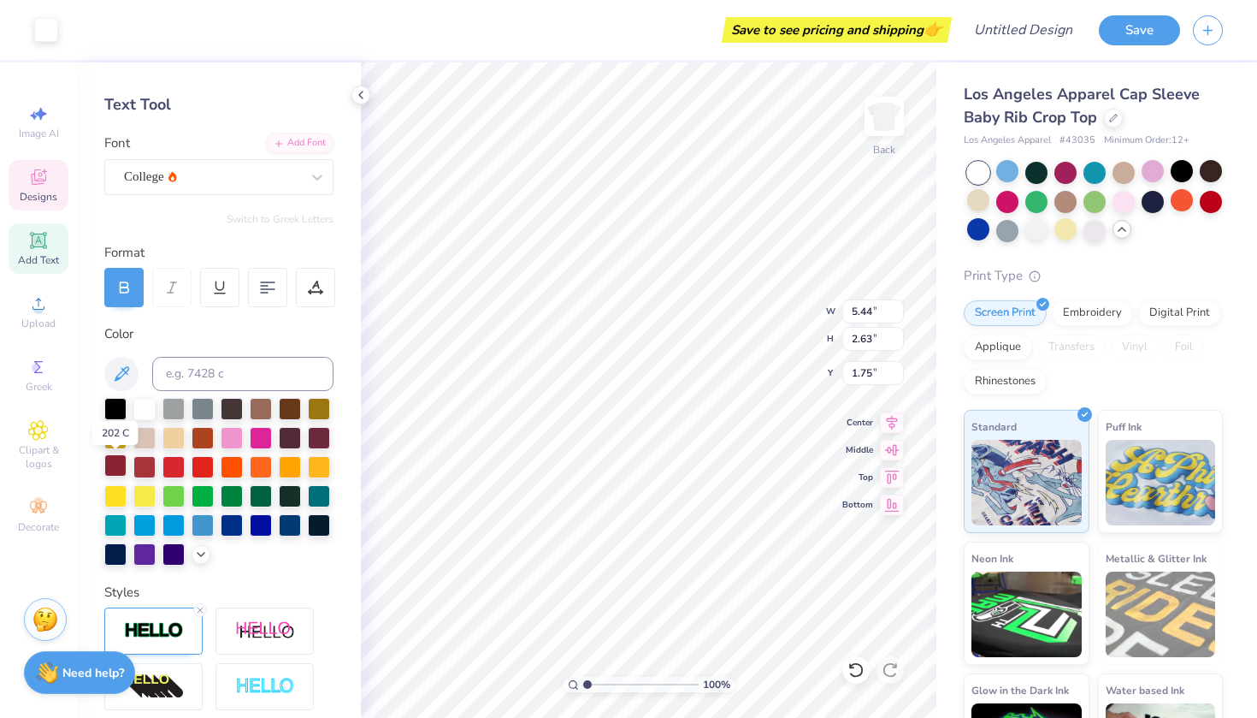
click at [115, 460] on div at bounding box center [115, 465] width 22 height 22
click at [152, 462] on div at bounding box center [144, 465] width 22 height 22
click at [148, 506] on div at bounding box center [144, 494] width 22 height 22
click at [114, 464] on div at bounding box center [115, 465] width 22 height 22
click at [37, 192] on span "Designs" at bounding box center [39, 197] width 38 height 14
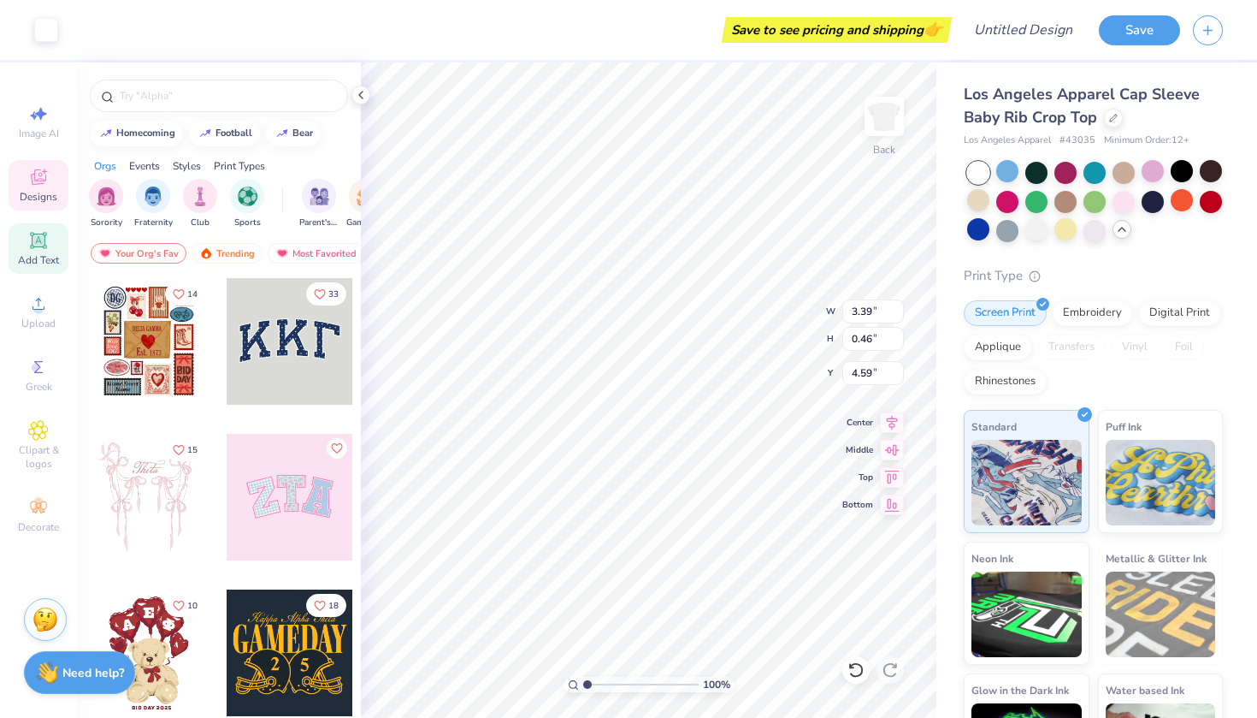
click at [33, 233] on icon at bounding box center [38, 240] width 21 height 21
type input "4.03"
type input "1.17"
type input "6.17"
